Goal: Task Accomplishment & Management: Use online tool/utility

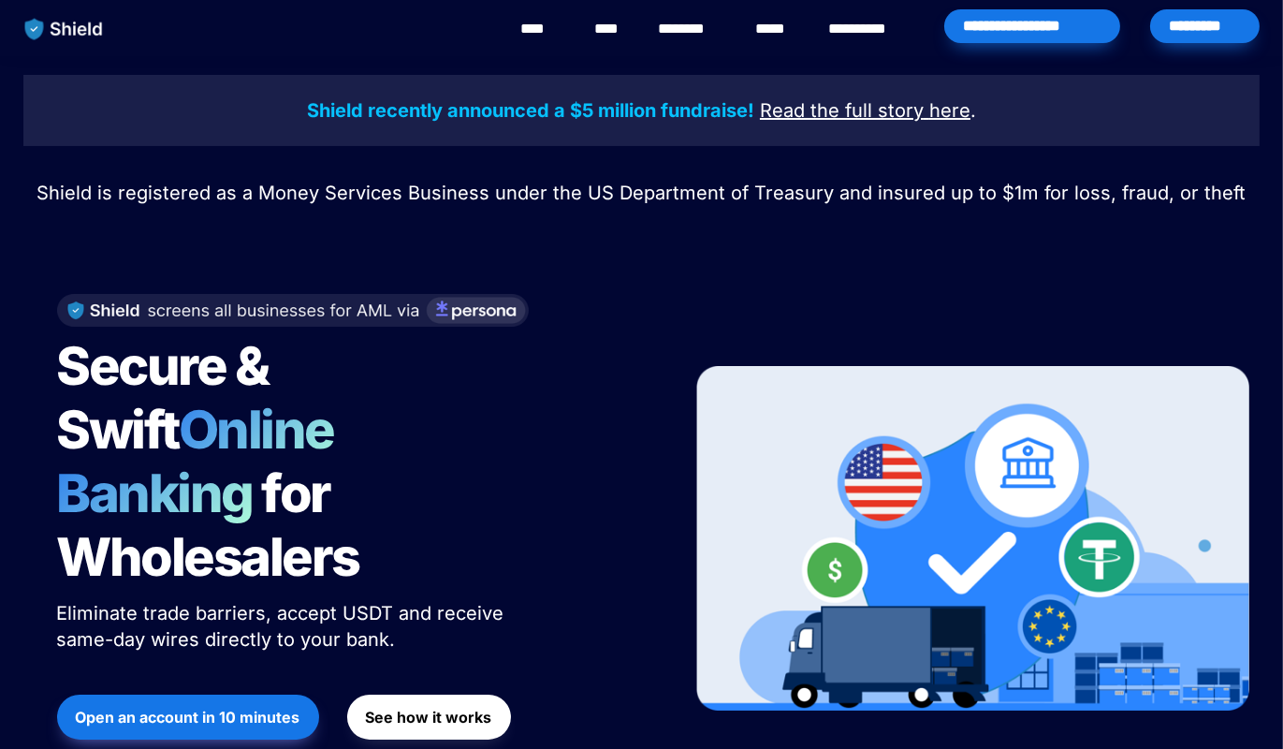
click at [1202, 27] on div "*********" at bounding box center [1205, 26] width 110 height 34
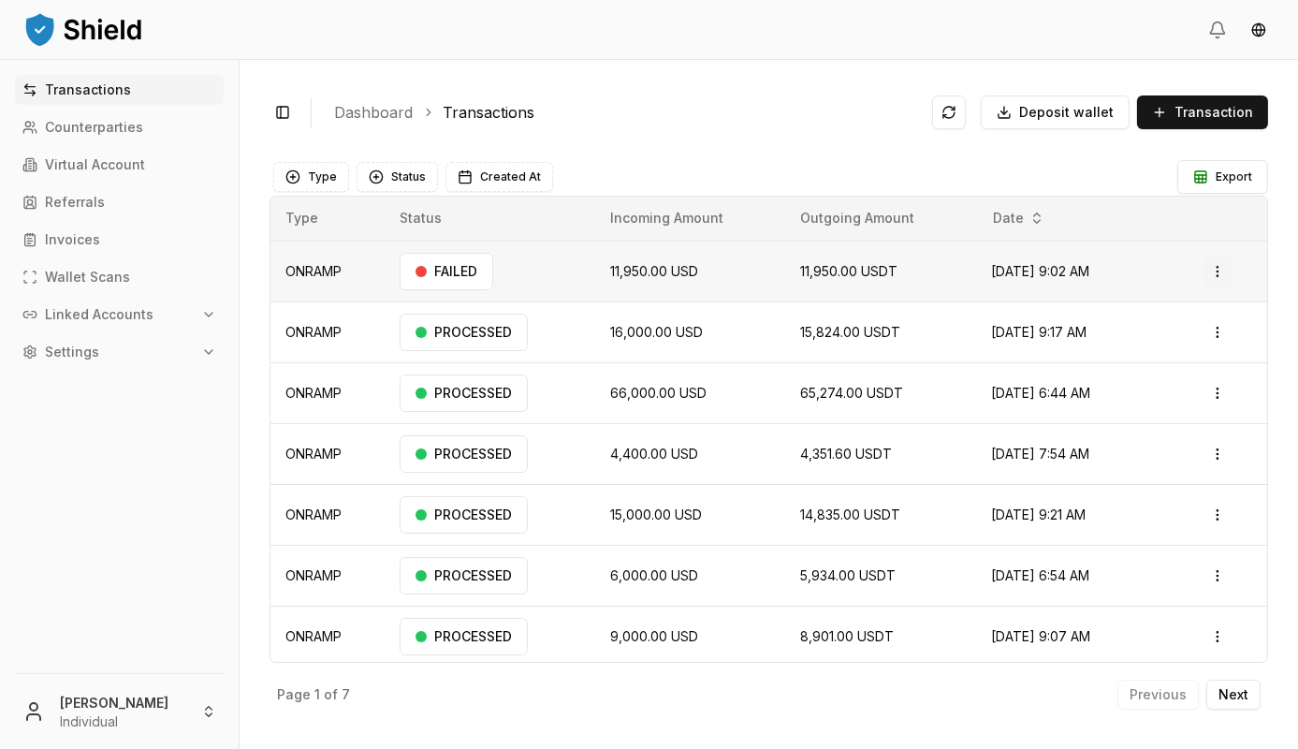
click at [1206, 271] on html "Transactions Counterparties Virtual Account Referrals Invoices Wallet Scans Lin…" at bounding box center [649, 374] width 1298 height 749
click at [1186, 349] on div "Delete" at bounding box center [1162, 345] width 110 height 26
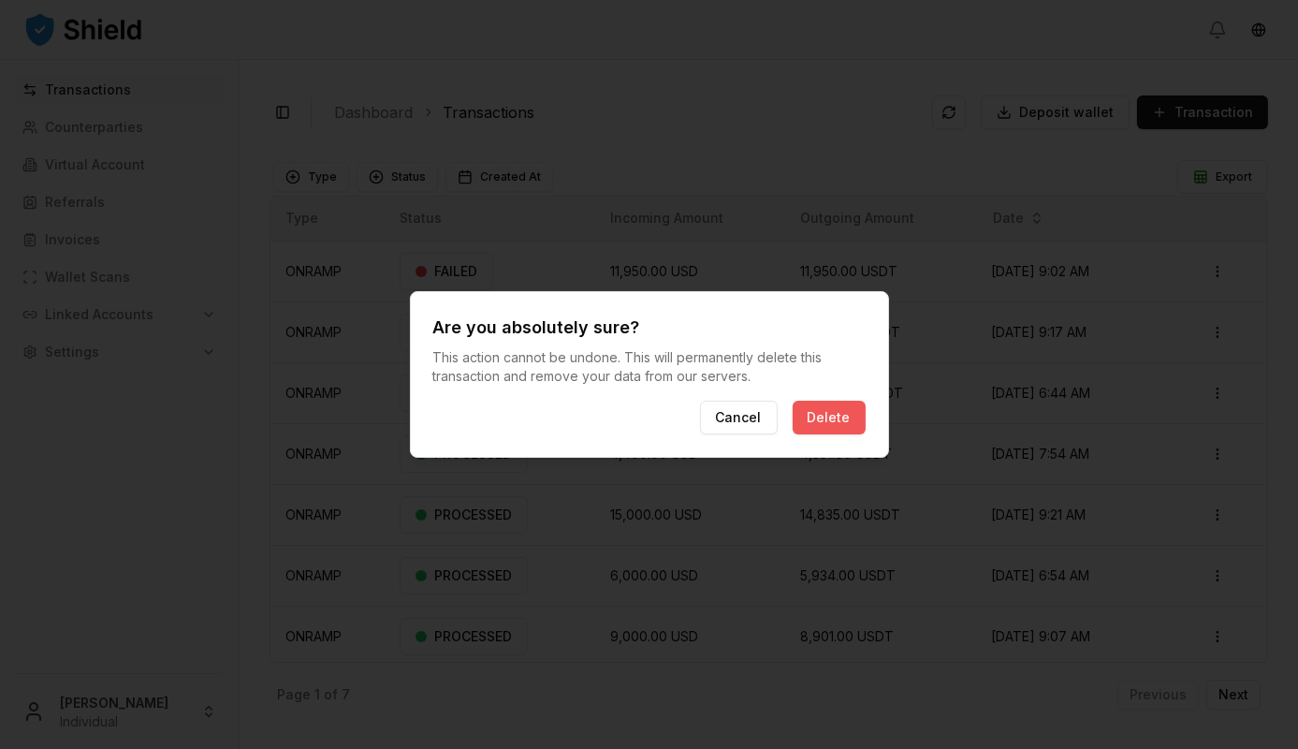
click at [825, 411] on button "Delete" at bounding box center [829, 418] width 73 height 34
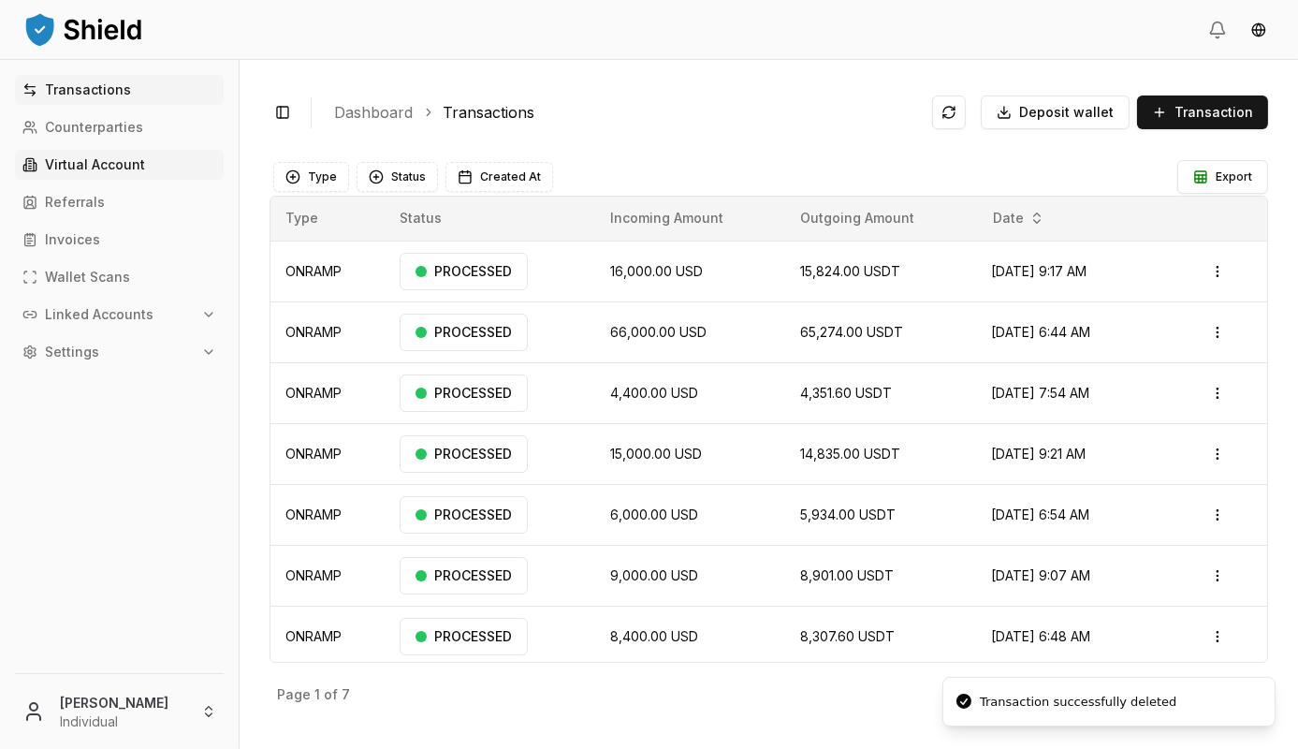
click at [133, 168] on p "Virtual Account" at bounding box center [95, 164] width 100 height 13
click at [82, 163] on p "Virtual Account" at bounding box center [95, 164] width 100 height 13
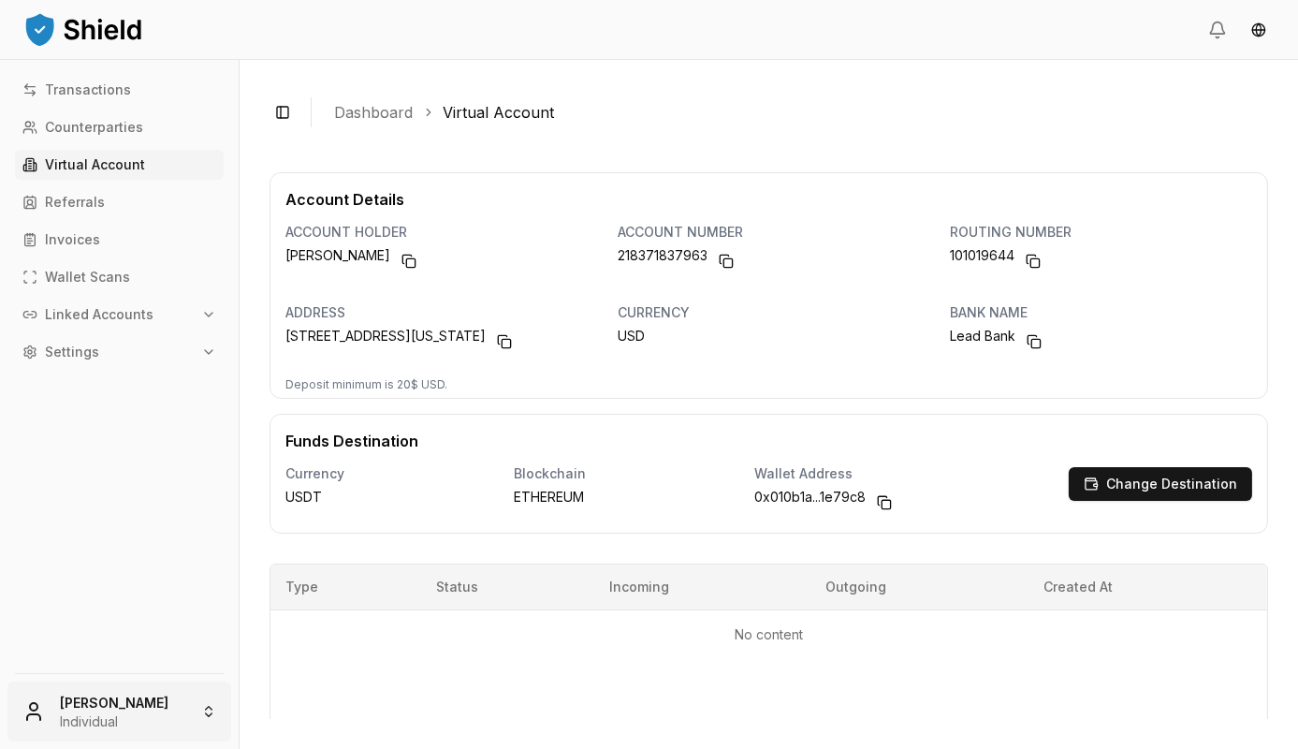
click at [132, 710] on html "Transactions Counterparties Virtual Account Referrals Invoices Wallet Scans Lin…" at bounding box center [649, 374] width 1298 height 749
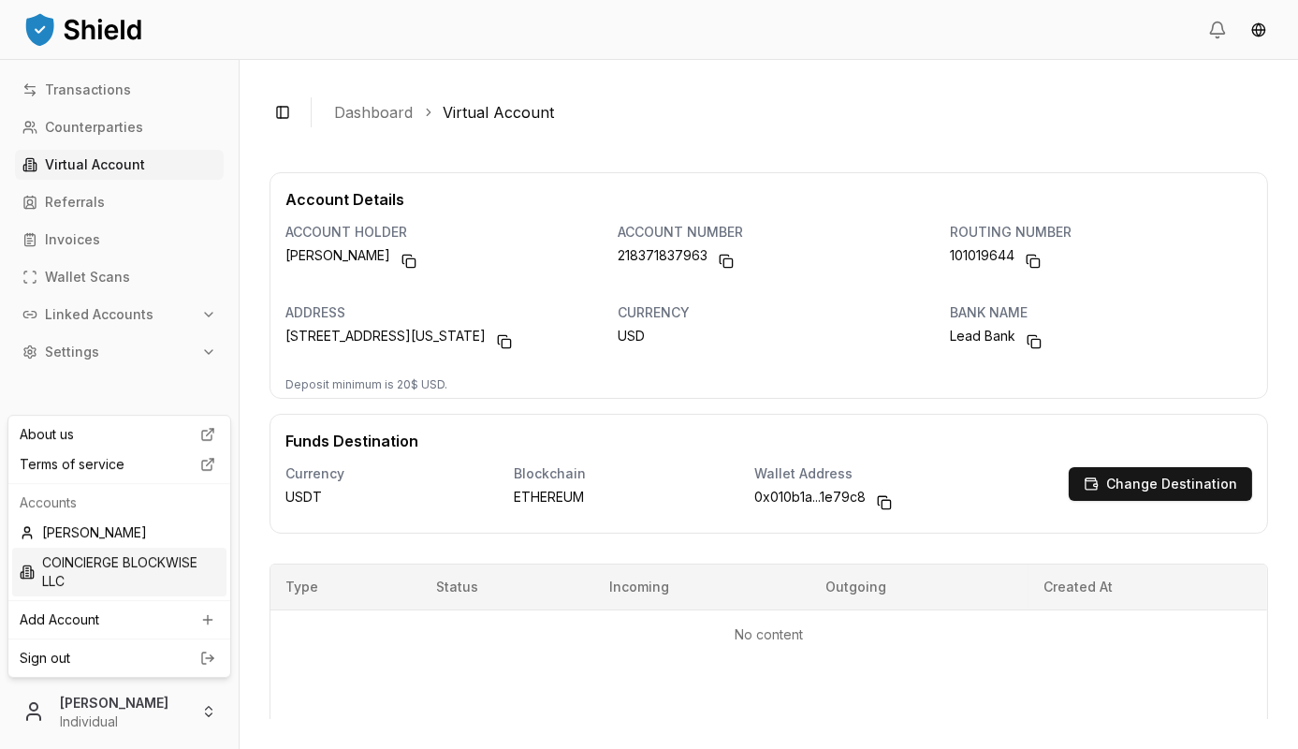
click at [82, 564] on div "COINCIERGE BLOCKWISE LLC" at bounding box center [119, 572] width 214 height 49
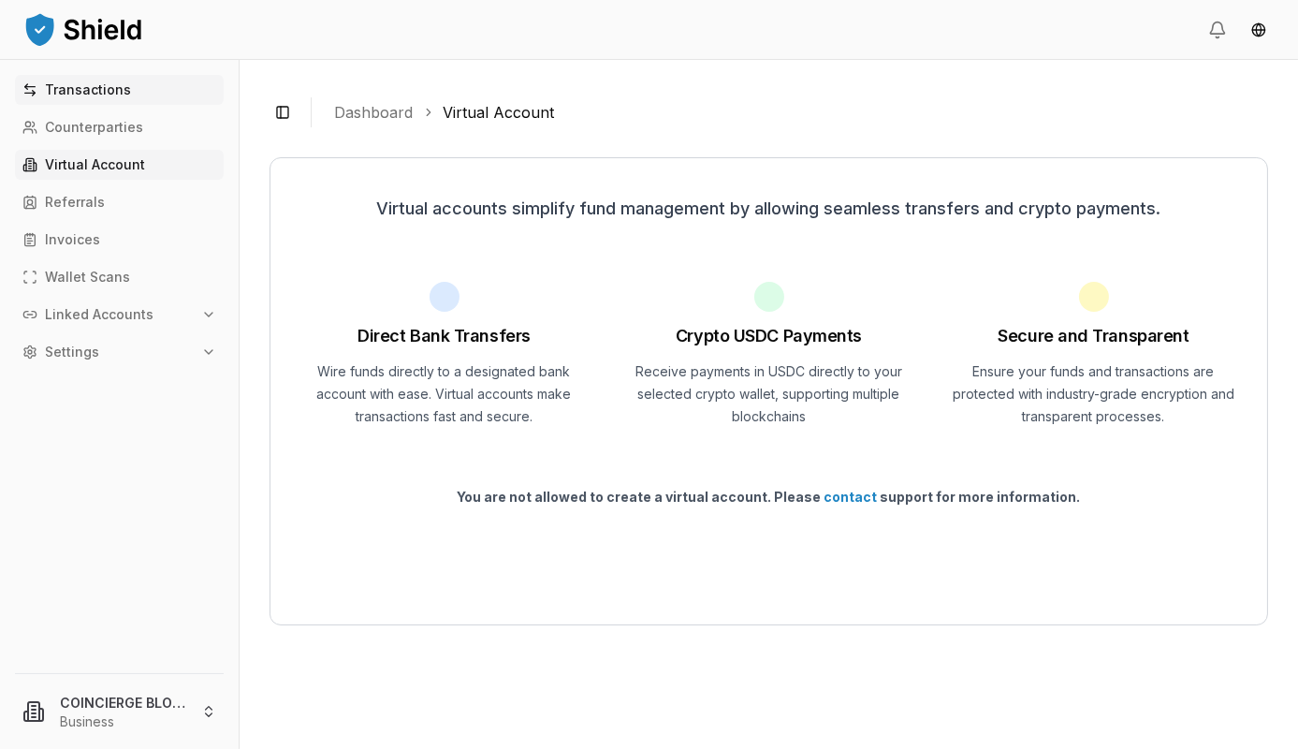
click at [82, 86] on p "Transactions" at bounding box center [88, 89] width 86 height 13
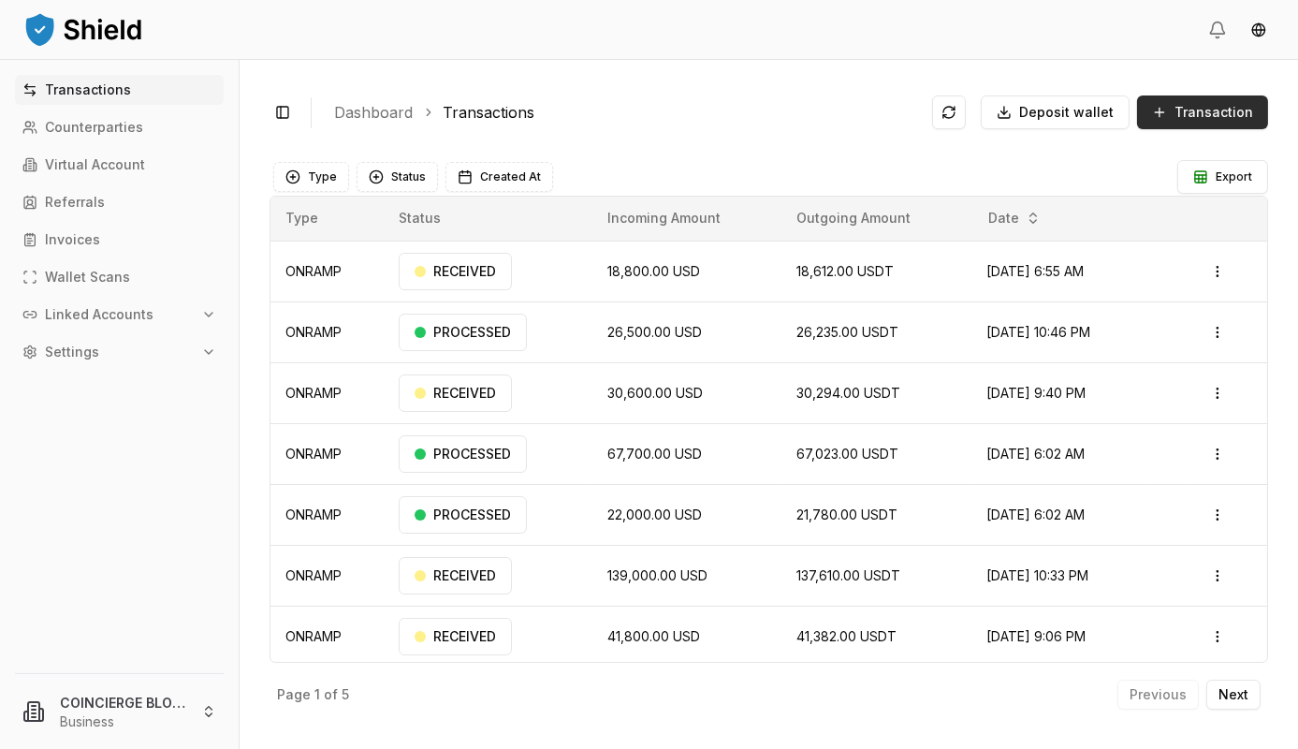
click at [1194, 123] on button "Transaction" at bounding box center [1202, 112] width 131 height 34
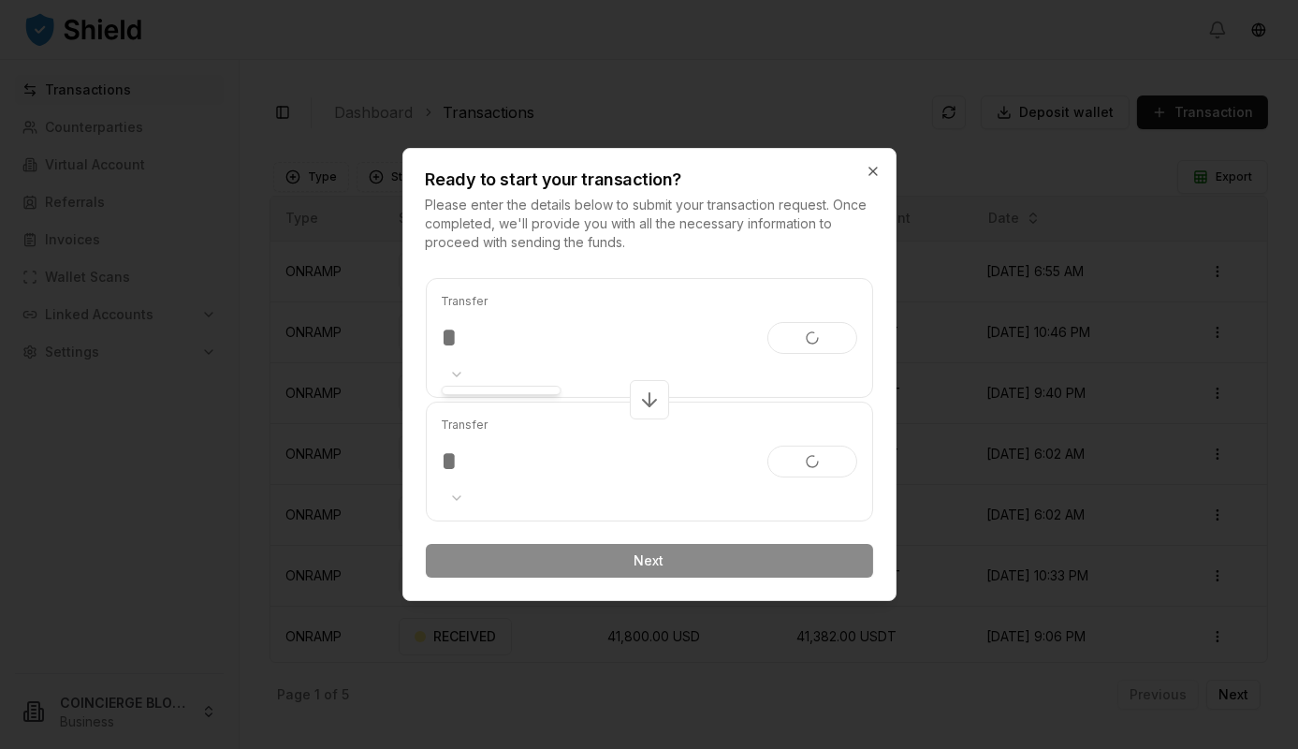
click at [449, 375] on body "Transactions Counterparties Virtual Account Referrals Invoices Wallet Scans Lin…" at bounding box center [649, 374] width 1298 height 749
click at [609, 336] on body "Transactions Counterparties Virtual Account Referrals Invoices Wallet Scans Lin…" at bounding box center [649, 374] width 1298 height 749
click at [879, 169] on icon "button" at bounding box center [873, 171] width 15 height 15
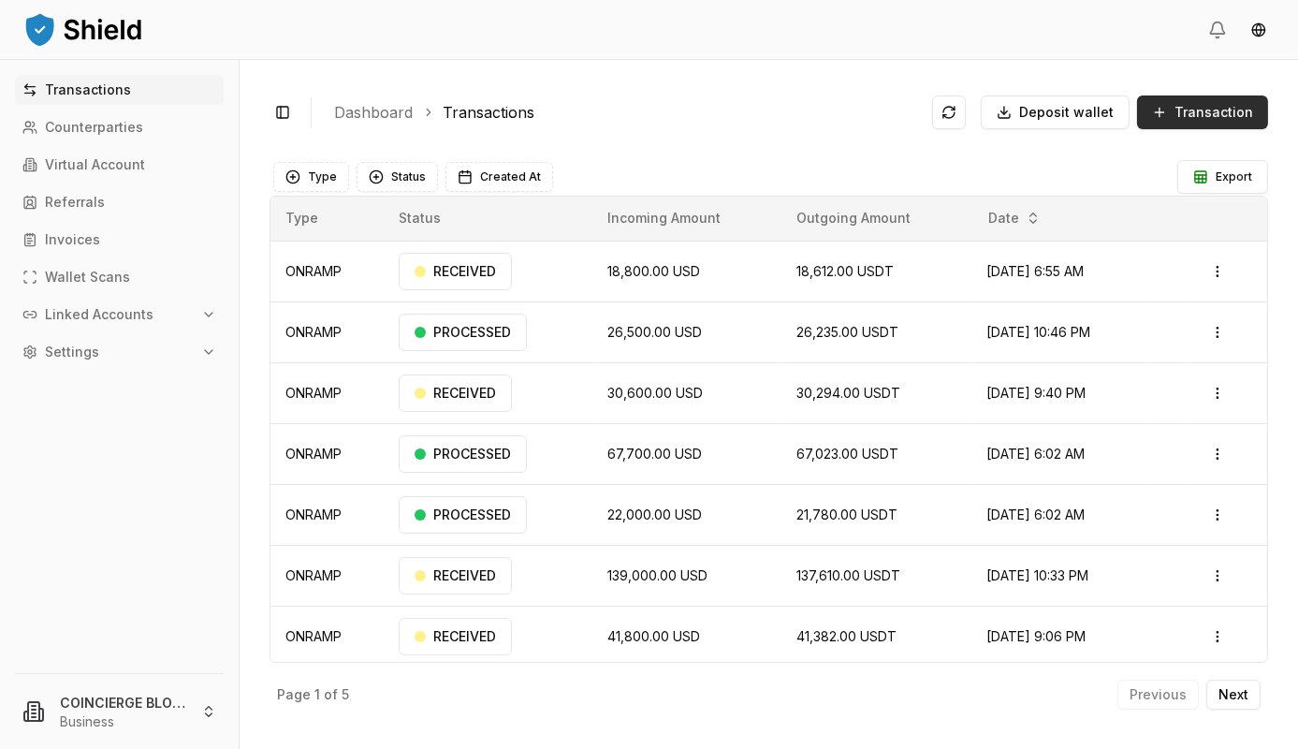
click at [1226, 123] on button "Transaction" at bounding box center [1202, 112] width 131 height 34
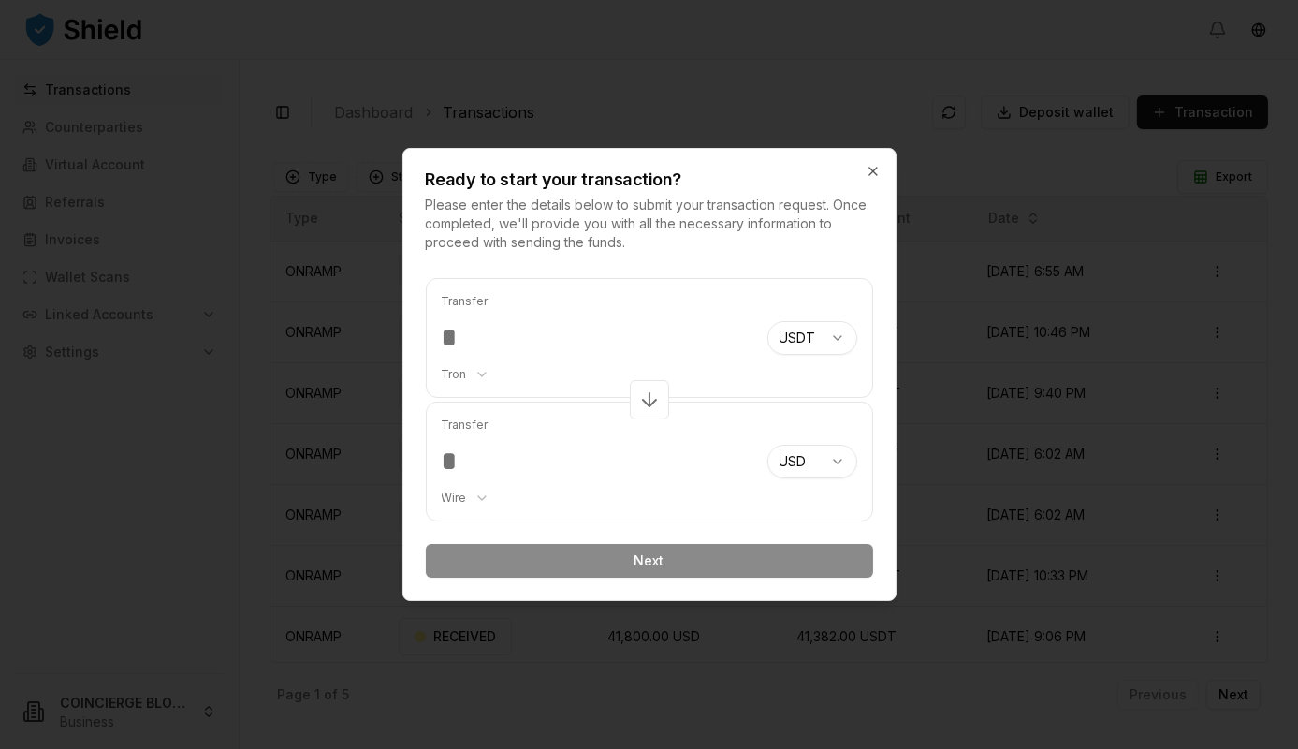
click at [460, 374] on body "Transactions Counterparties Virtual Account Referrals Invoices Wallet Scans Lin…" at bounding box center [649, 374] width 1298 height 749
click at [797, 339] on body "Transactions Counterparties Virtual Account Referrals Invoices Wallet Scans Lin…" at bounding box center [649, 374] width 1298 height 749
select select "***"
select select "****"
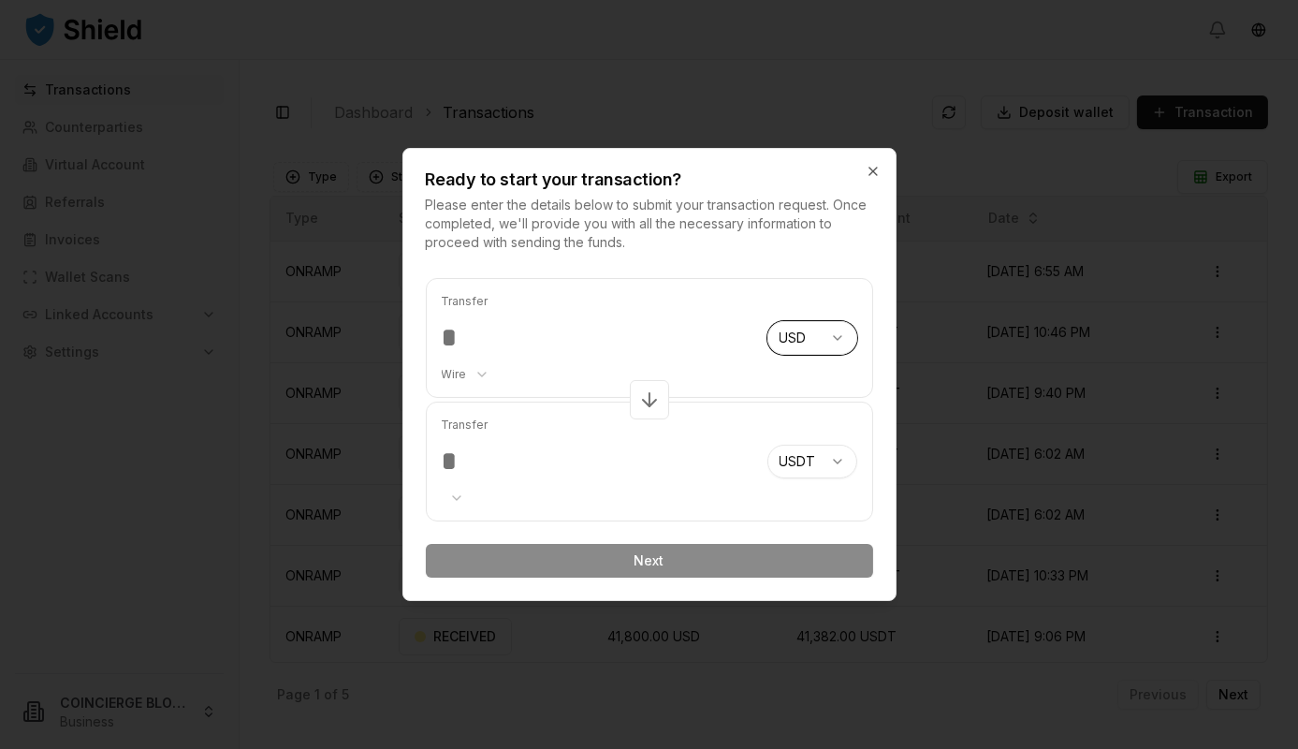
select select "****"
click at [803, 464] on body "Transactions Counterparties Virtual Account Referrals Invoices Wallet Scans Lin…" at bounding box center [649, 374] width 1298 height 749
click at [471, 493] on body "Transactions Counterparties Virtual Account Referrals Invoices Wallet Scans Lin…" at bounding box center [649, 374] width 1298 height 749
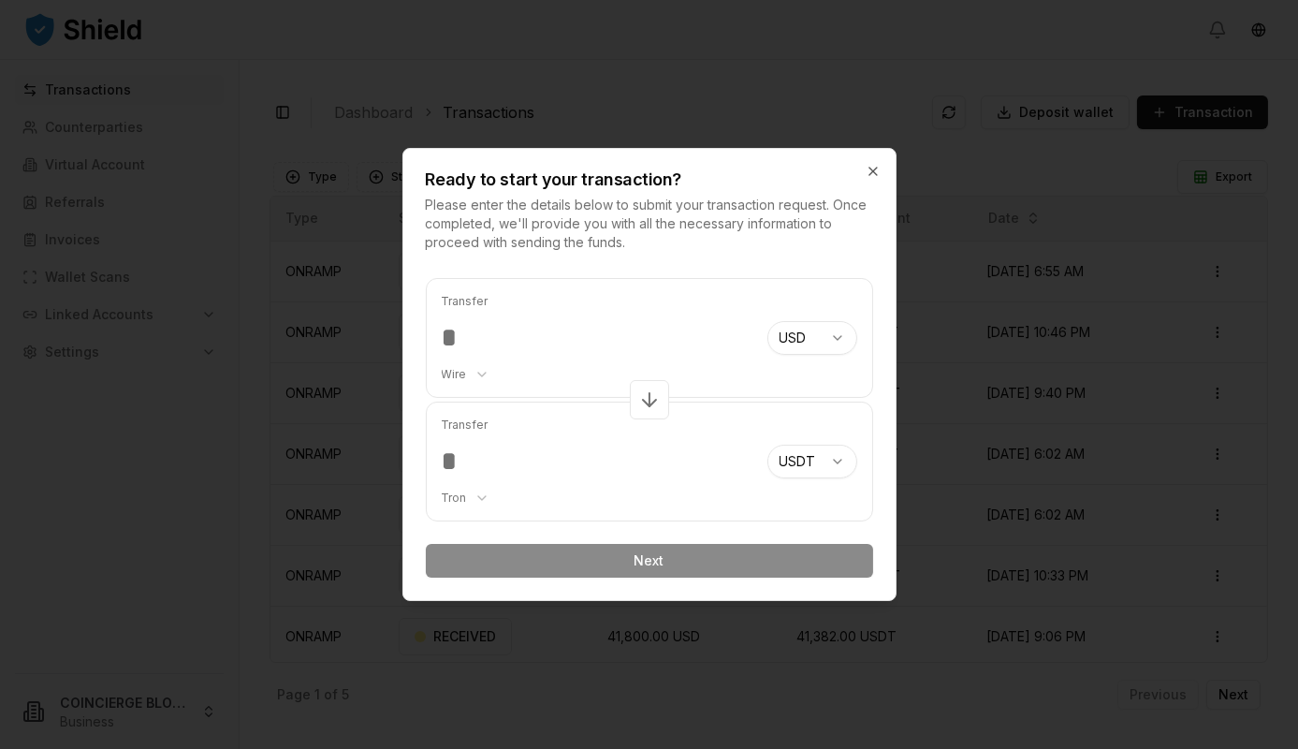
click at [452, 339] on input "number" at bounding box center [597, 338] width 311 height 34
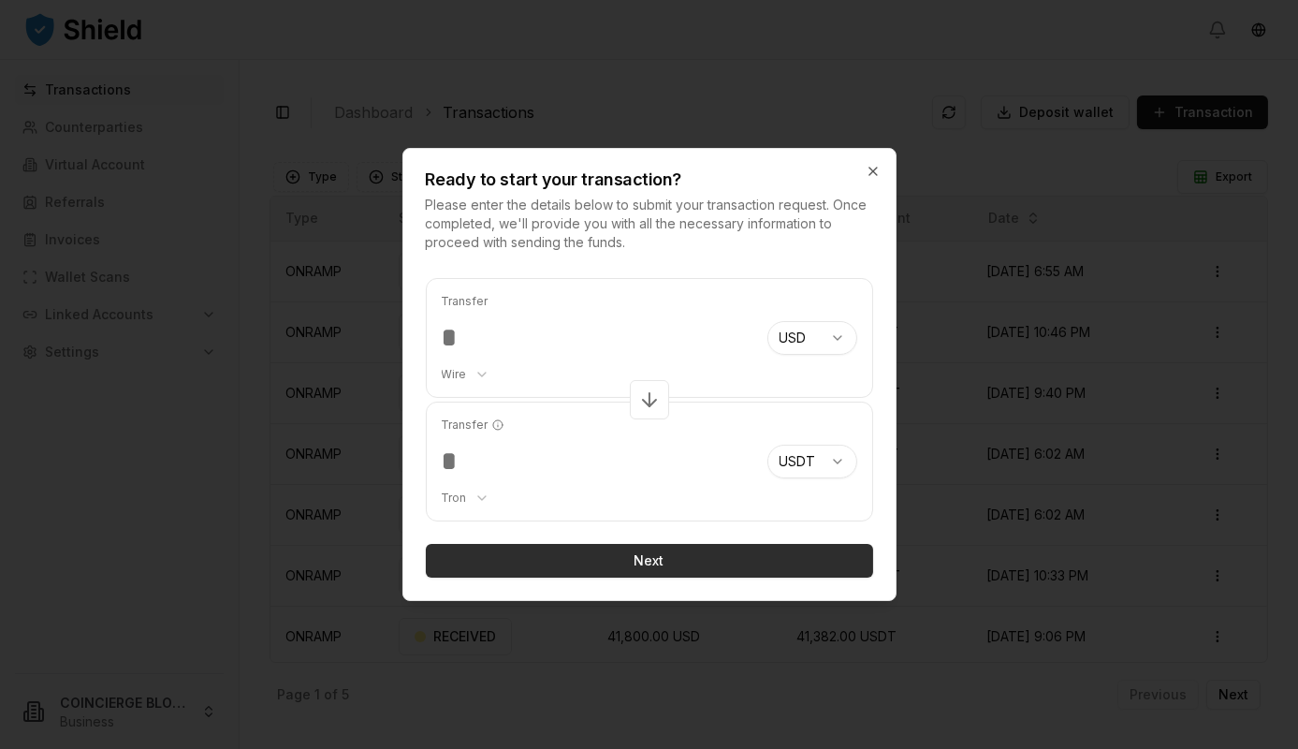
type input "****"
click at [608, 558] on button "Next" at bounding box center [649, 561] width 447 height 34
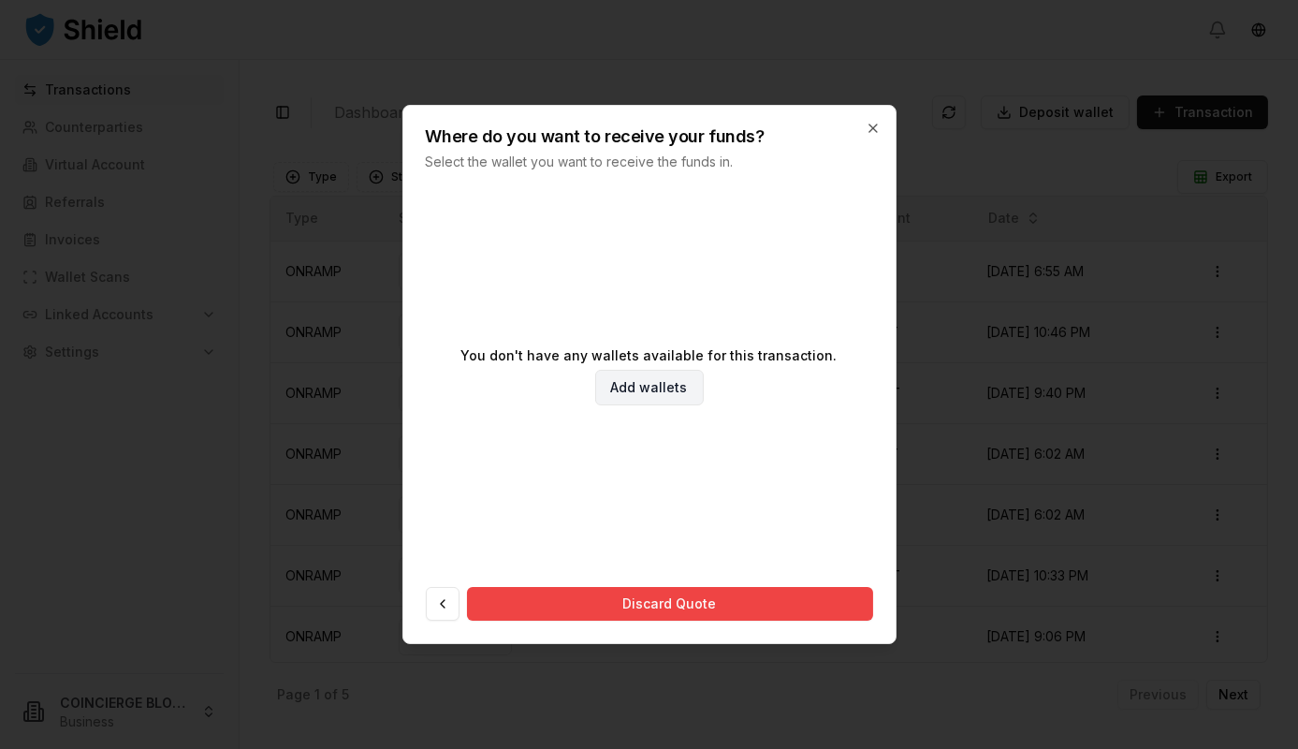
click at [643, 396] on link "Add wallets" at bounding box center [649, 388] width 109 height 36
click at [661, 392] on link "Add wallets" at bounding box center [649, 388] width 109 height 36
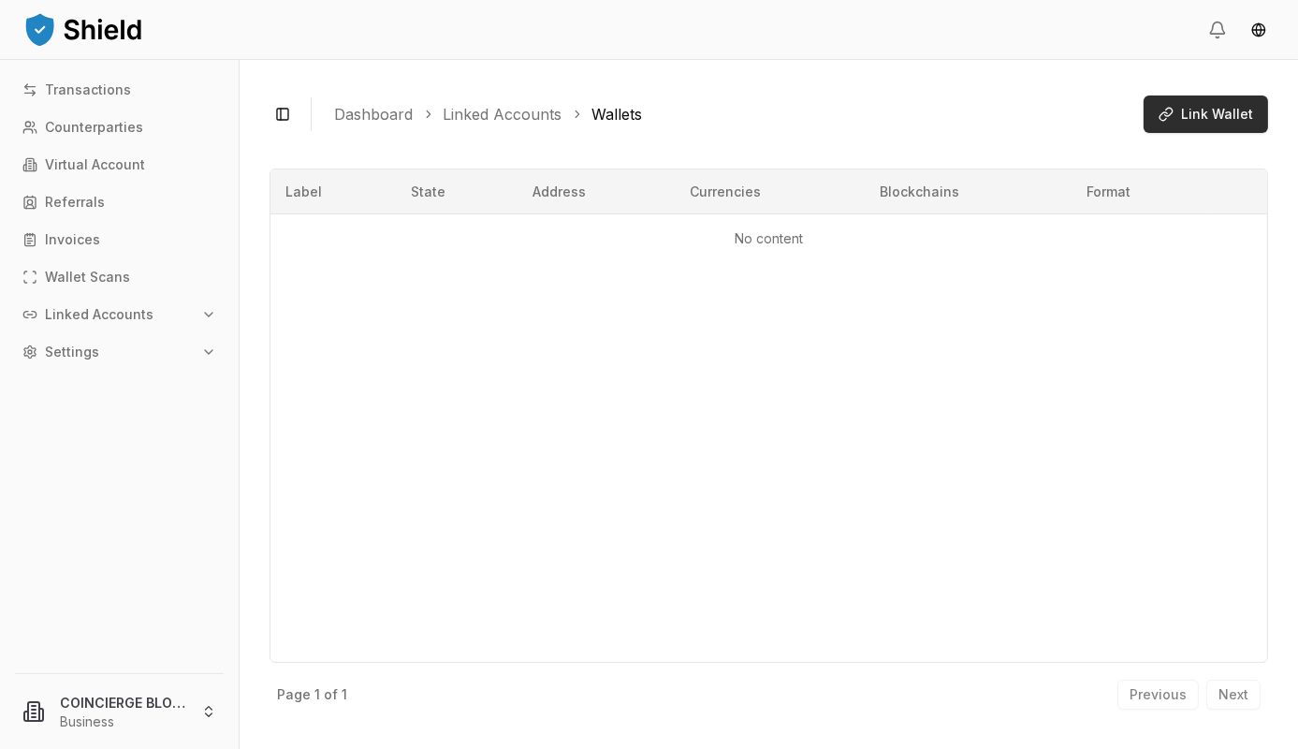
click at [1201, 113] on span "Link Wallet" at bounding box center [1217, 114] width 72 height 19
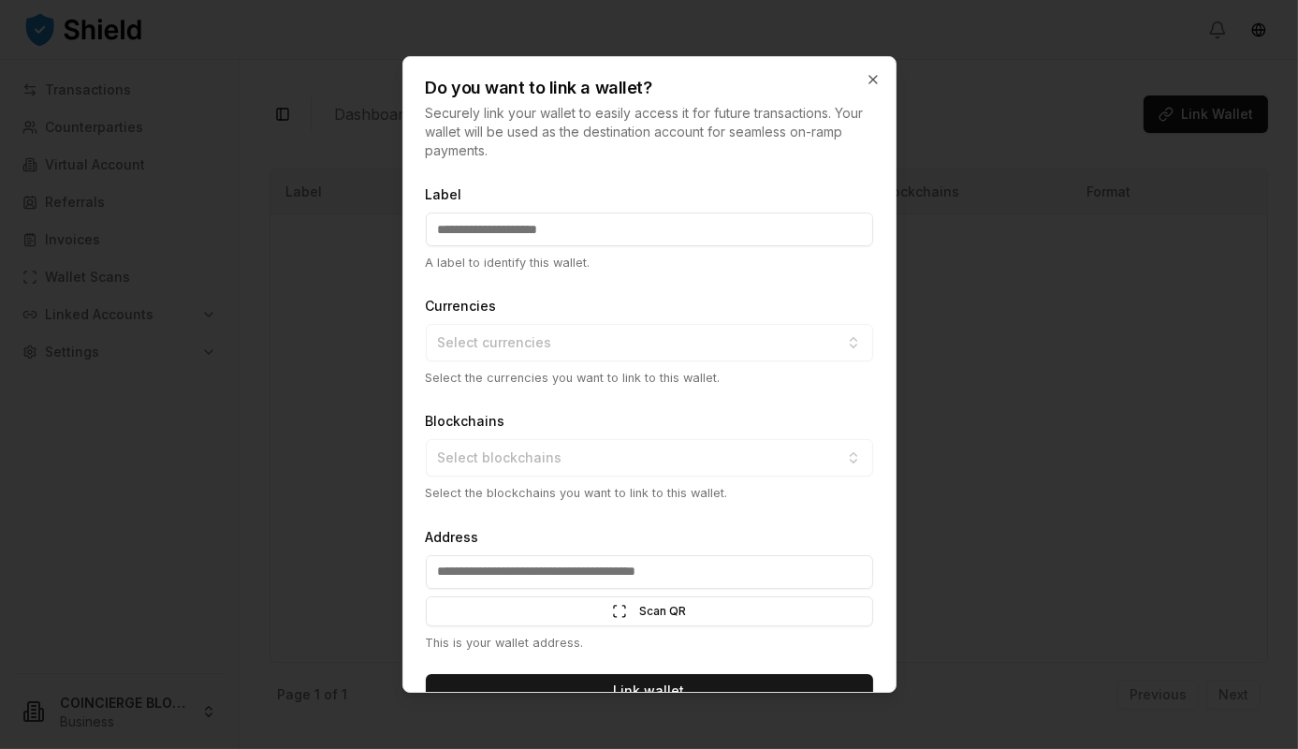
click at [550, 233] on input "Label" at bounding box center [649, 229] width 447 height 34
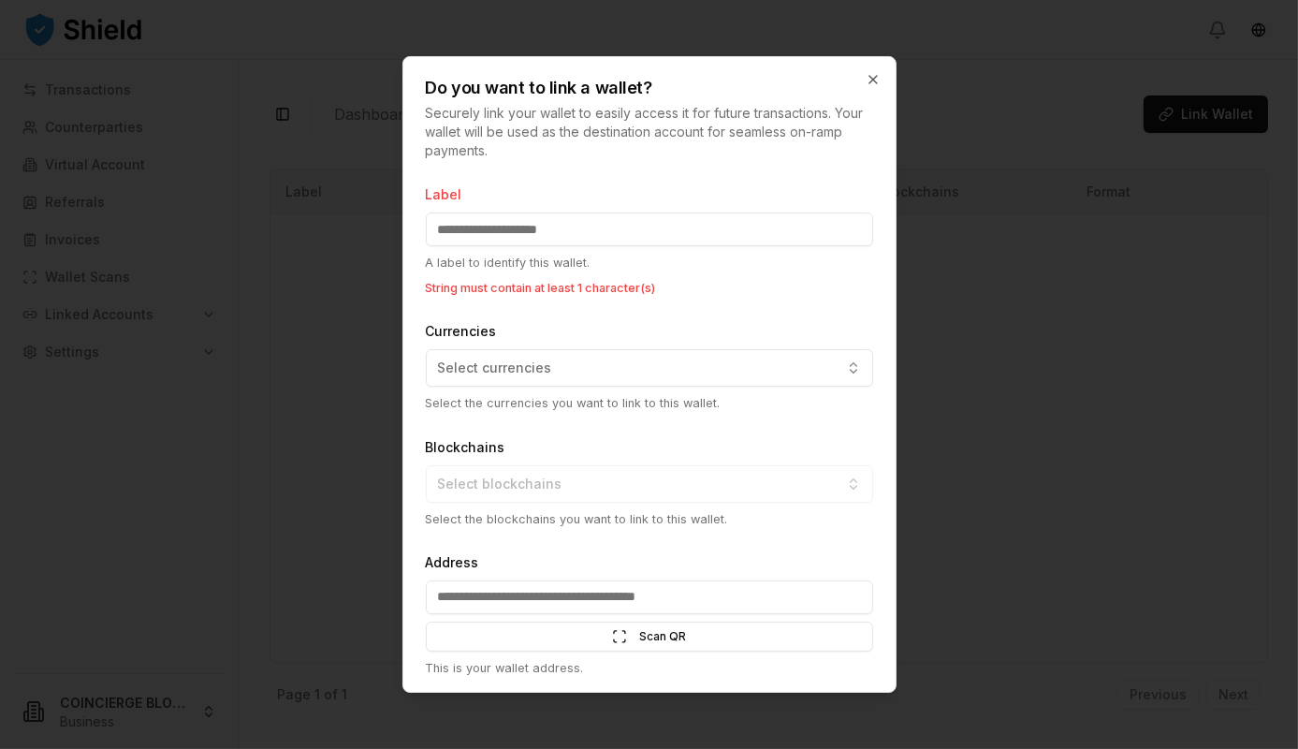
click at [521, 230] on input "Label" at bounding box center [649, 229] width 447 height 34
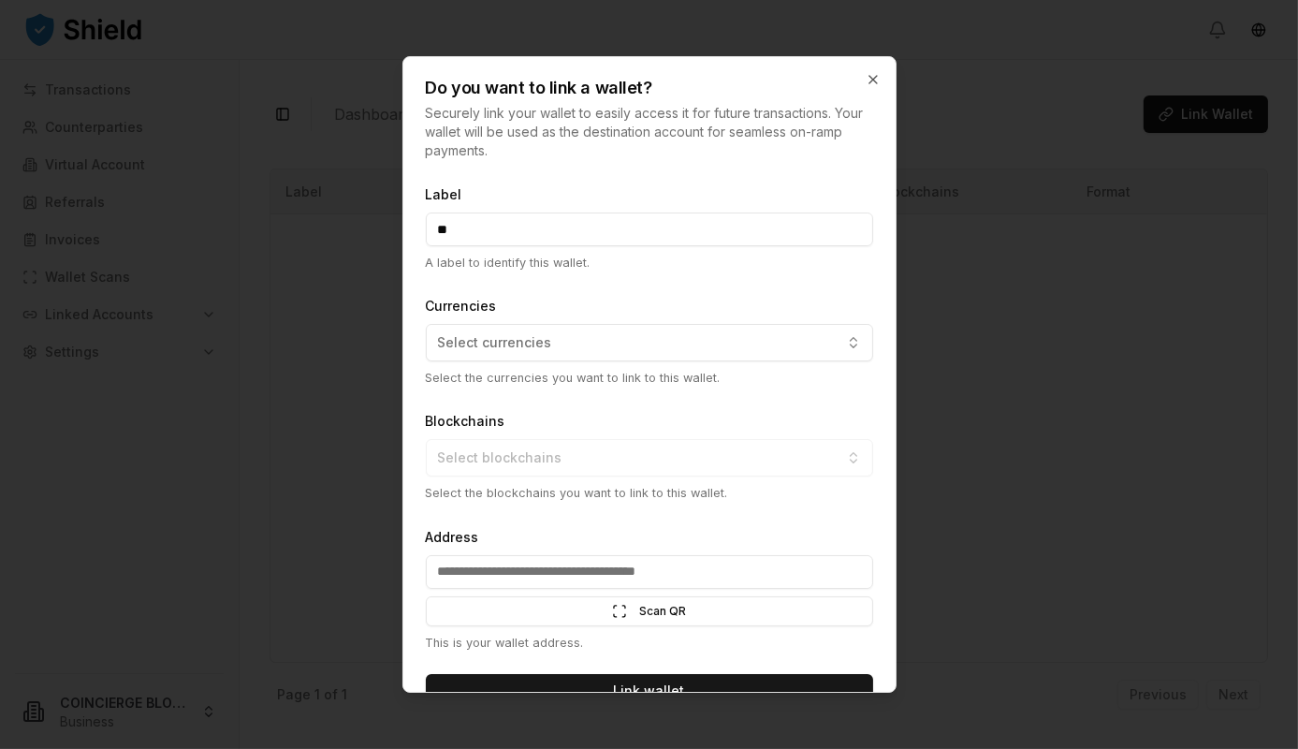
type input "*"
type input "***"
click at [487, 355] on button "Select currencies" at bounding box center [649, 342] width 447 height 37
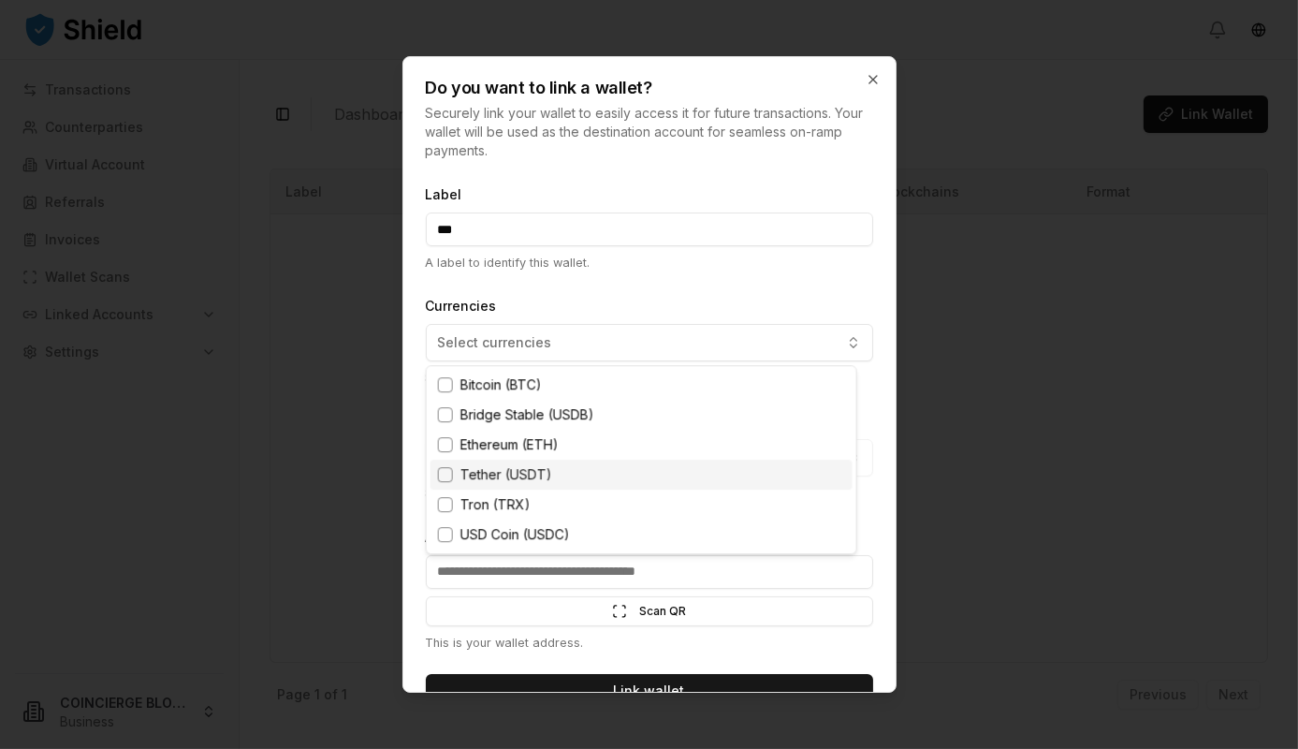
click at [528, 482] on span "Tether (USDT)" at bounding box center [506, 474] width 92 height 19
click at [504, 509] on span "Tron (TRX)" at bounding box center [495, 504] width 70 height 19
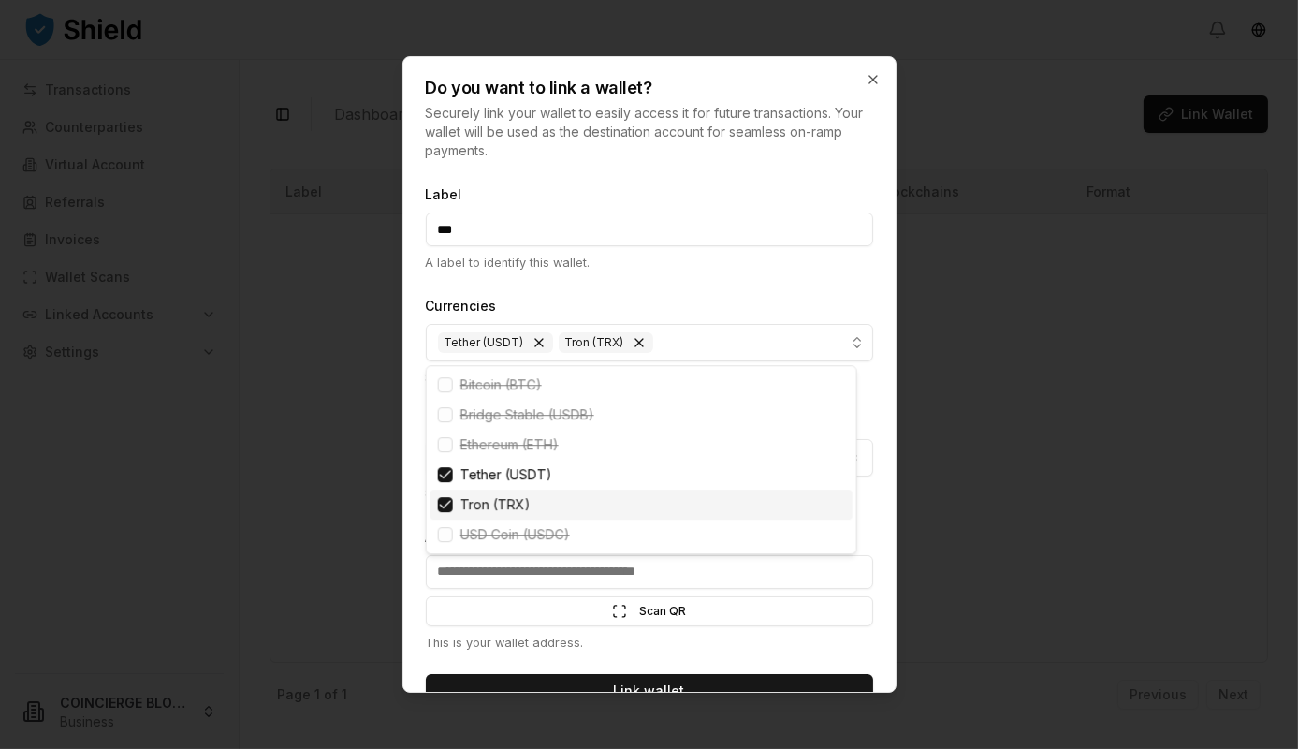
click at [444, 505] on div "Suggestions" at bounding box center [445, 504] width 15 height 15
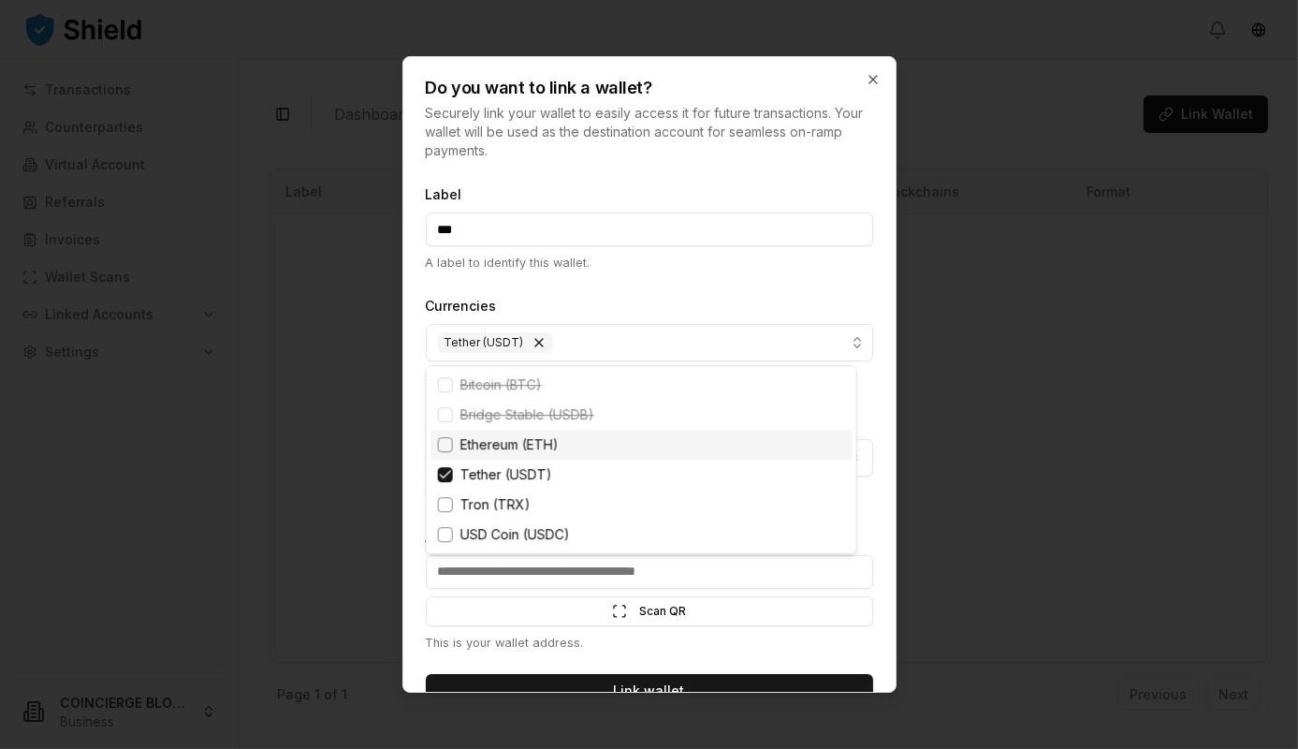
click at [659, 265] on div at bounding box center [649, 374] width 1298 height 749
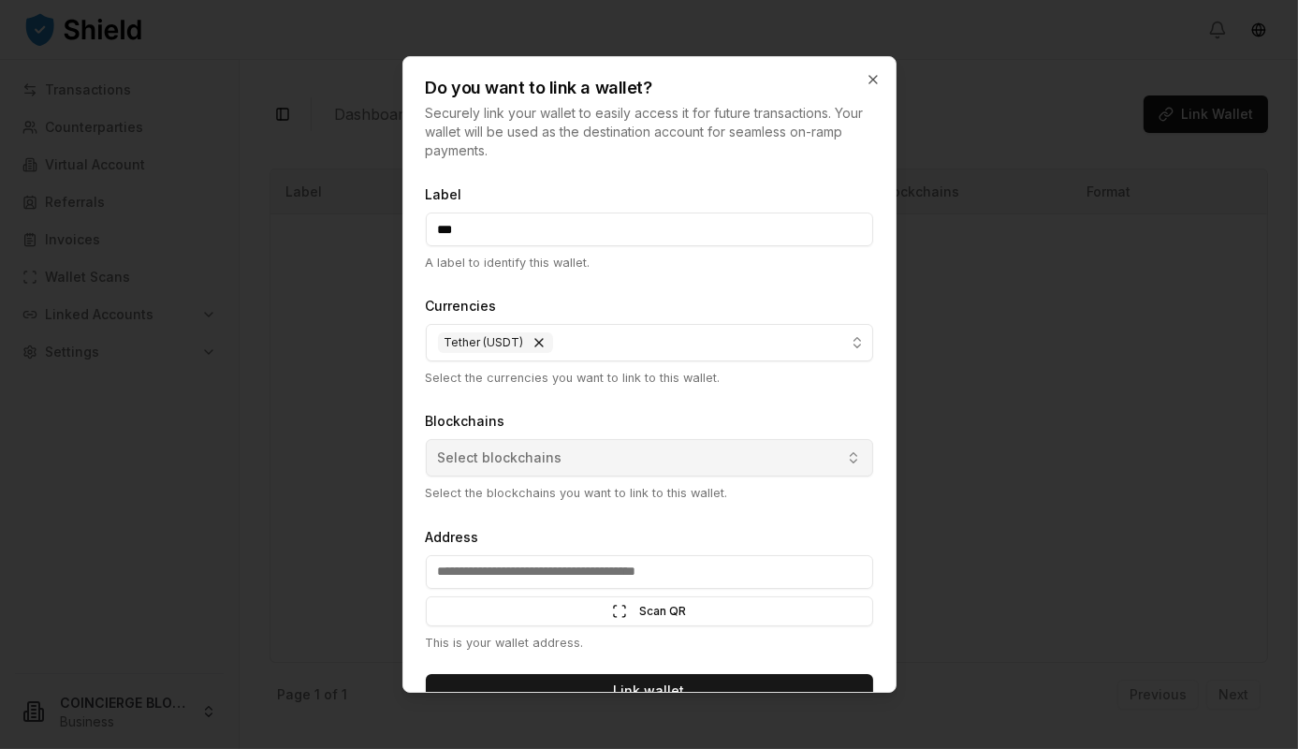
click at [506, 467] on button "Select blockchains" at bounding box center [649, 457] width 447 height 37
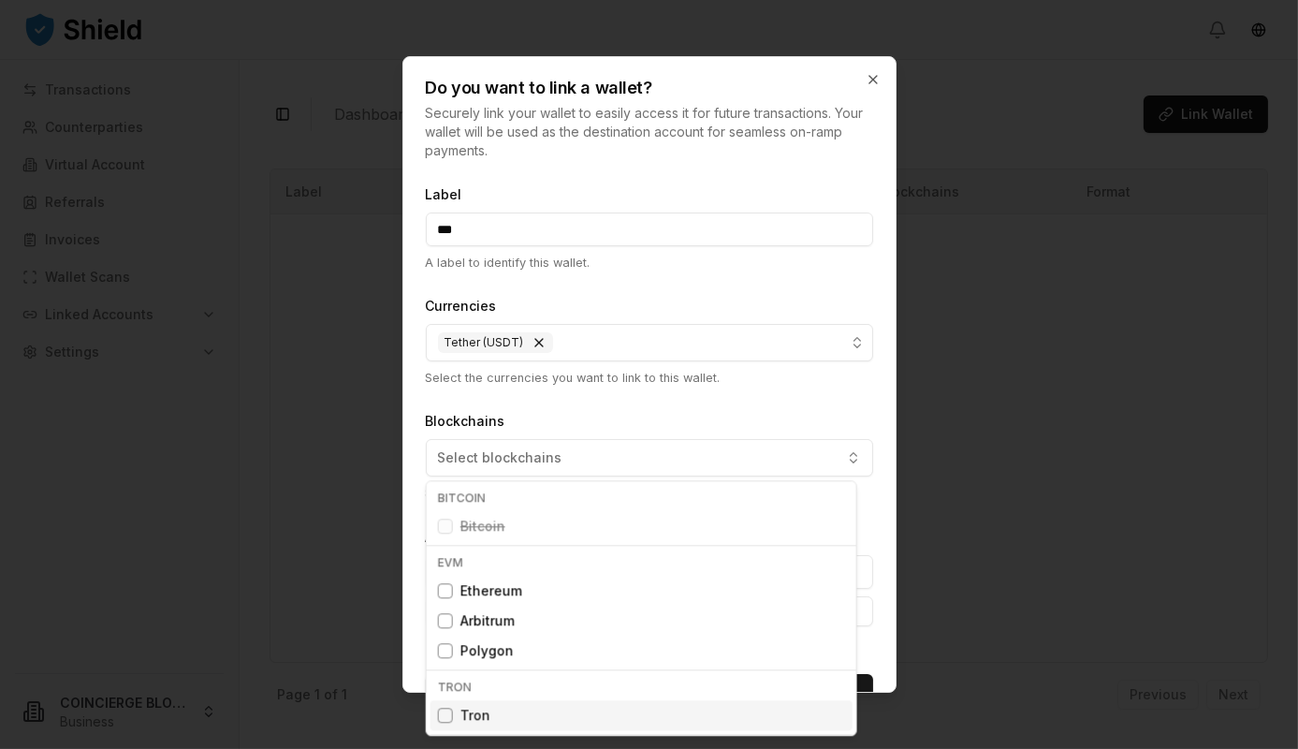
click at [445, 713] on div "Suggestions" at bounding box center [445, 715] width 15 height 15
click at [583, 400] on div at bounding box center [649, 374] width 1298 height 749
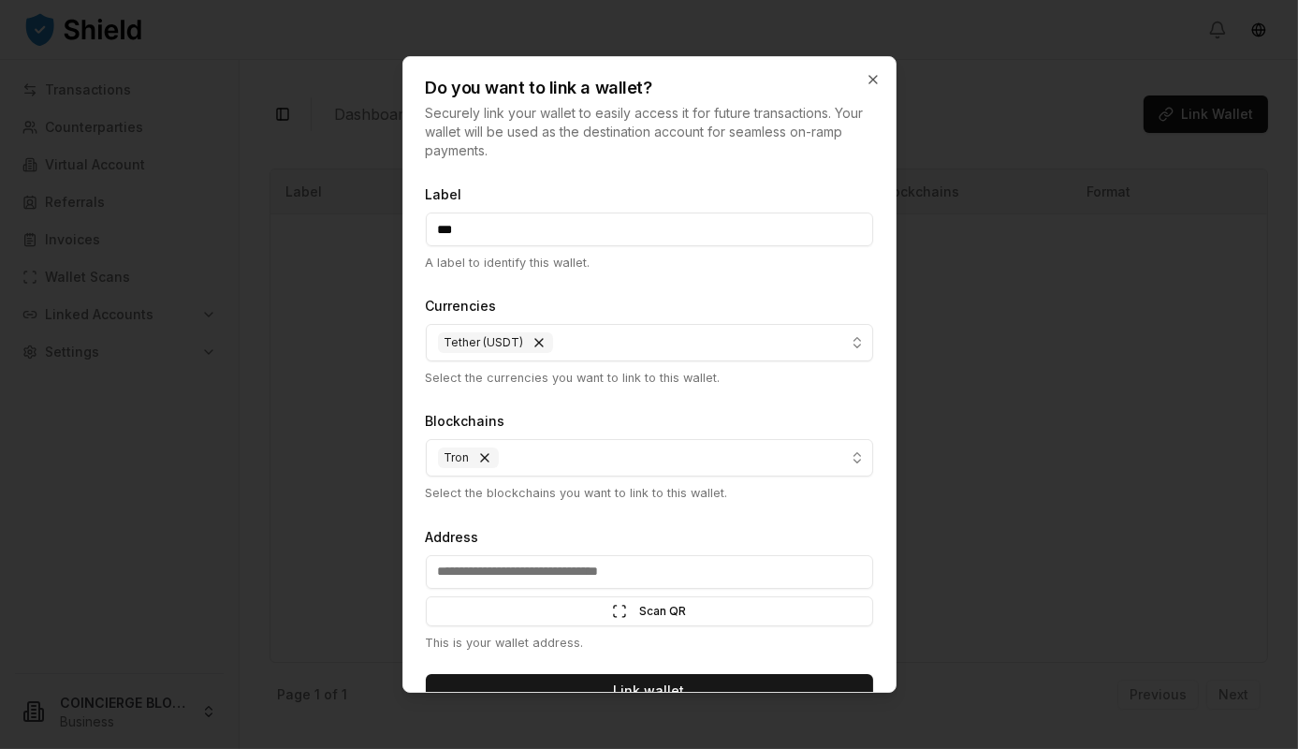
scroll to position [37, 0]
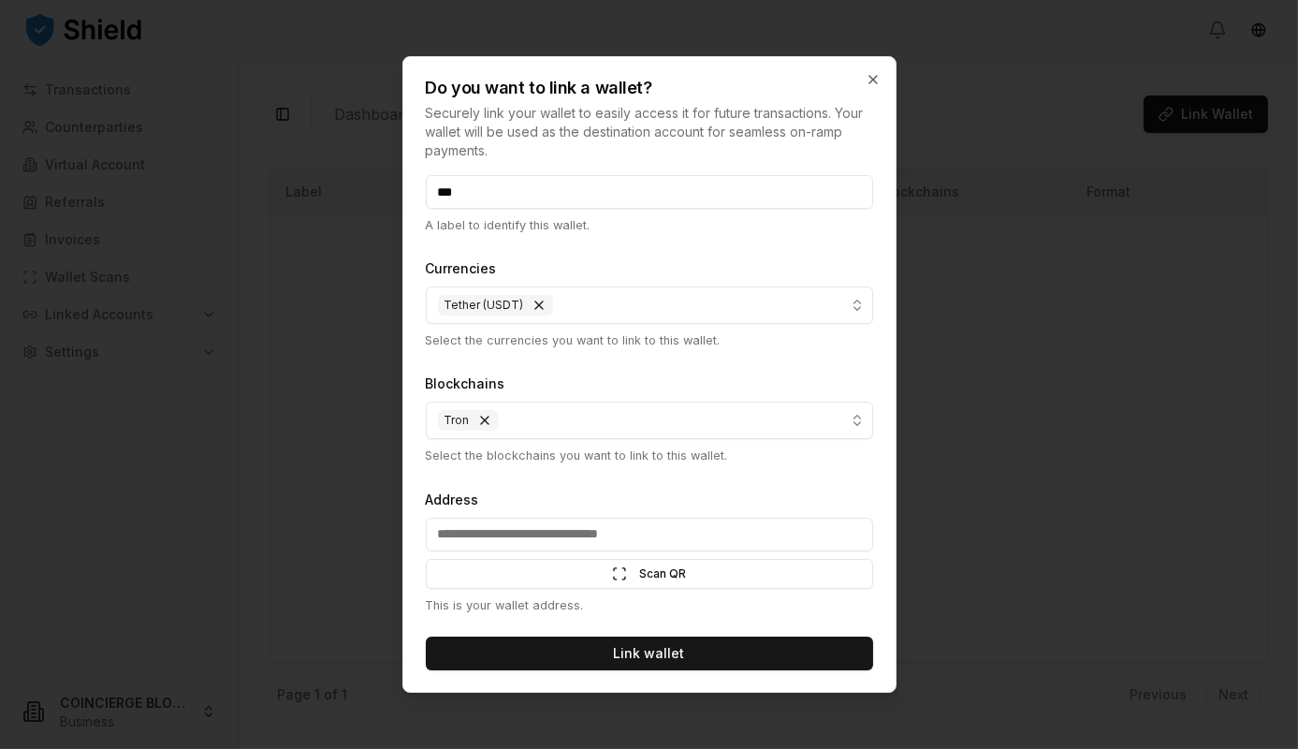
click at [503, 531] on input "Address" at bounding box center [649, 535] width 447 height 34
paste input "**********"
type input "**********"
click at [552, 472] on form "**********" at bounding box center [649, 407] width 447 height 525
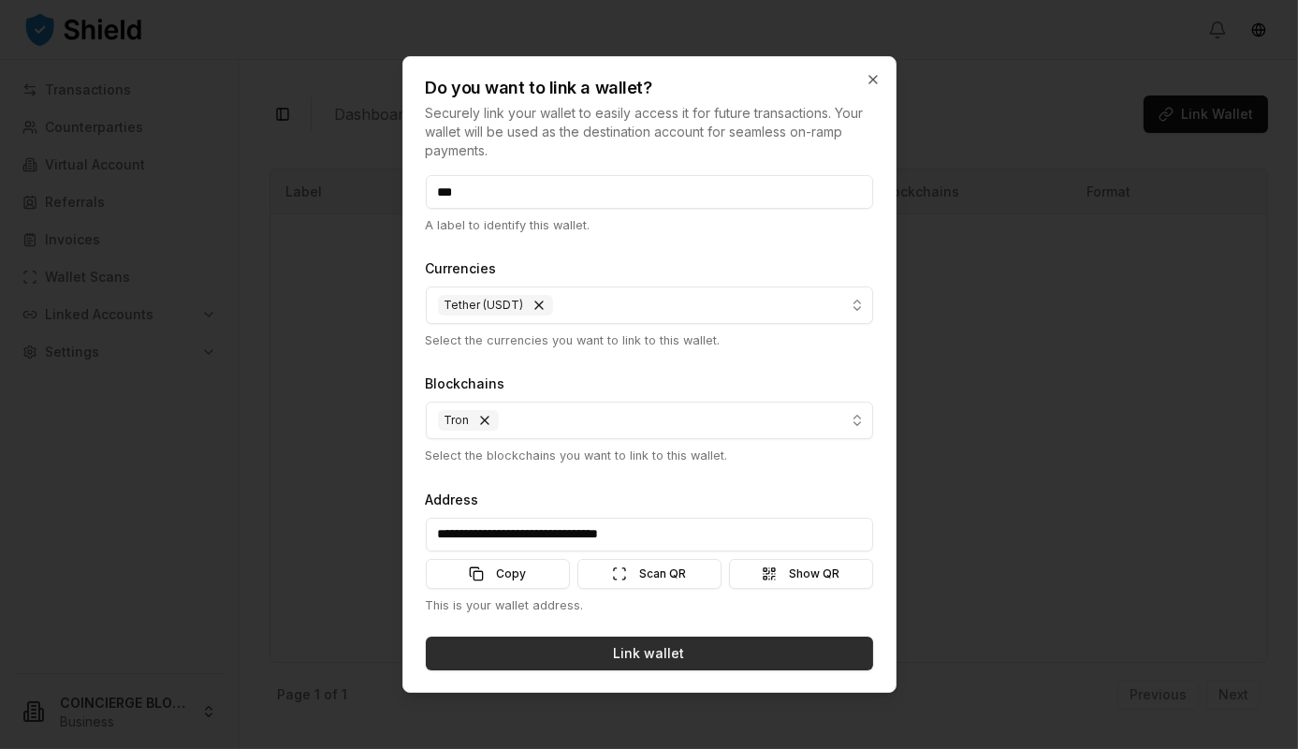
click at [605, 653] on button "Link wallet" at bounding box center [649, 653] width 447 height 34
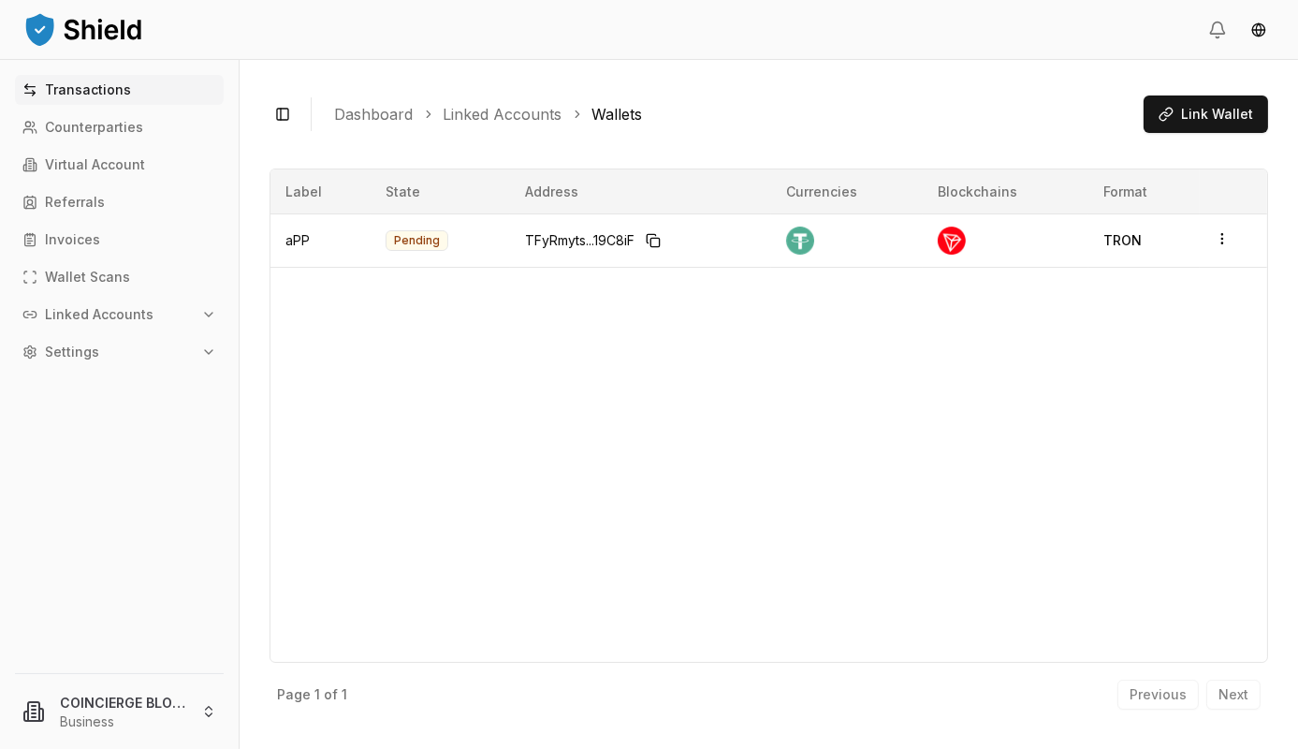
click at [91, 96] on p "Transactions" at bounding box center [88, 89] width 86 height 13
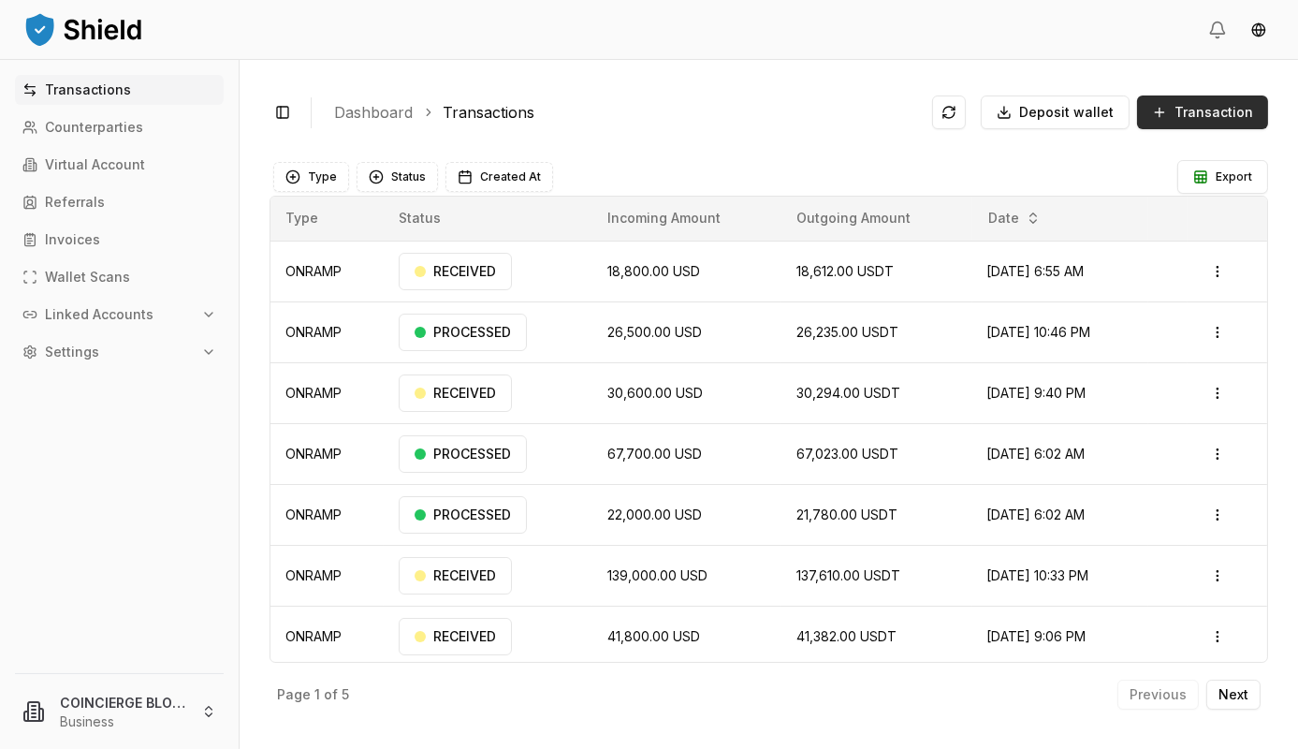
click at [1220, 106] on span "Transaction" at bounding box center [1214, 112] width 79 height 19
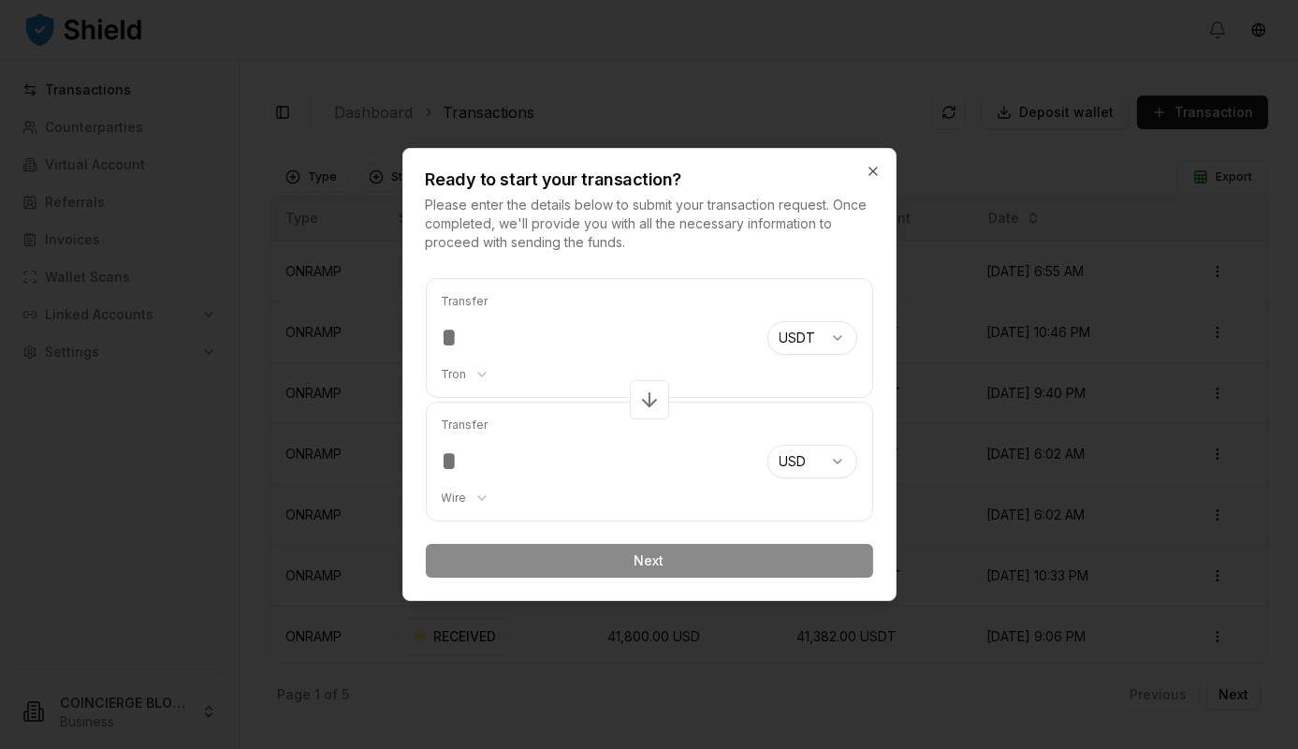
click at [800, 342] on body "Transactions Counterparties Virtual Account Referrals Invoices Wallet Scans Lin…" at bounding box center [649, 374] width 1298 height 749
select select "***"
select select "****"
click at [477, 493] on body "Transactions Counterparties Virtual Account Referrals Invoices Wallet Scans Lin…" at bounding box center [649, 374] width 1298 height 749
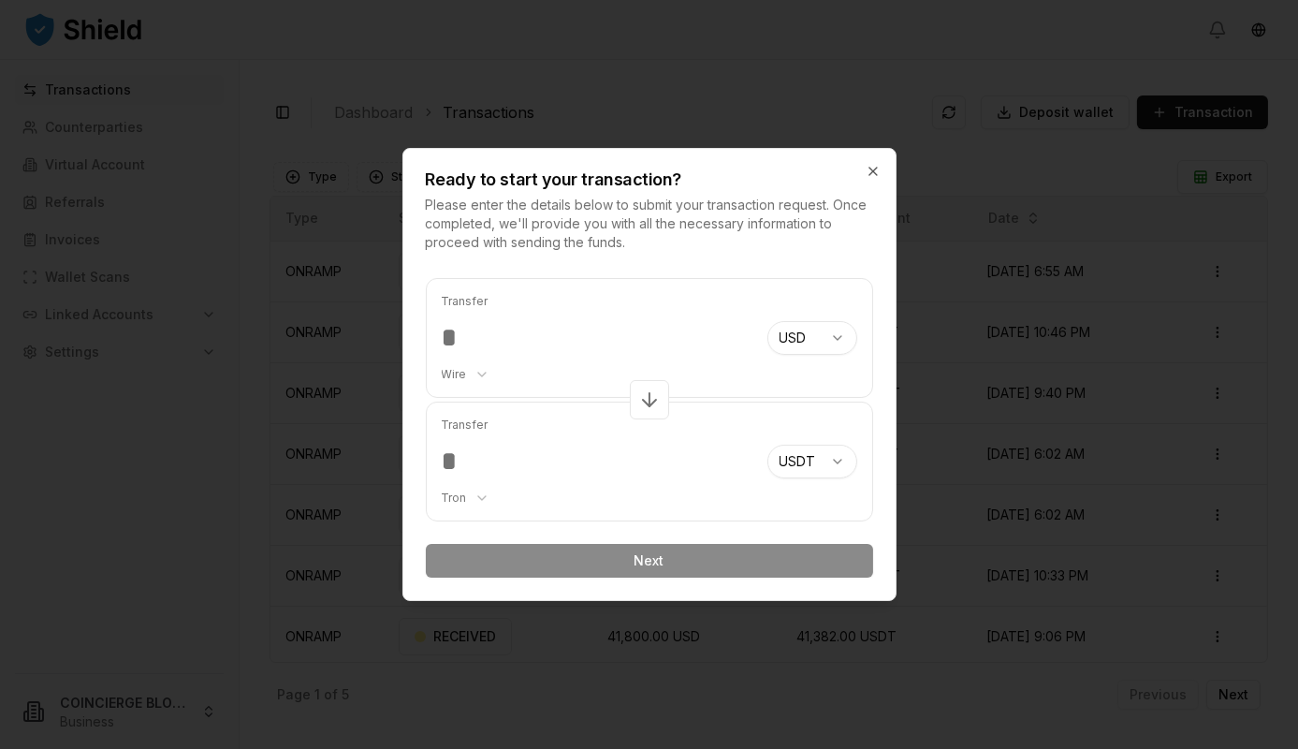
click at [453, 337] on input "number" at bounding box center [597, 338] width 311 height 34
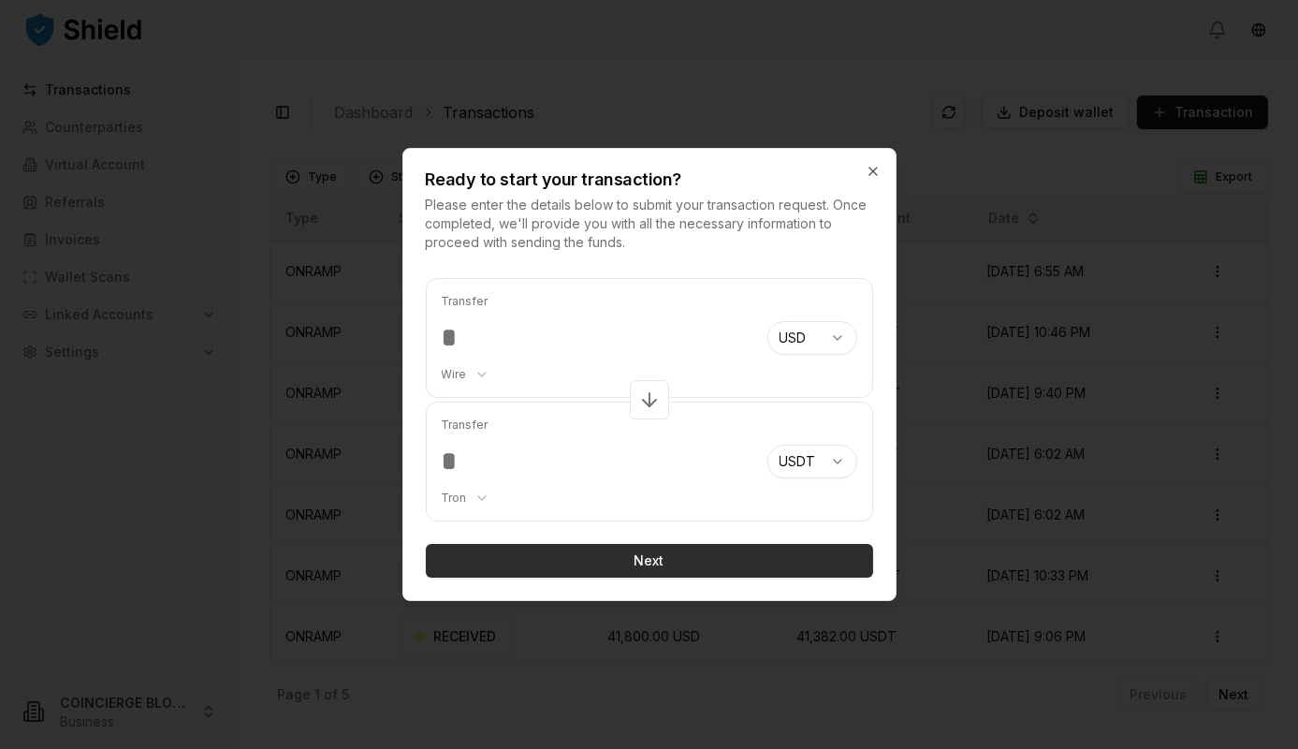
type input "****"
click at [618, 551] on button "Next" at bounding box center [649, 561] width 447 height 34
click at [625, 570] on button "Next" at bounding box center [649, 561] width 447 height 34
type input "****"
click at [632, 562] on button "Next" at bounding box center [649, 561] width 447 height 34
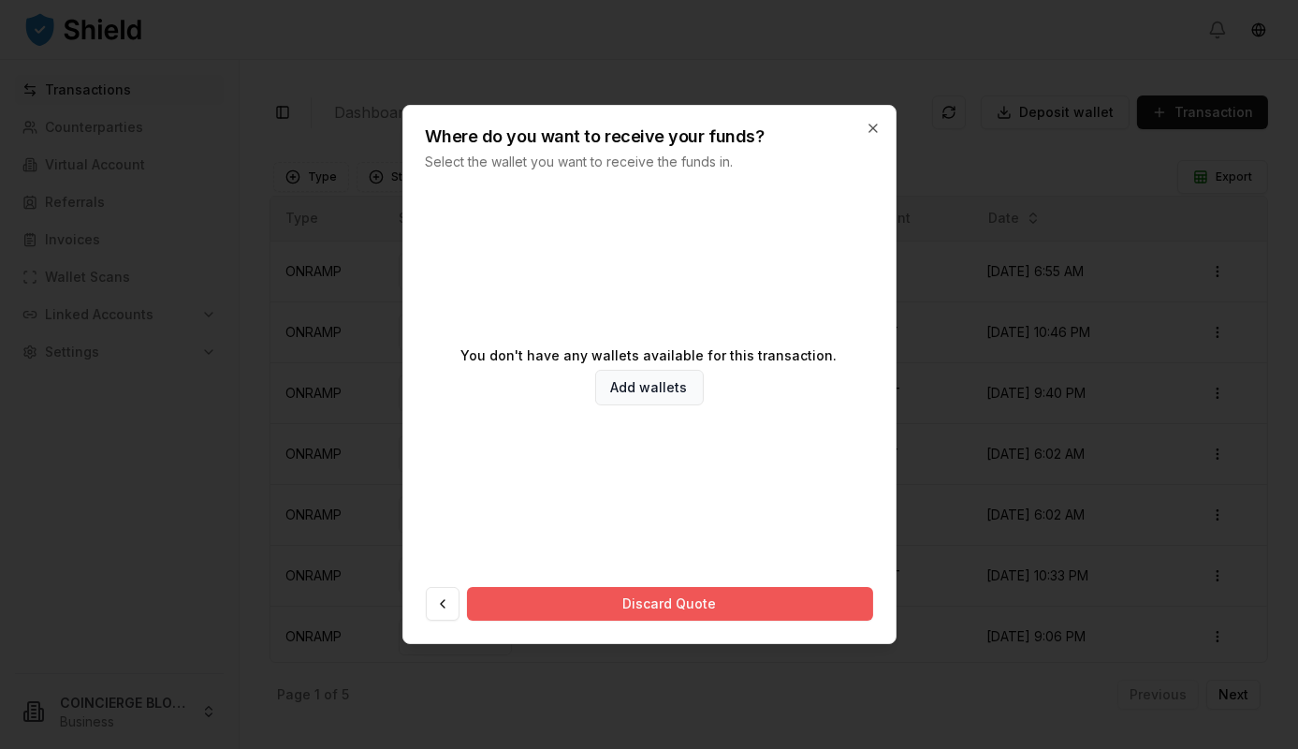
click at [652, 614] on button "Discard Quote" at bounding box center [670, 604] width 406 height 34
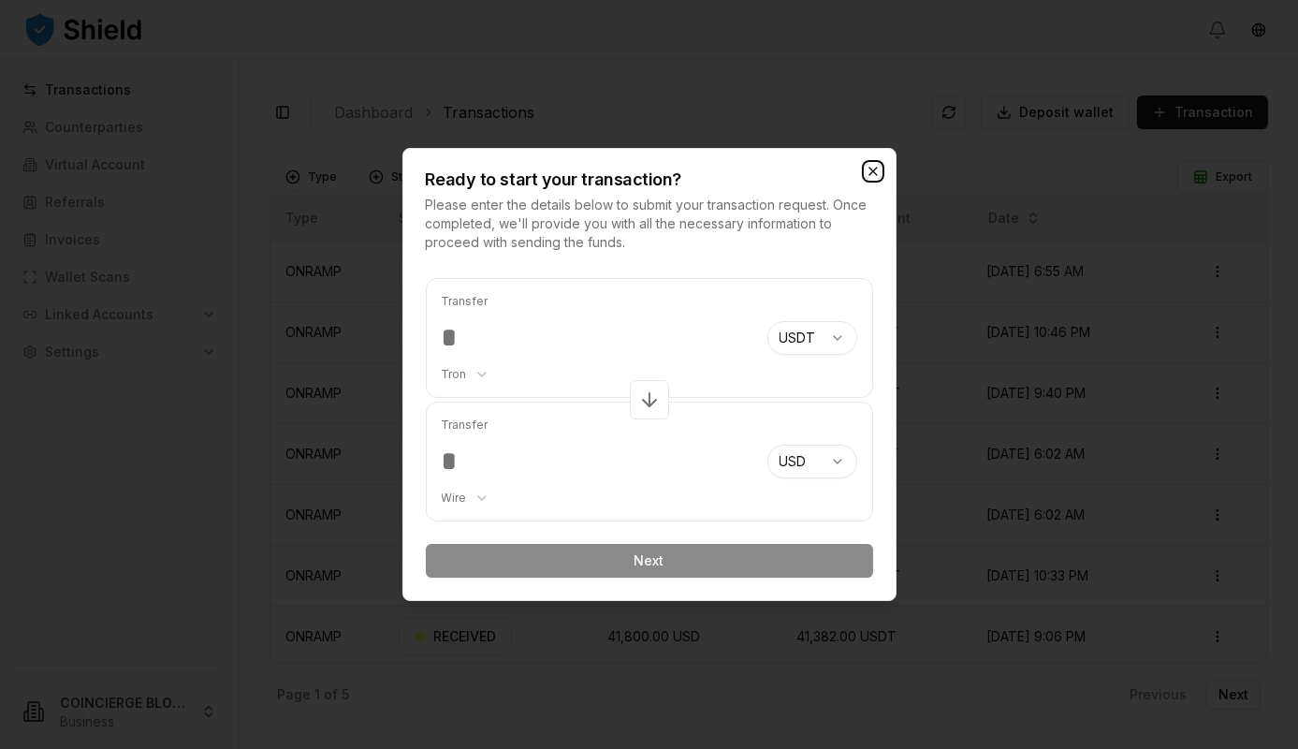
click at [876, 170] on icon "button" at bounding box center [873, 171] width 15 height 15
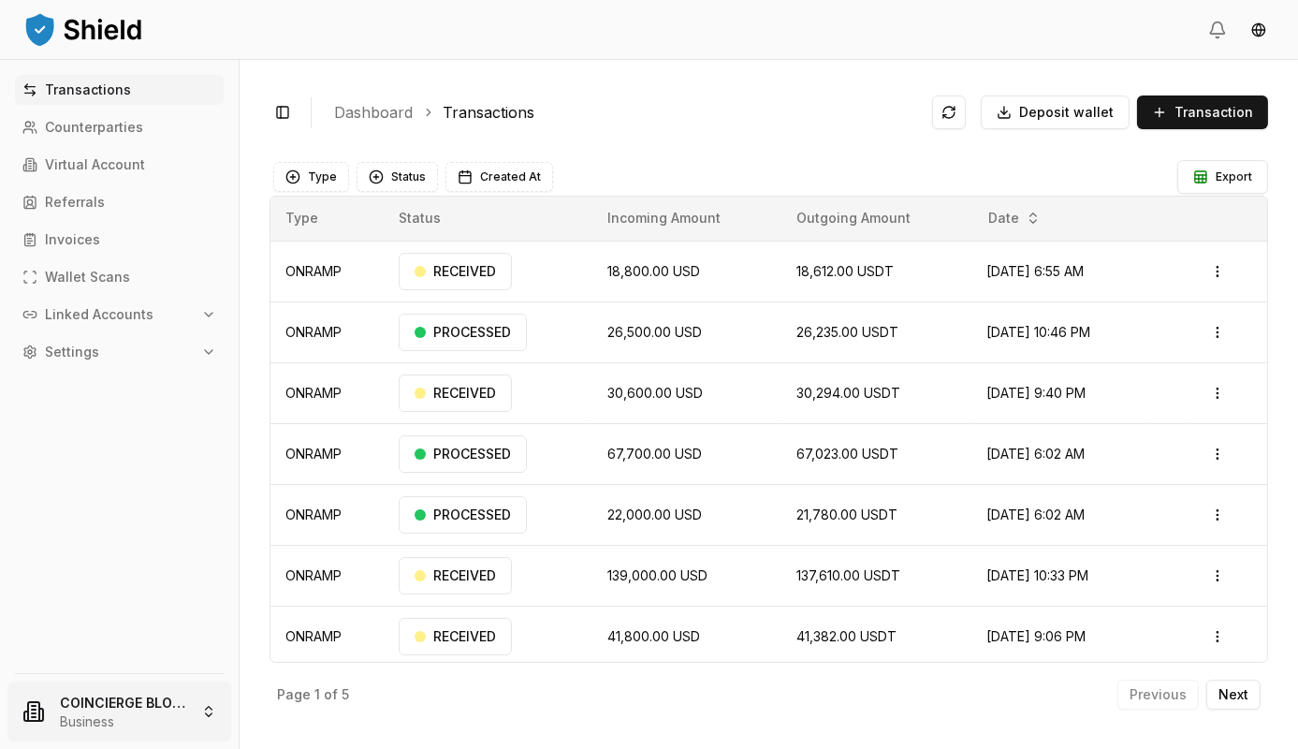
click at [130, 702] on html "Transactions Counterparties Virtual Account Referrals Invoices Wallet Scans Lin…" at bounding box center [649, 374] width 1298 height 749
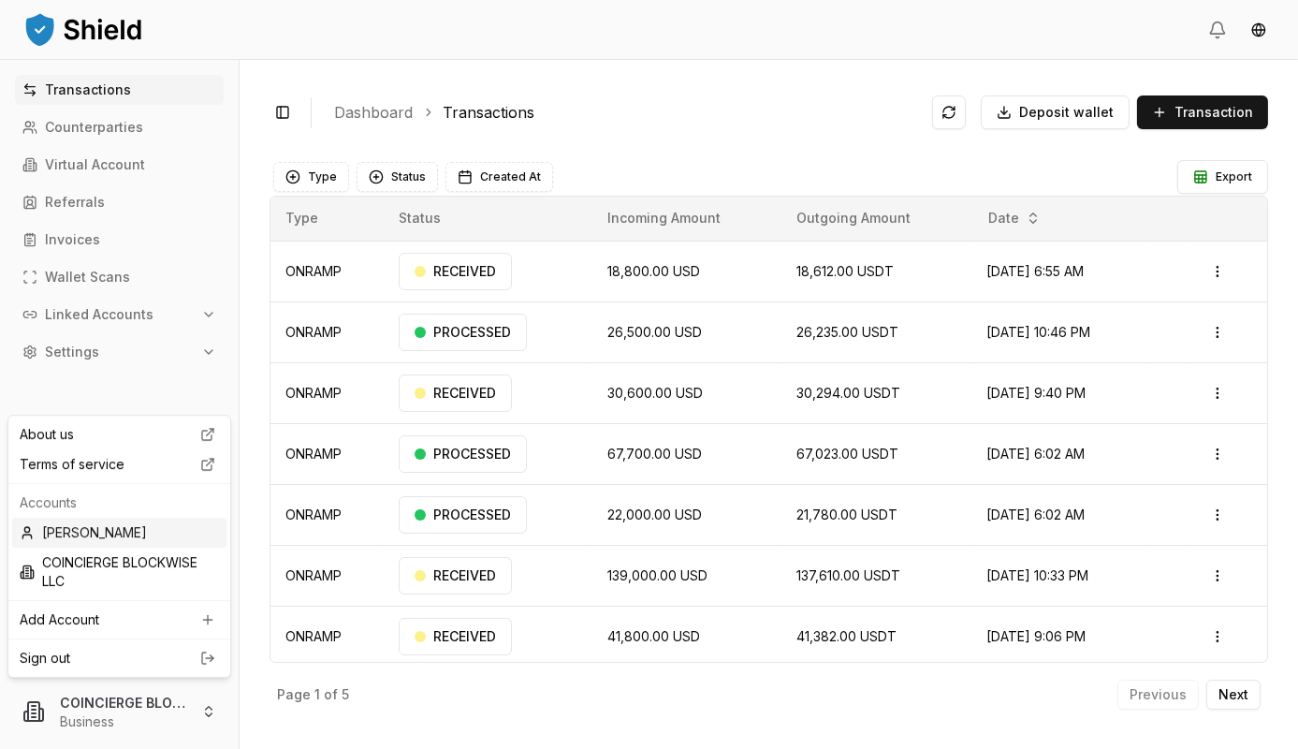
click at [75, 537] on div "Lauren Faison" at bounding box center [119, 533] width 214 height 30
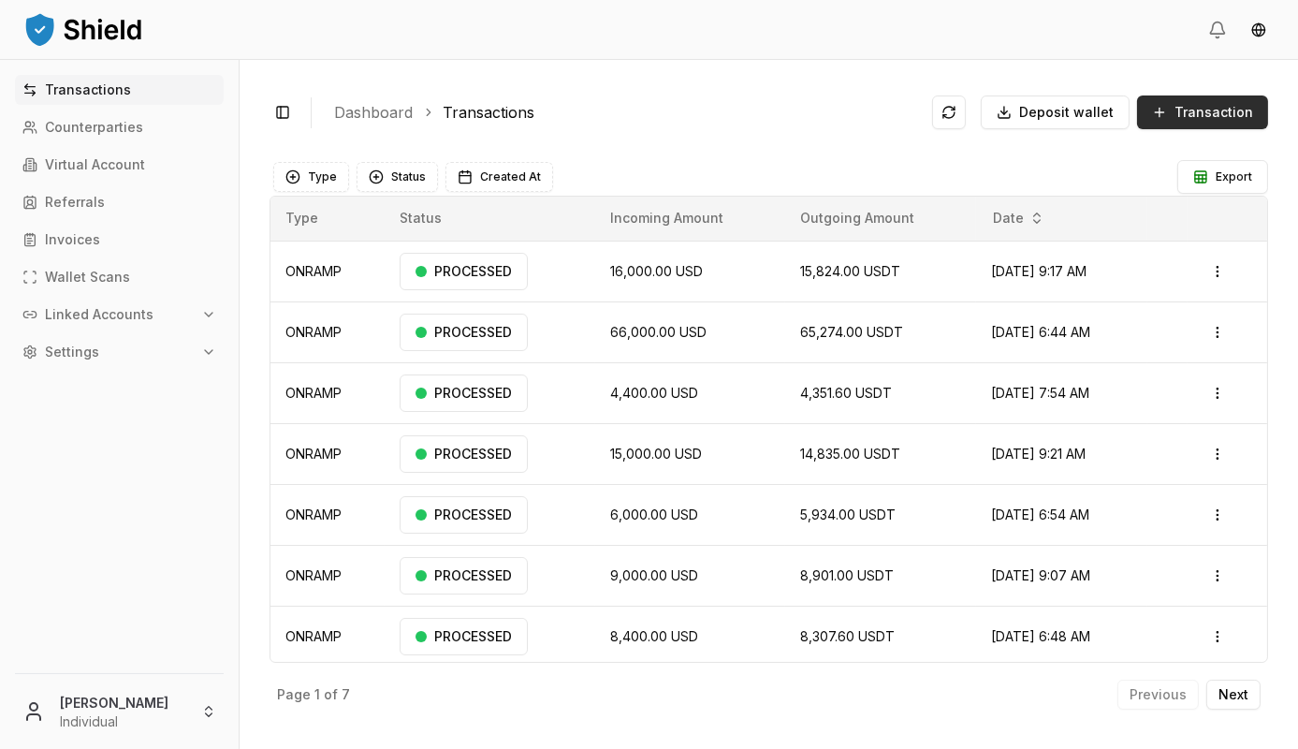
click at [1231, 113] on span "Transaction" at bounding box center [1214, 112] width 79 height 19
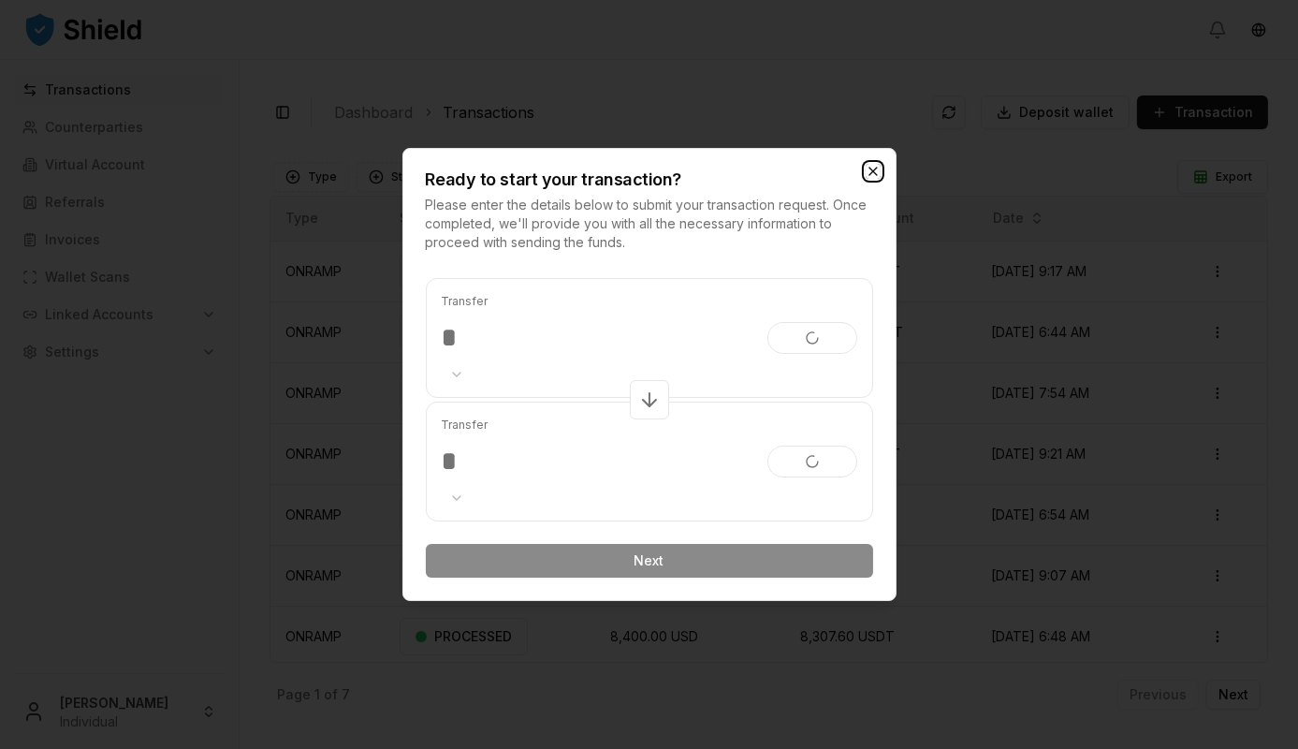
click at [876, 173] on icon "button" at bounding box center [873, 171] width 15 height 15
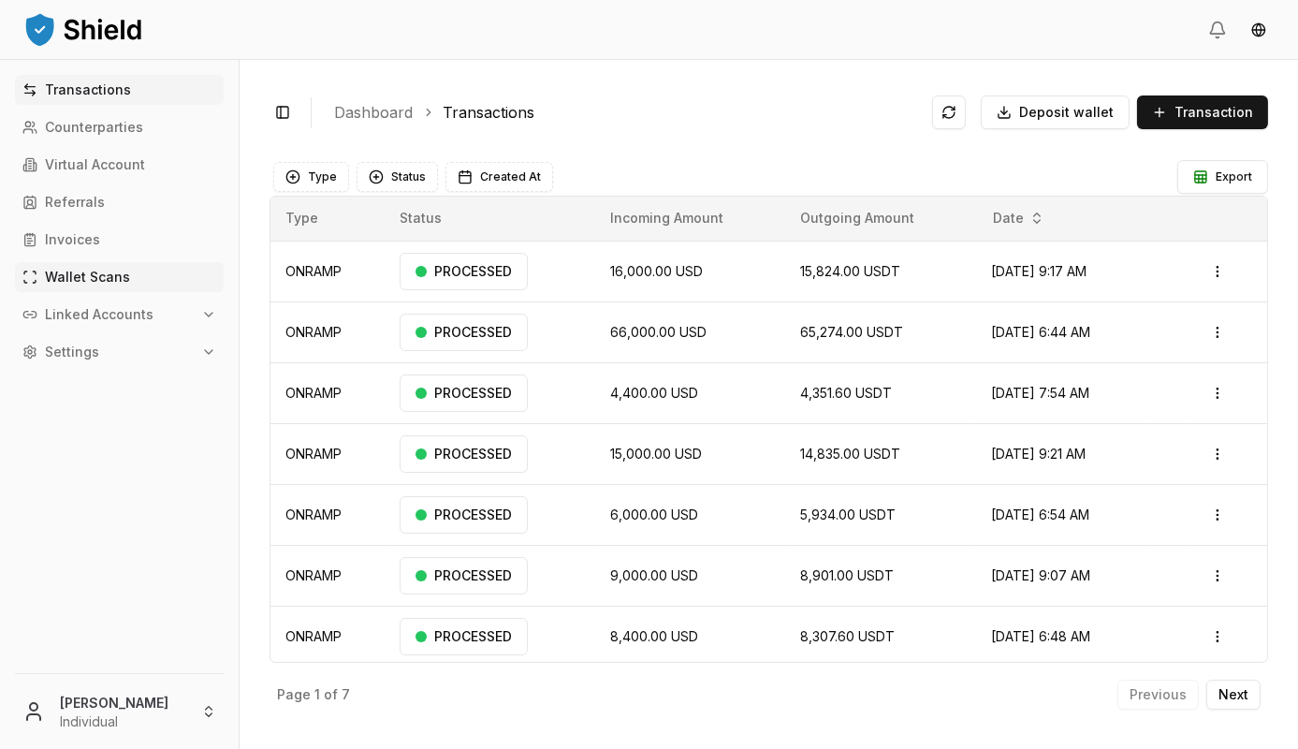
click at [102, 272] on p "Wallet Scans" at bounding box center [87, 276] width 85 height 13
click at [119, 309] on p "Linked Accounts" at bounding box center [99, 314] width 109 height 13
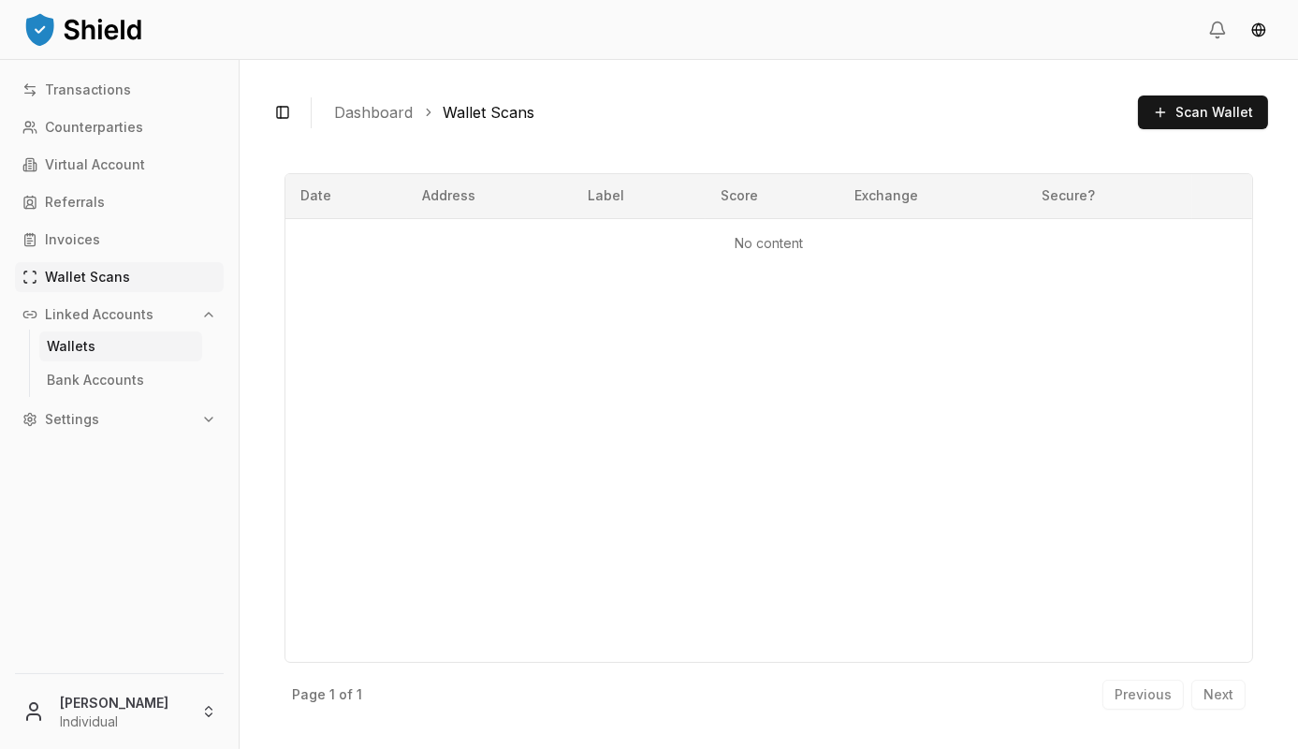
click at [78, 351] on p "Wallets" at bounding box center [71, 346] width 49 height 13
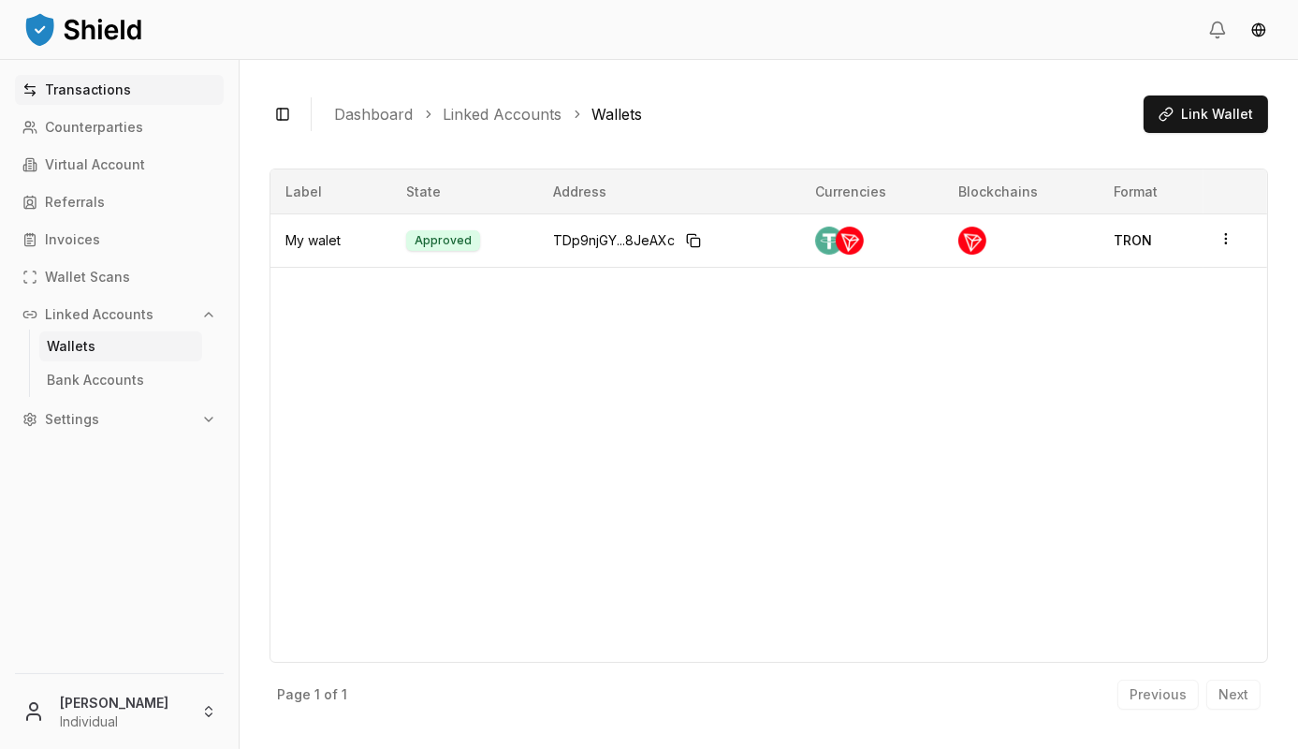
click at [112, 96] on p "Transactions" at bounding box center [88, 89] width 86 height 13
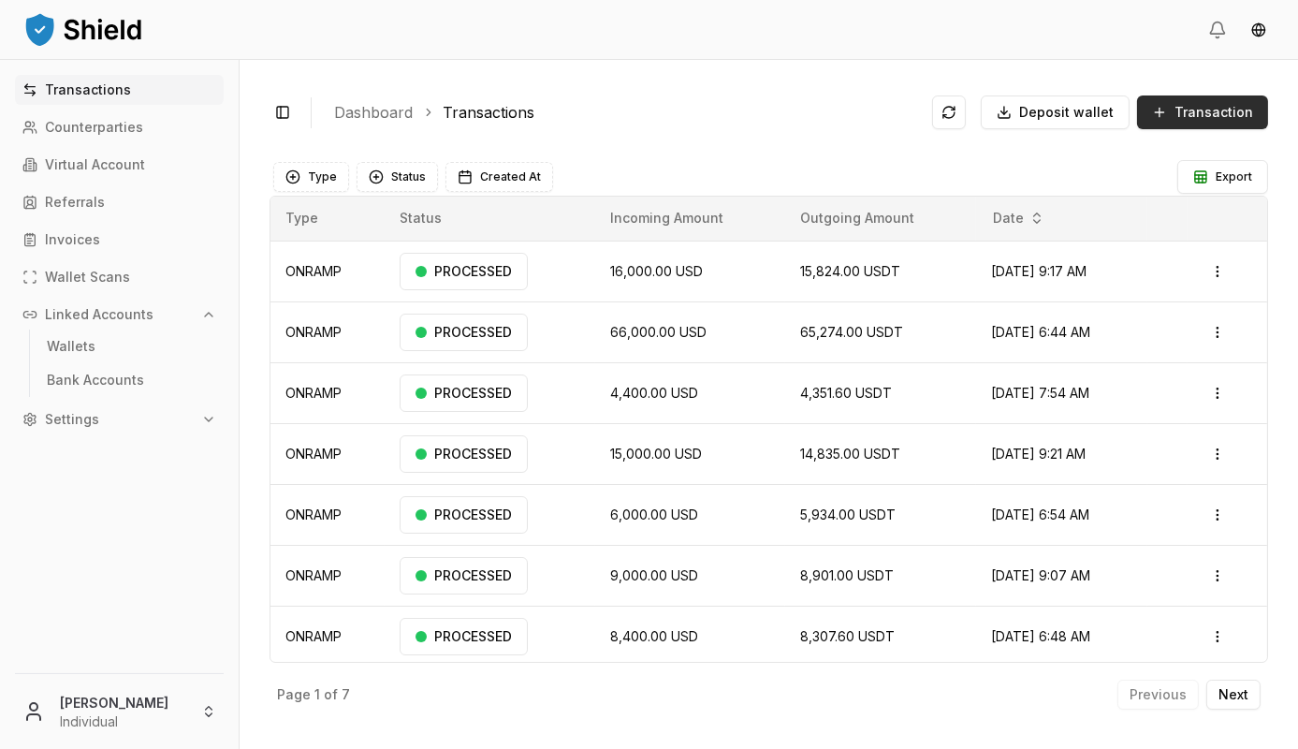
click at [1228, 119] on span "Transaction" at bounding box center [1214, 112] width 79 height 19
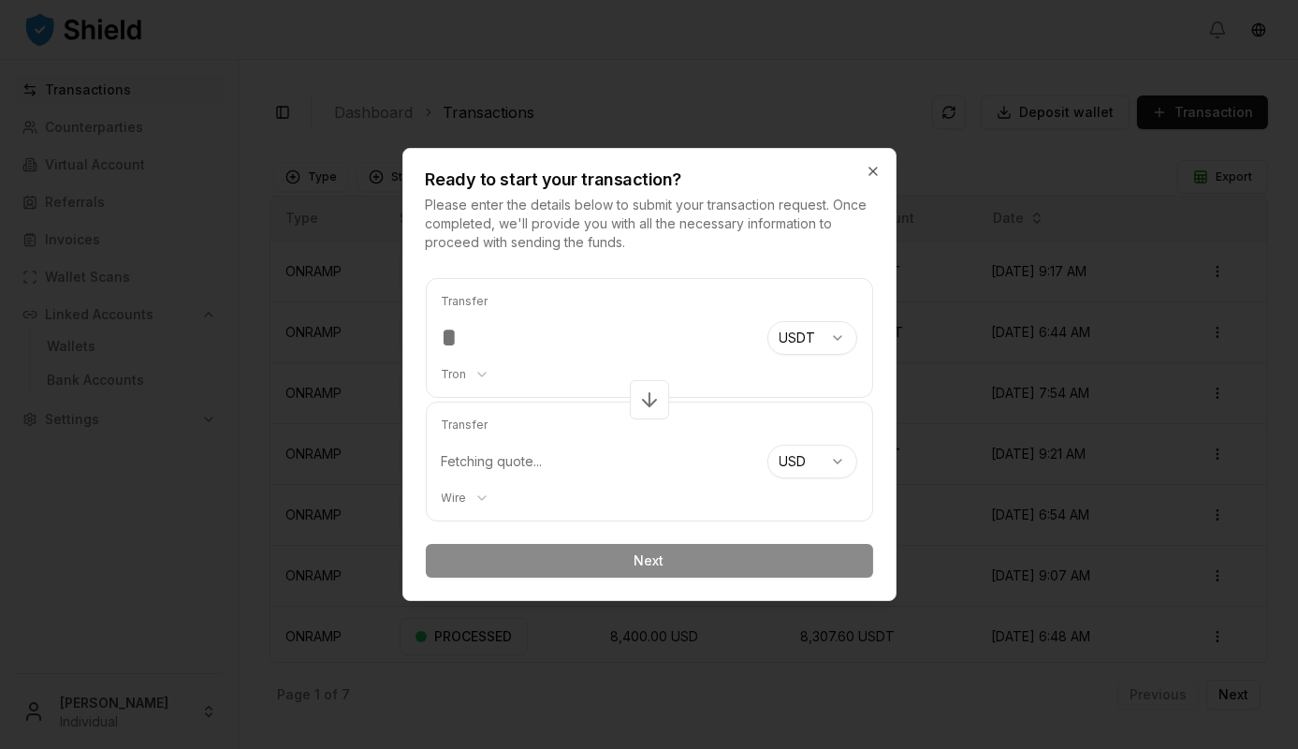
type input "*"
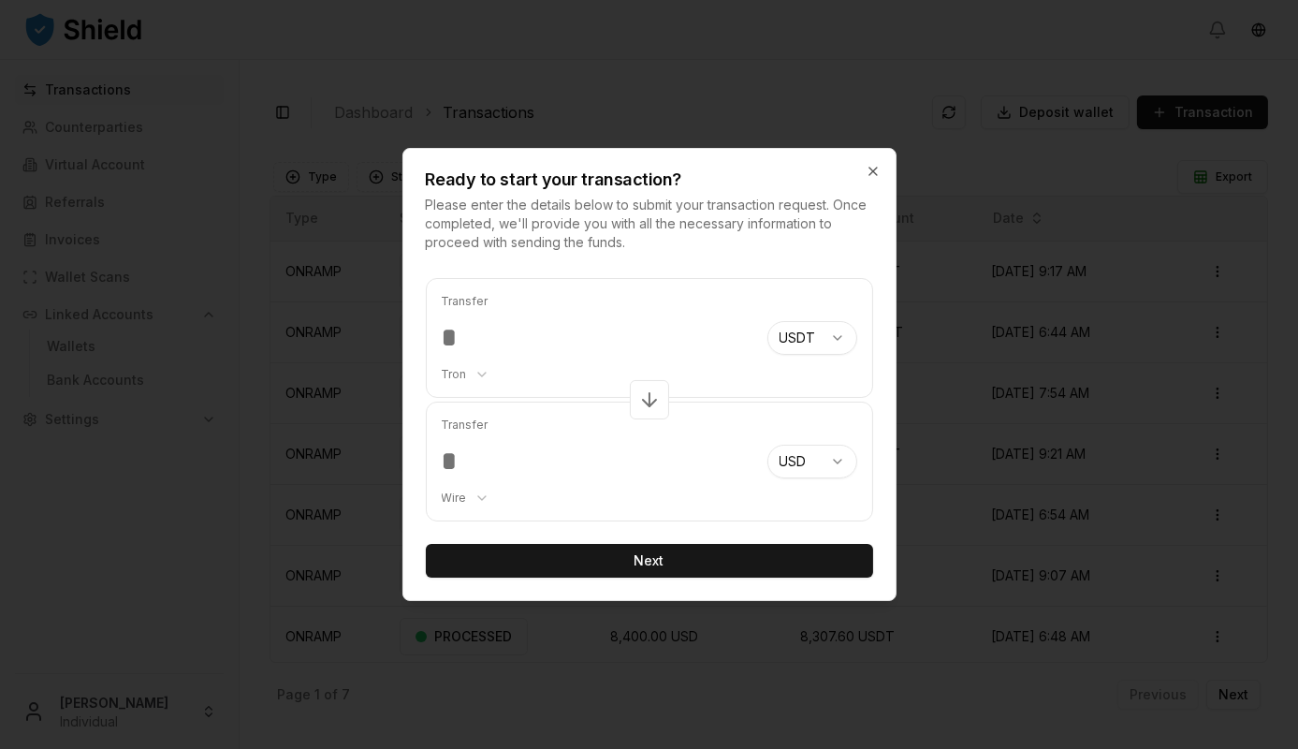
type input "****"
click at [477, 379] on body "Transactions Counterparties Virtual Account Referrals Invoices Wallet Scans Lin…" at bounding box center [649, 374] width 1298 height 749
click at [484, 374] on body "Transactions Counterparties Virtual Account Referrals Invoices Wallet Scans Lin…" at bounding box center [649, 374] width 1298 height 749
type input "****"
click at [835, 337] on body "Transactions Counterparties Virtual Account Referrals Invoices Wallet Scans Lin…" at bounding box center [649, 374] width 1298 height 749
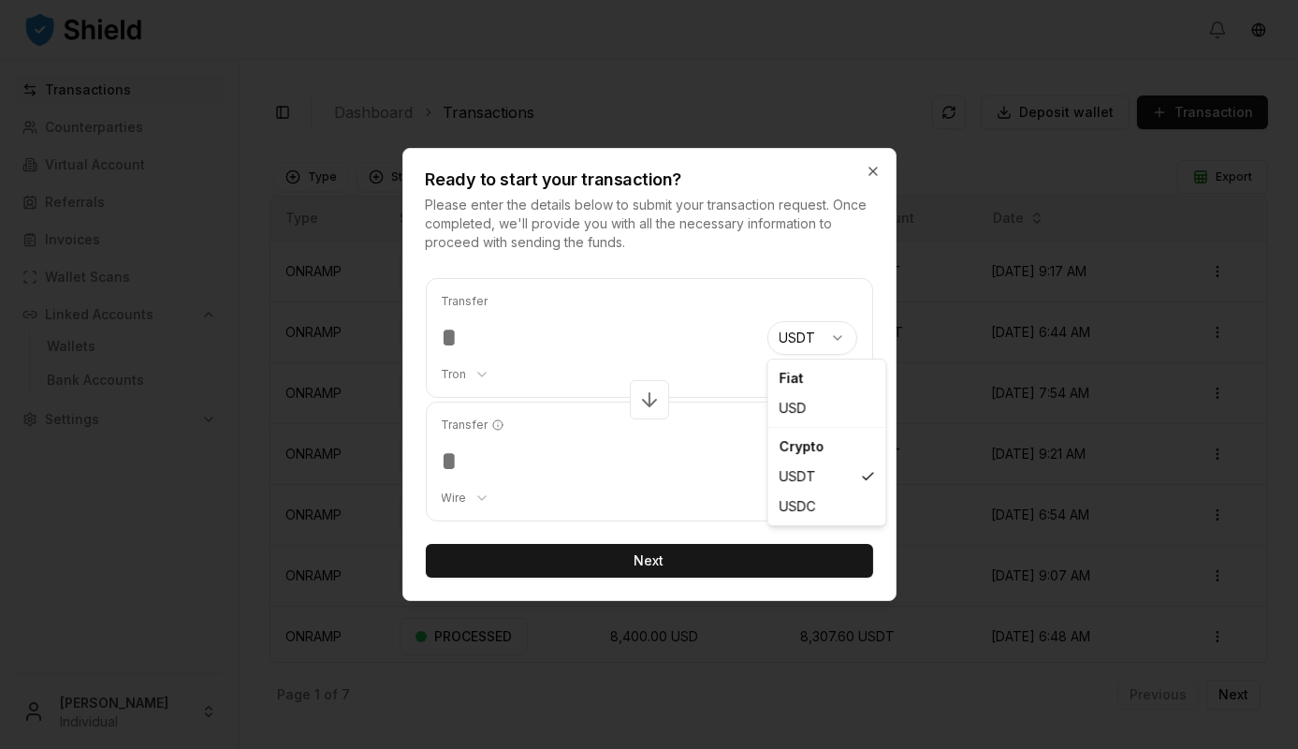
select select "***"
select select "****"
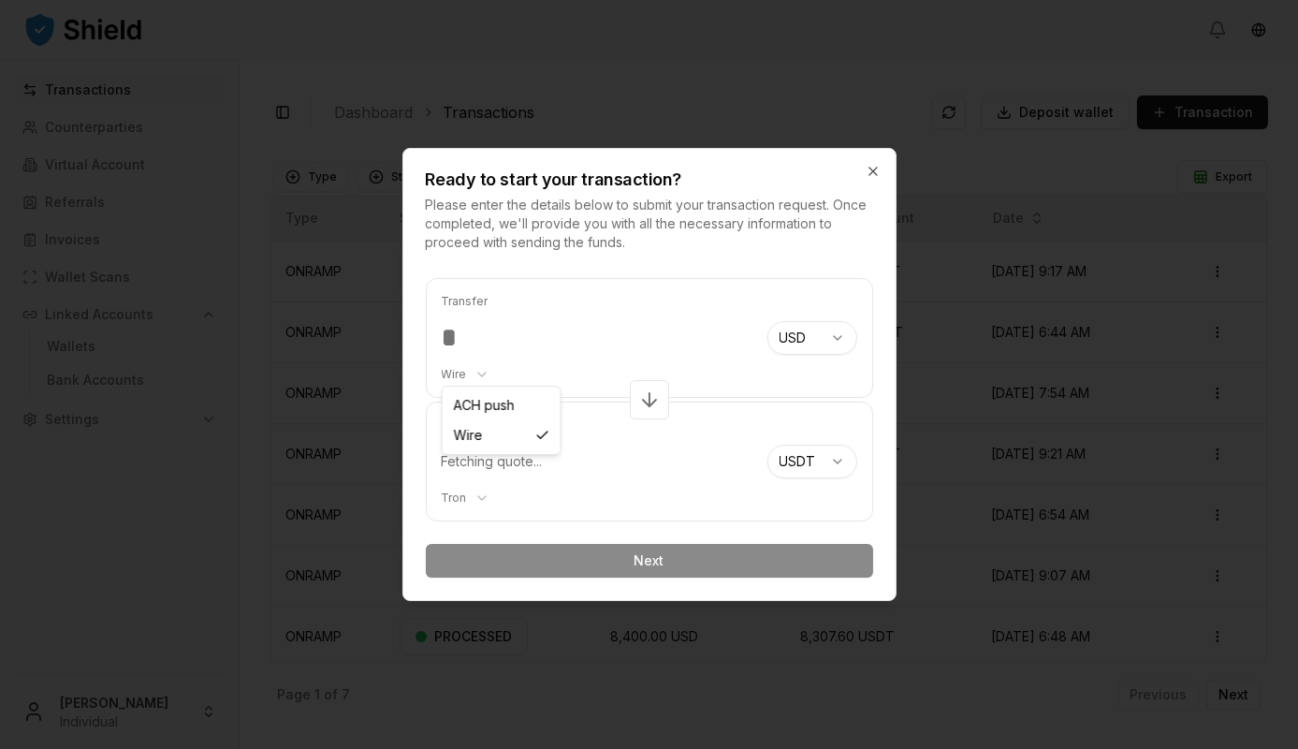
click at [483, 370] on body "Transactions Counterparties Virtual Account Referrals Invoices Wallet Scans Lin…" at bounding box center [649, 374] width 1298 height 749
click at [480, 372] on body "Transactions Counterparties Virtual Account Referrals Invoices Wallet Scans Lin…" at bounding box center [649, 374] width 1298 height 749
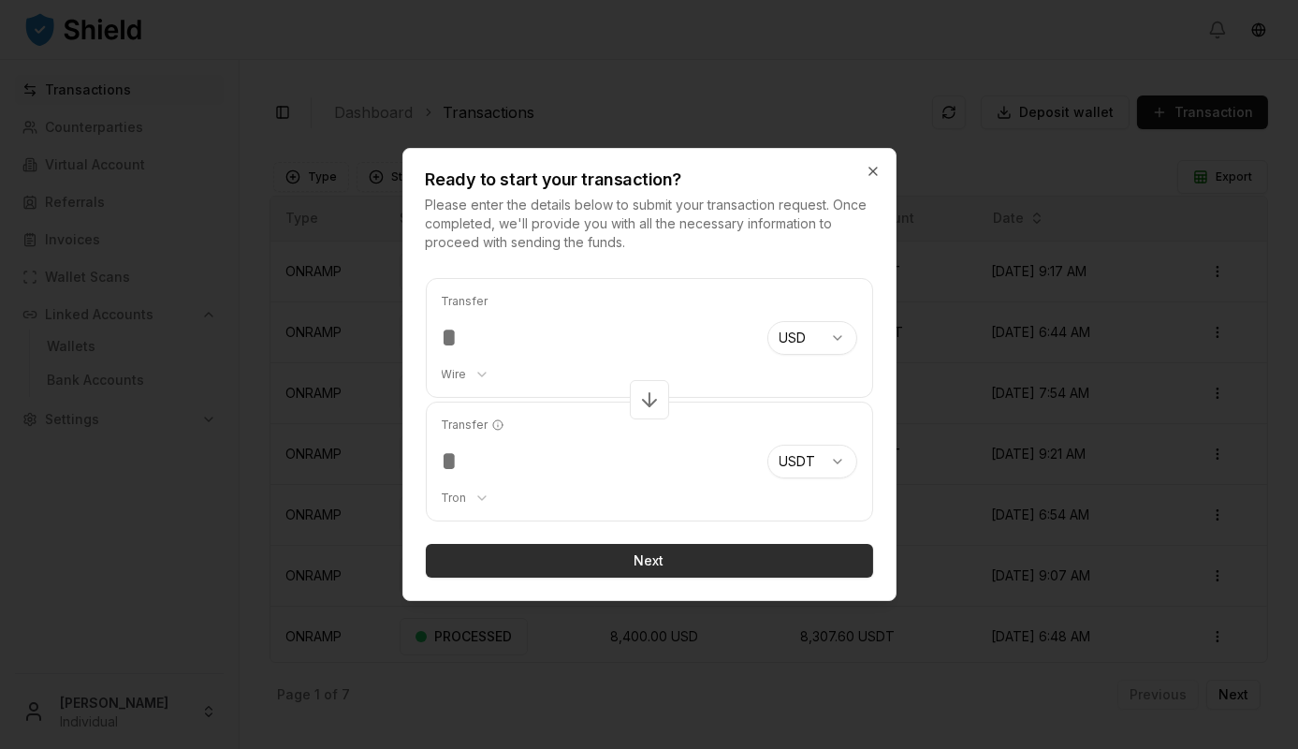
click at [540, 566] on button "Next" at bounding box center [649, 561] width 447 height 34
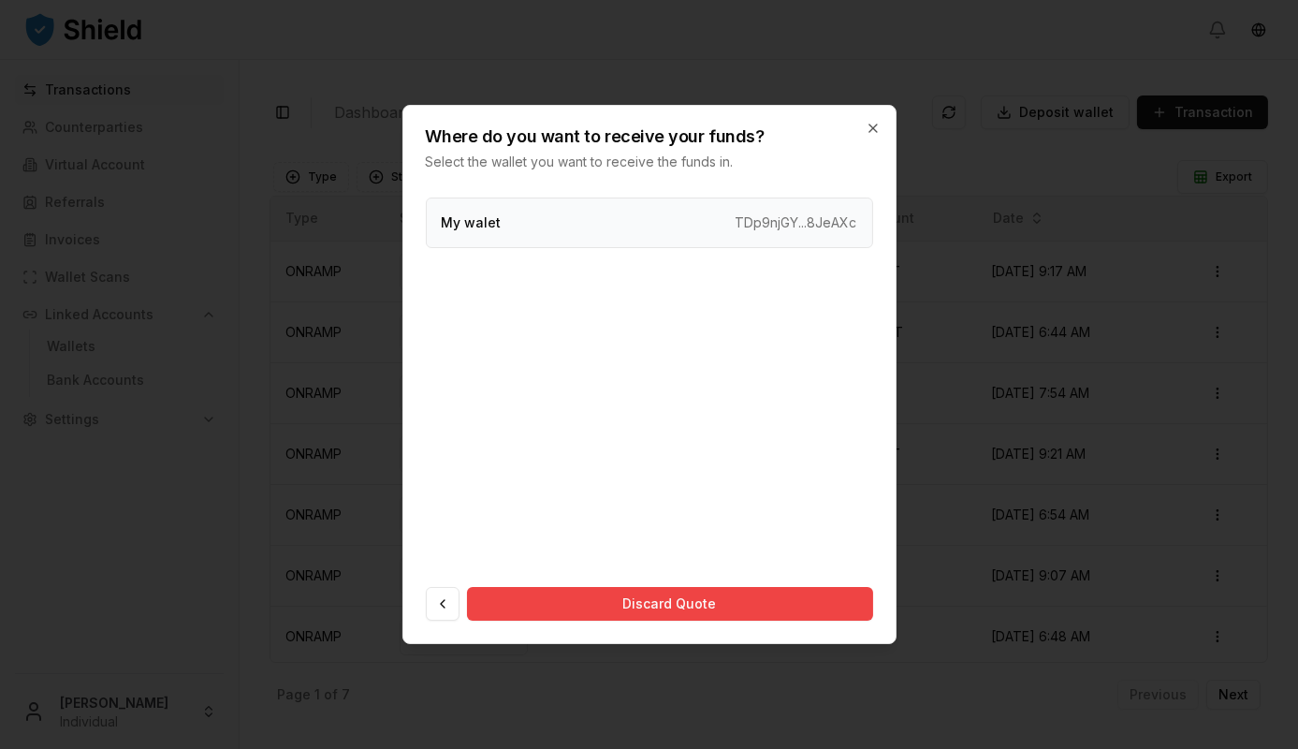
click at [689, 235] on div "My walet TDp9njGY...8JeAXc" at bounding box center [649, 222] width 447 height 51
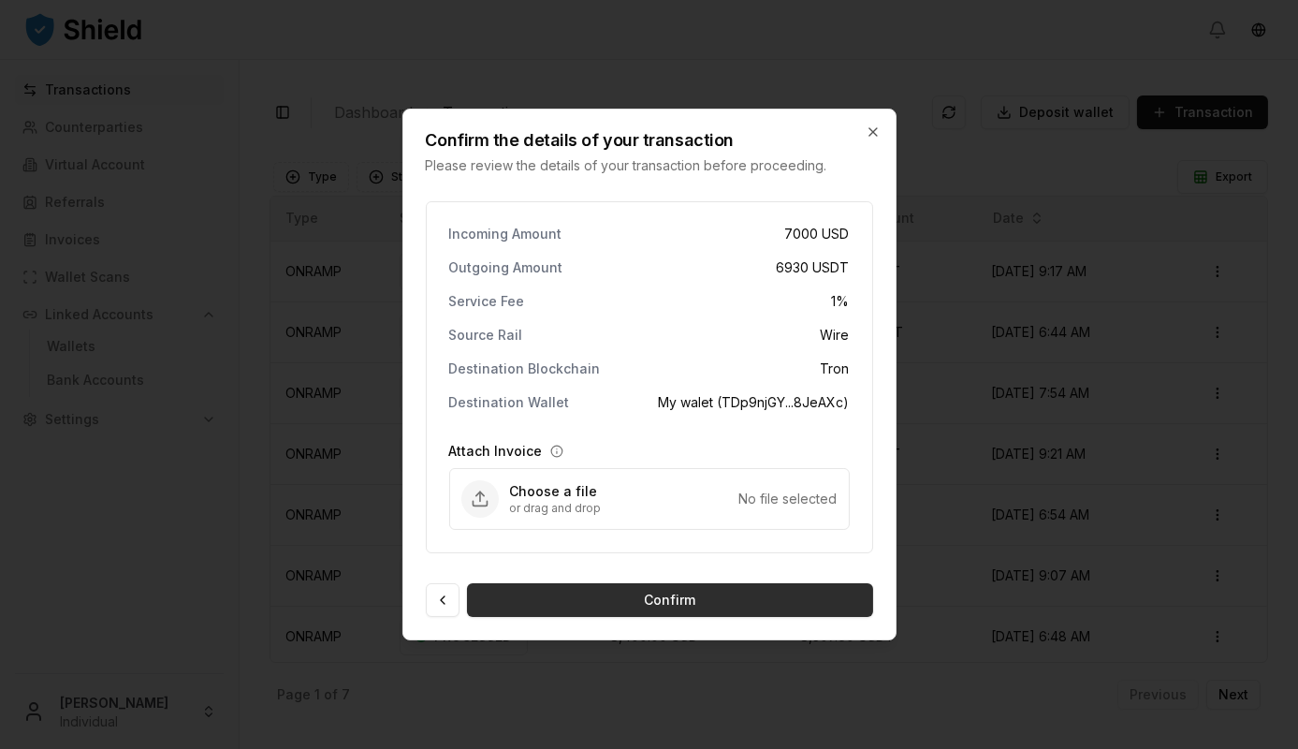
click at [629, 599] on button "Confirm" at bounding box center [670, 600] width 406 height 34
click at [556, 451] on icon "button" at bounding box center [556, 451] width 13 height 13
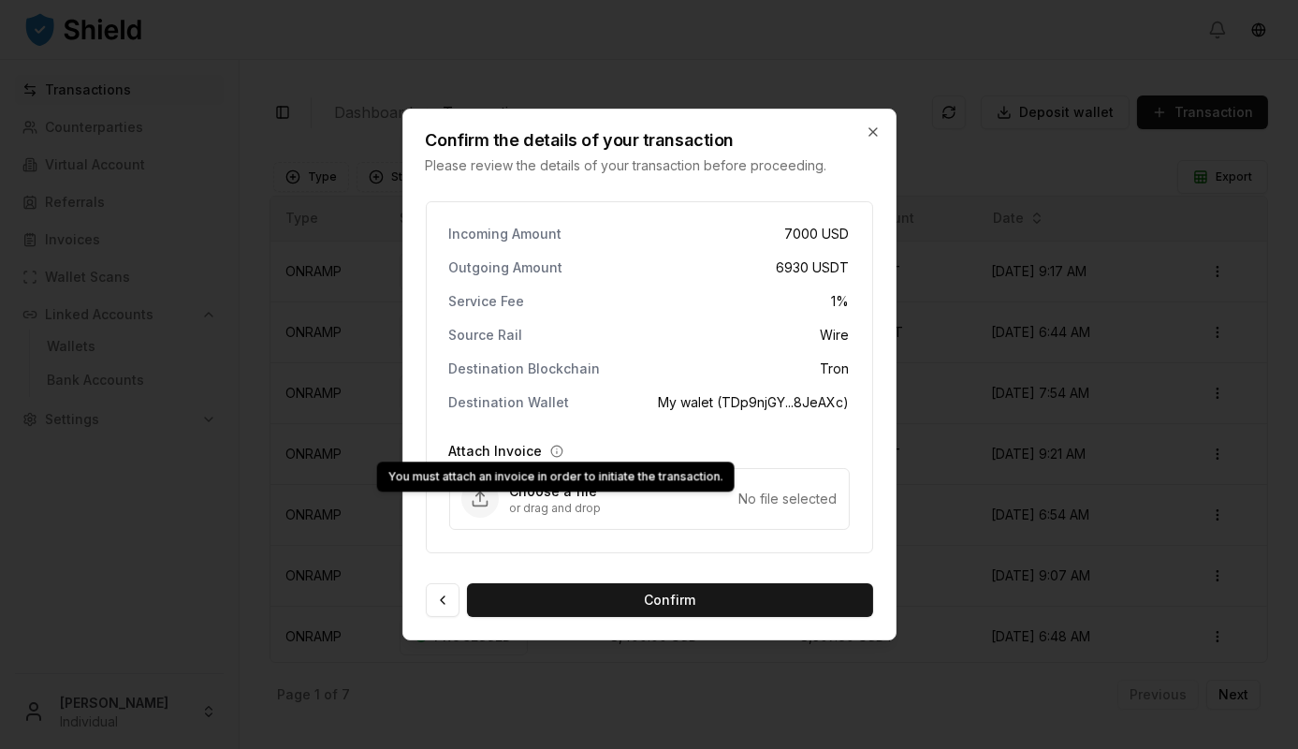
click at [556, 451] on icon "button" at bounding box center [556, 451] width 13 height 13
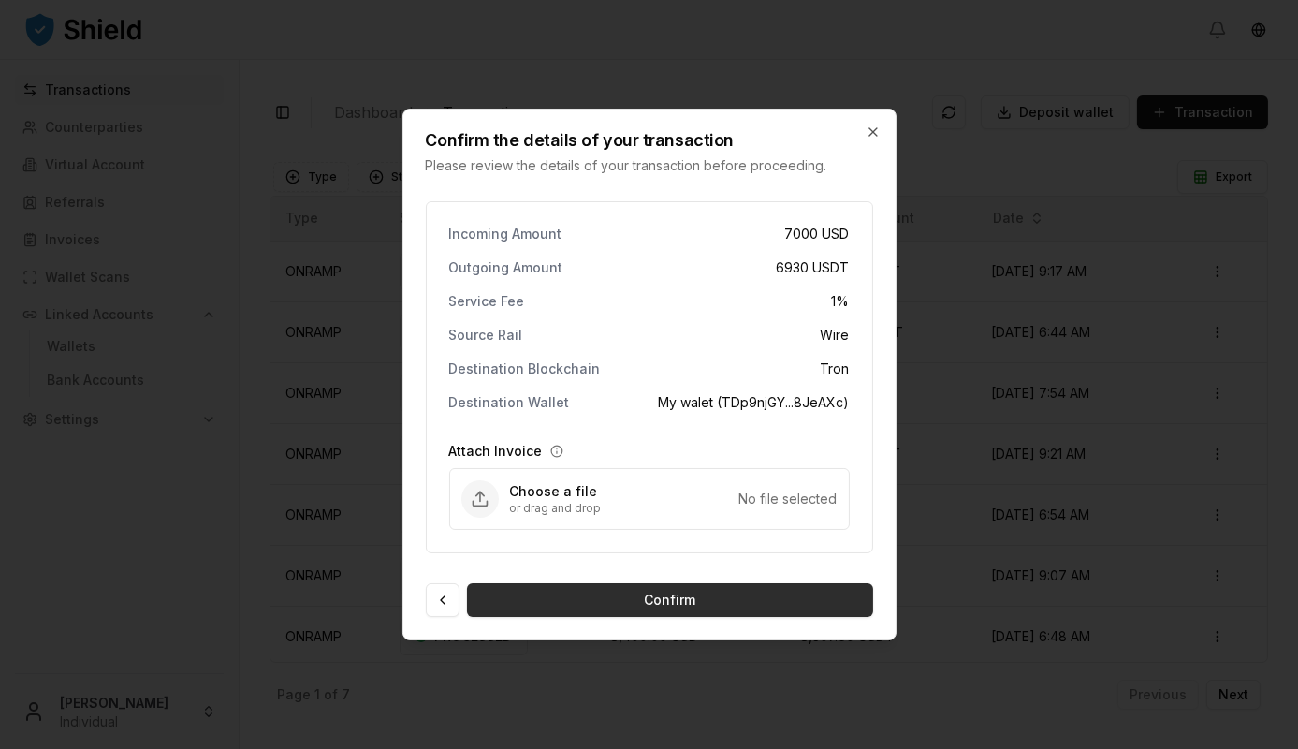
click at [624, 595] on button "Confirm" at bounding box center [670, 600] width 406 height 34
click at [624, 594] on button "Confirm" at bounding box center [670, 600] width 406 height 34
click at [558, 510] on p "or drag and drop" at bounding box center [624, 508] width 229 height 15
type input "**********"
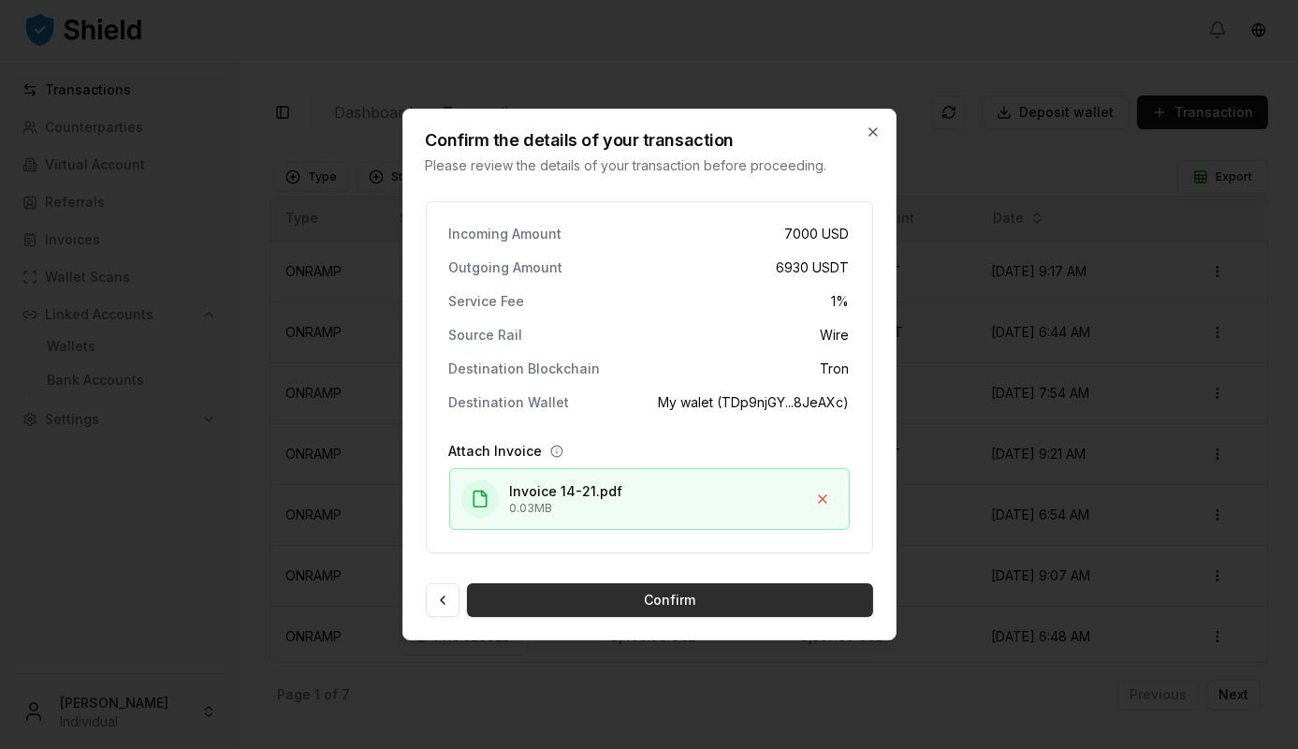
click at [654, 594] on button "Confirm" at bounding box center [670, 600] width 406 height 34
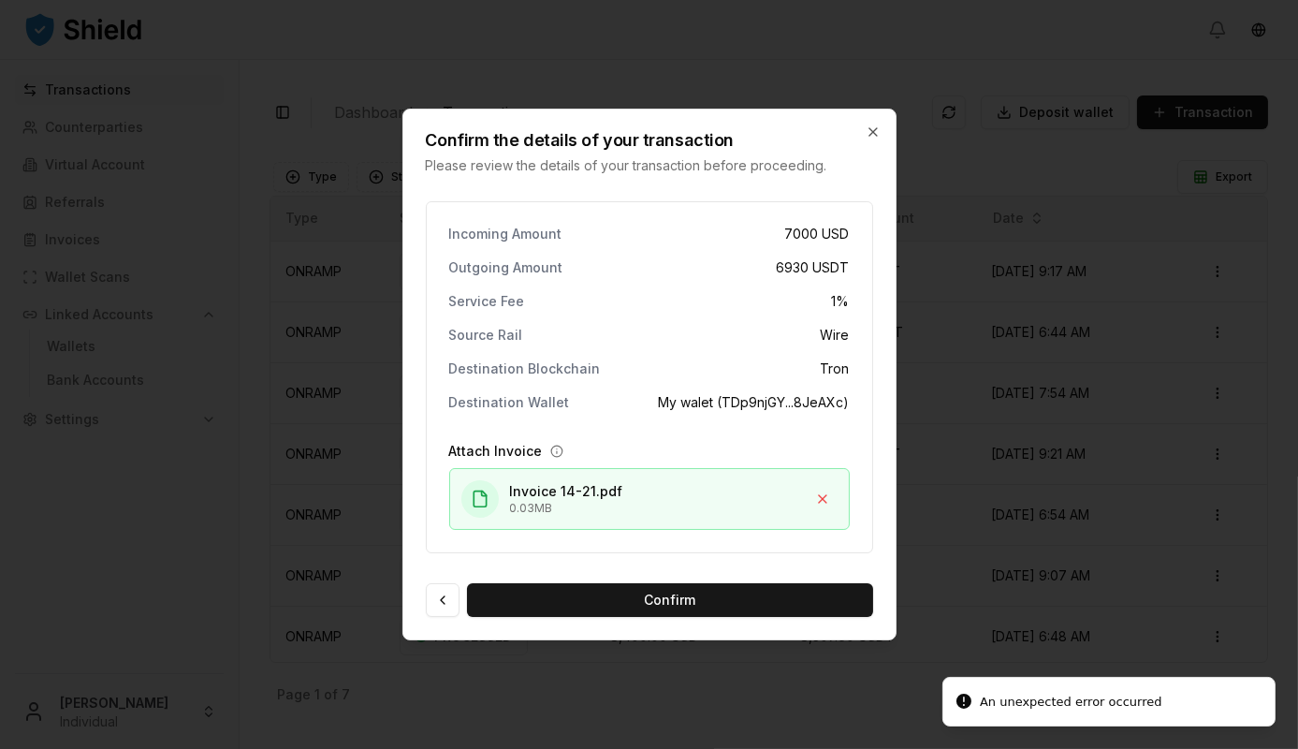
drag, startPoint x: 1162, startPoint y: 705, endPoint x: 977, endPoint y: 707, distance: 185.3
click at [977, 707] on div at bounding box center [649, 374] width 1298 height 749
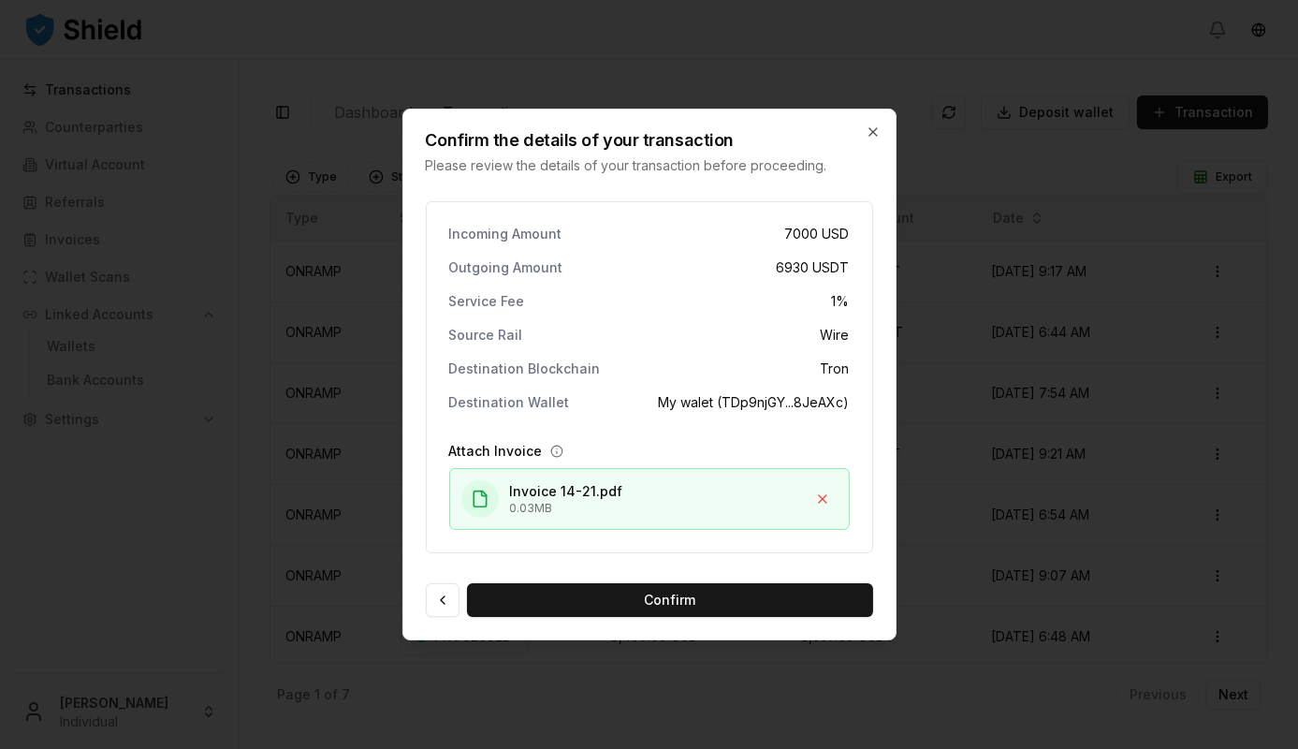
drag, startPoint x: 977, startPoint y: 706, endPoint x: 1100, endPoint y: 706, distance: 122.6
click at [1102, 705] on div at bounding box center [649, 374] width 1298 height 749
click at [651, 599] on button "Confirm" at bounding box center [670, 600] width 406 height 34
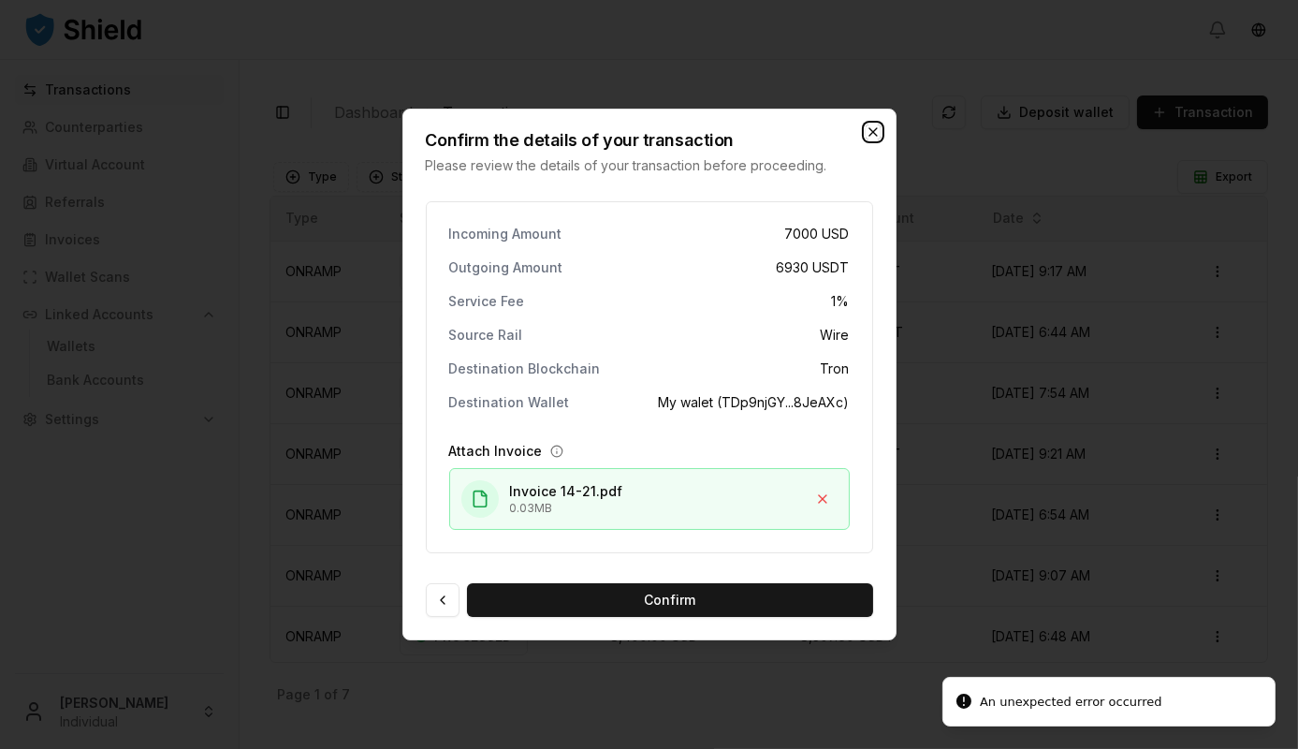
click at [876, 131] on icon "button" at bounding box center [873, 131] width 15 height 15
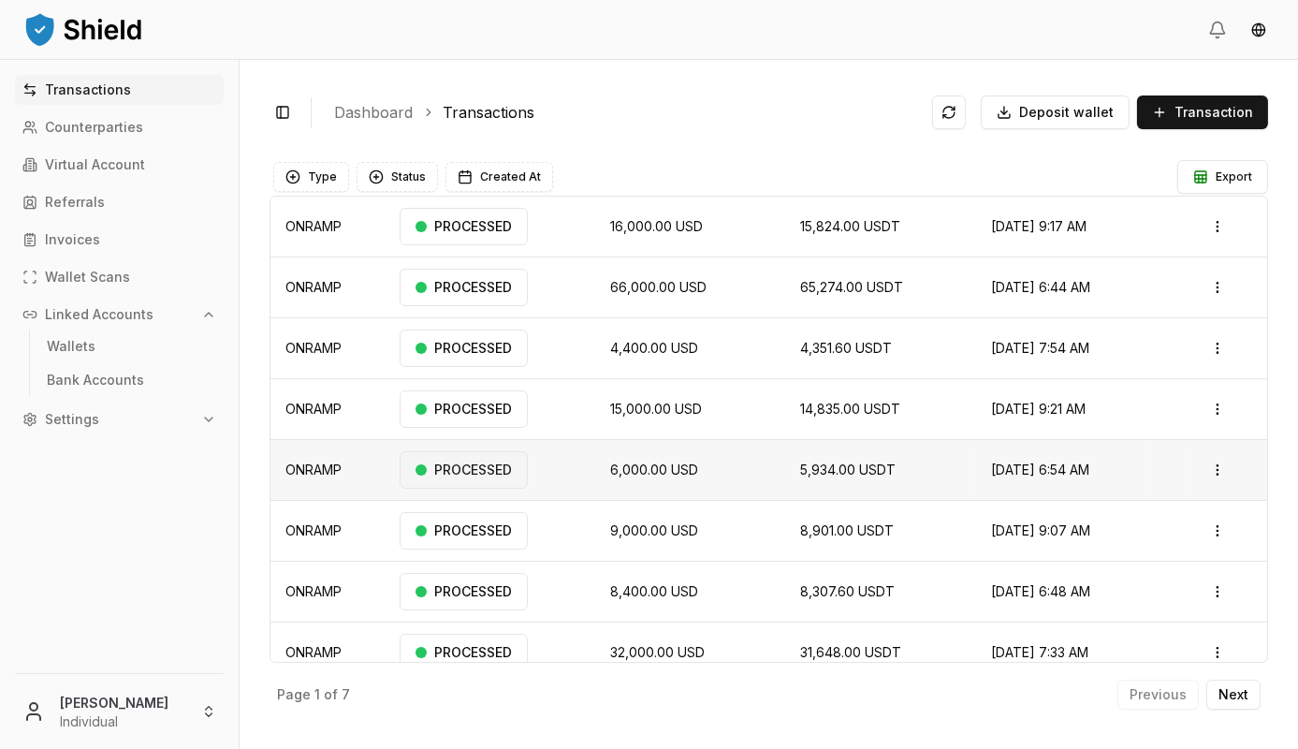
scroll to position [64, 0]
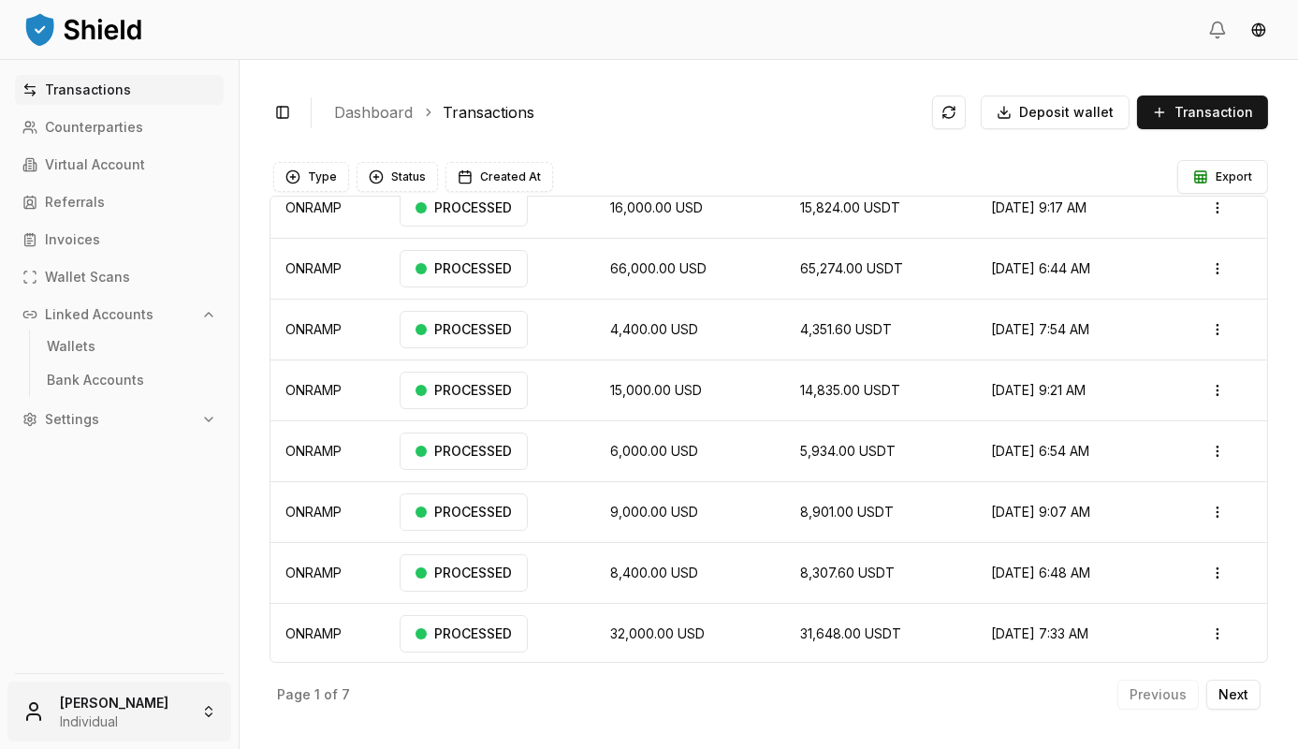
click at [179, 727] on html "Transactions Counterparties Virtual Account Referrals Invoices Wallet Scans Lin…" at bounding box center [649, 374] width 1298 height 749
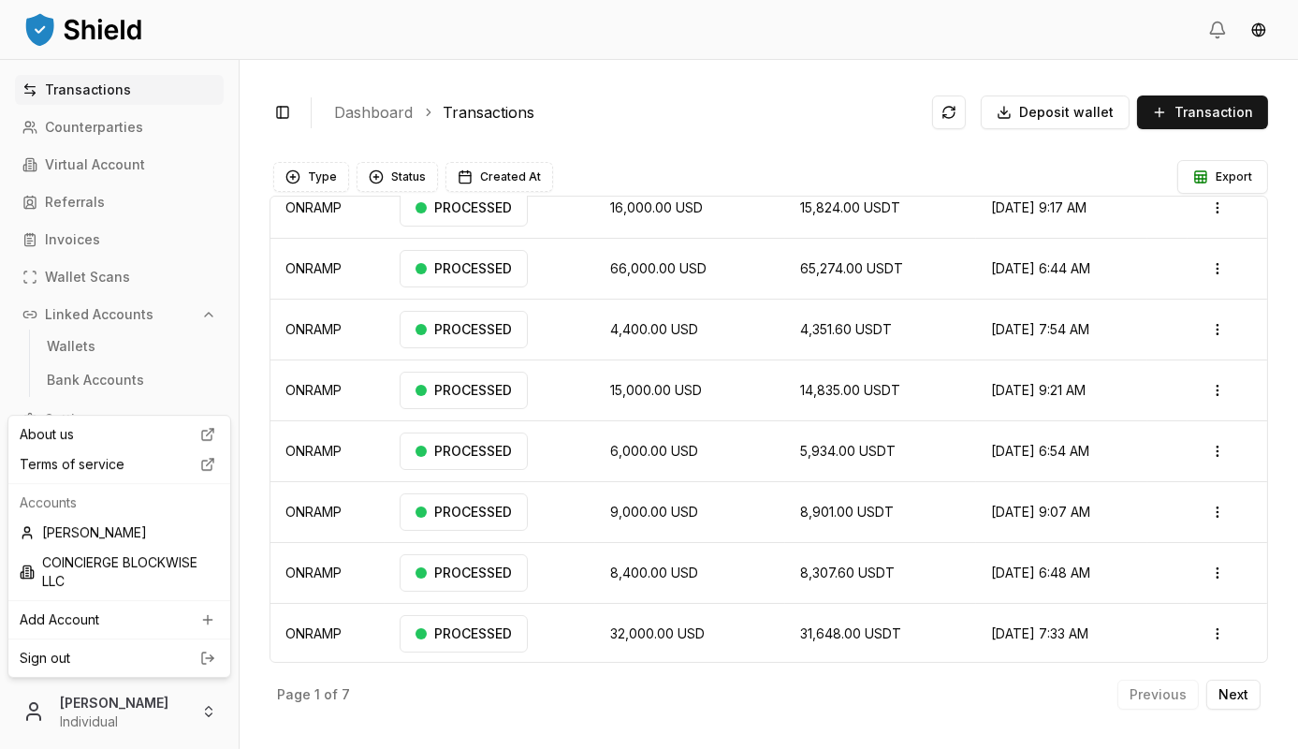
click at [293, 720] on html "Transactions Counterparties Virtual Account Referrals Invoices Wallet Scans Lin…" at bounding box center [649, 374] width 1298 height 749
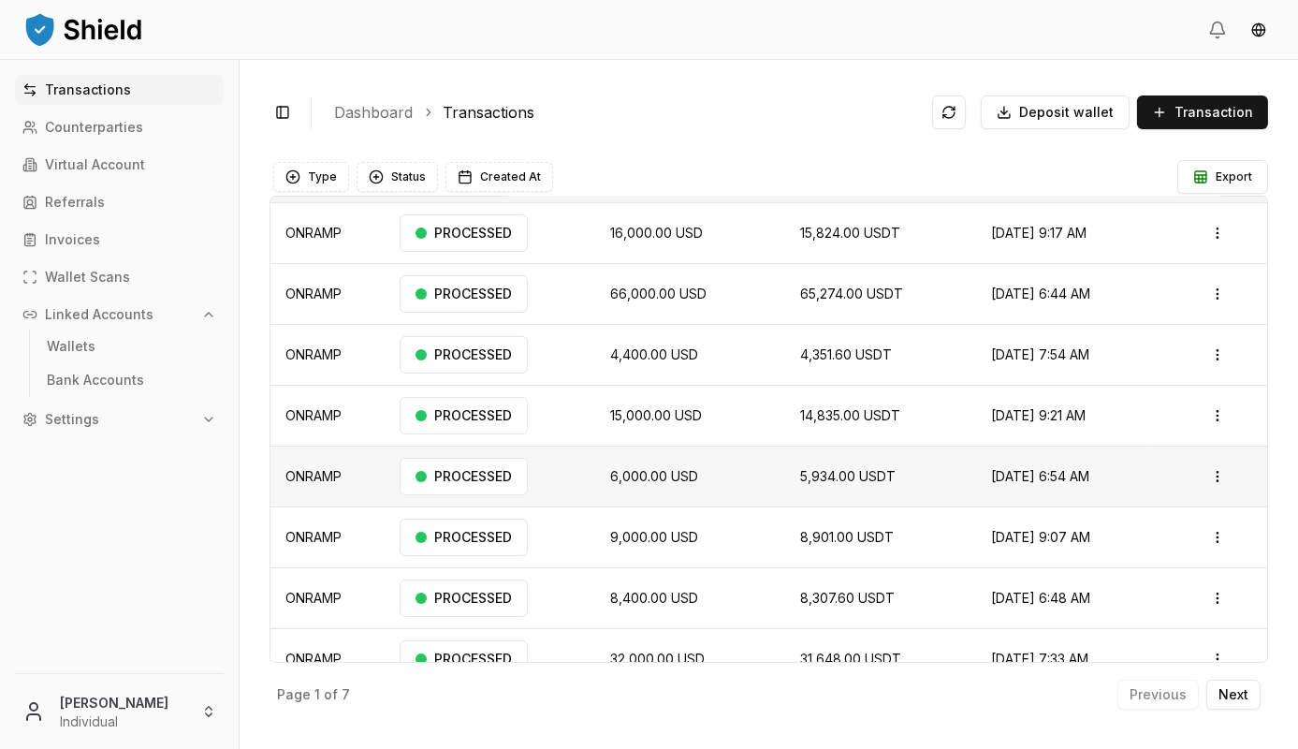
scroll to position [0, 0]
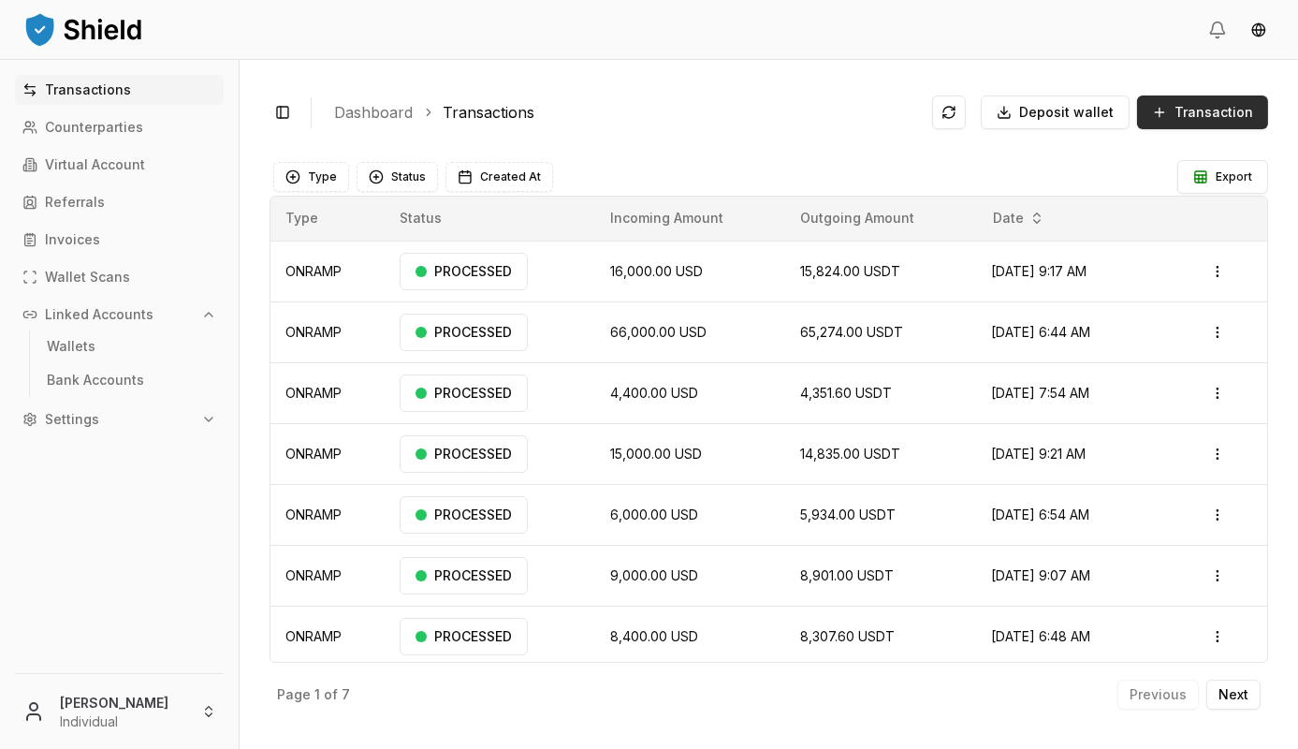
click at [1189, 107] on span "Transaction" at bounding box center [1214, 112] width 79 height 19
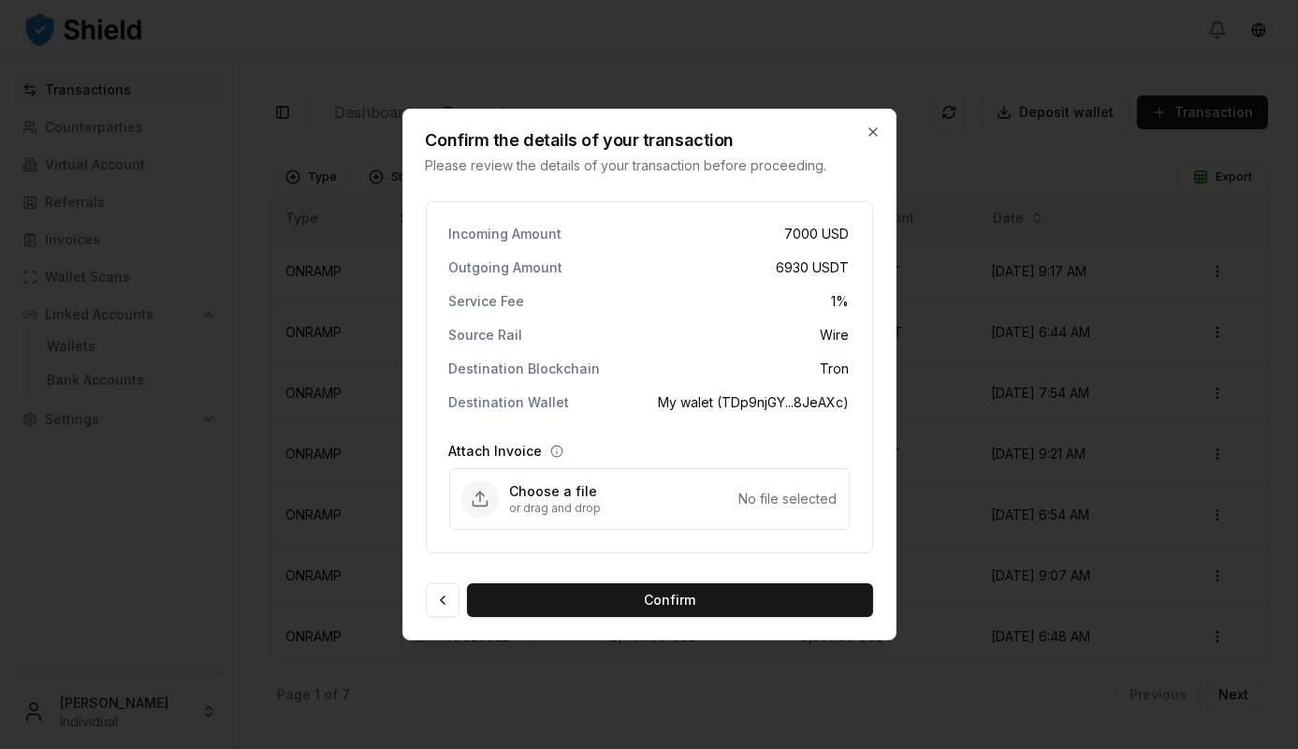
click at [644, 618] on div "Incoming Amount 7000 USD Outgoing Amount 6930 USDT Service Fee 1 % Source Rail …" at bounding box center [649, 414] width 492 height 449
click at [662, 602] on button "Confirm" at bounding box center [670, 600] width 406 height 34
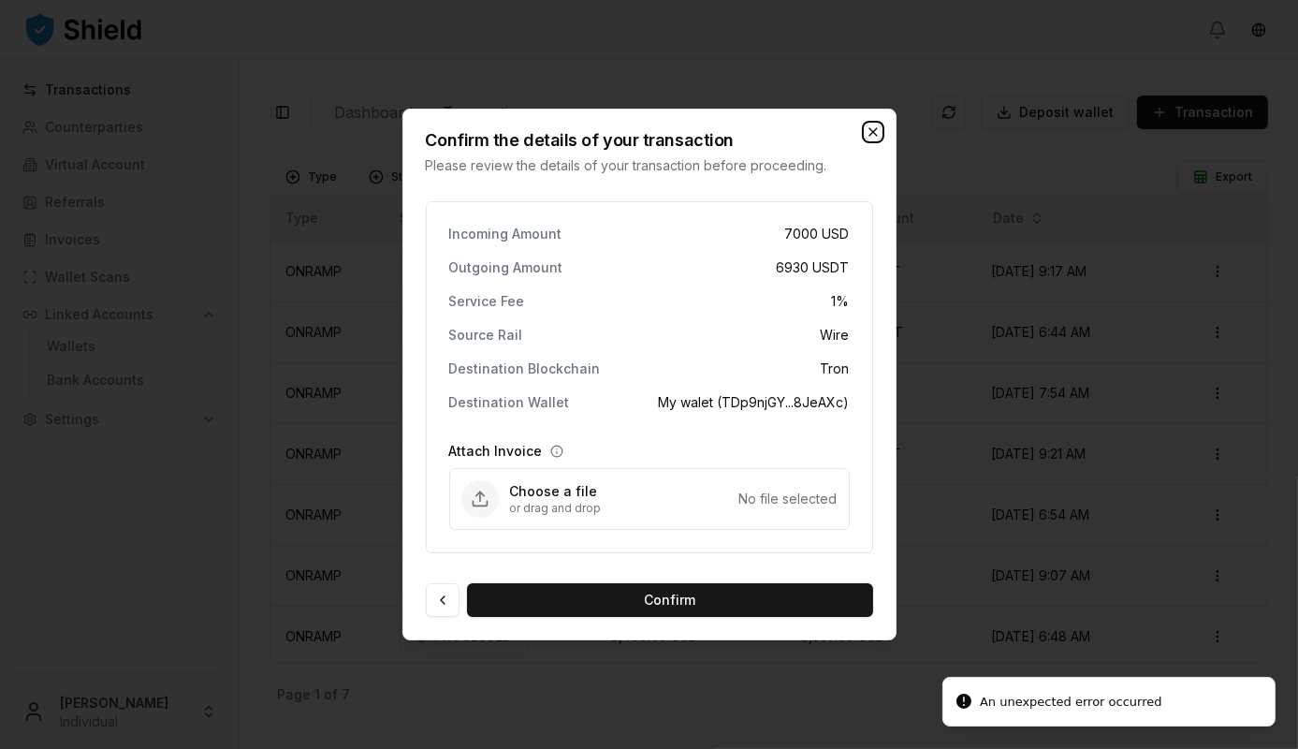
click at [872, 128] on icon "button" at bounding box center [873, 131] width 15 height 15
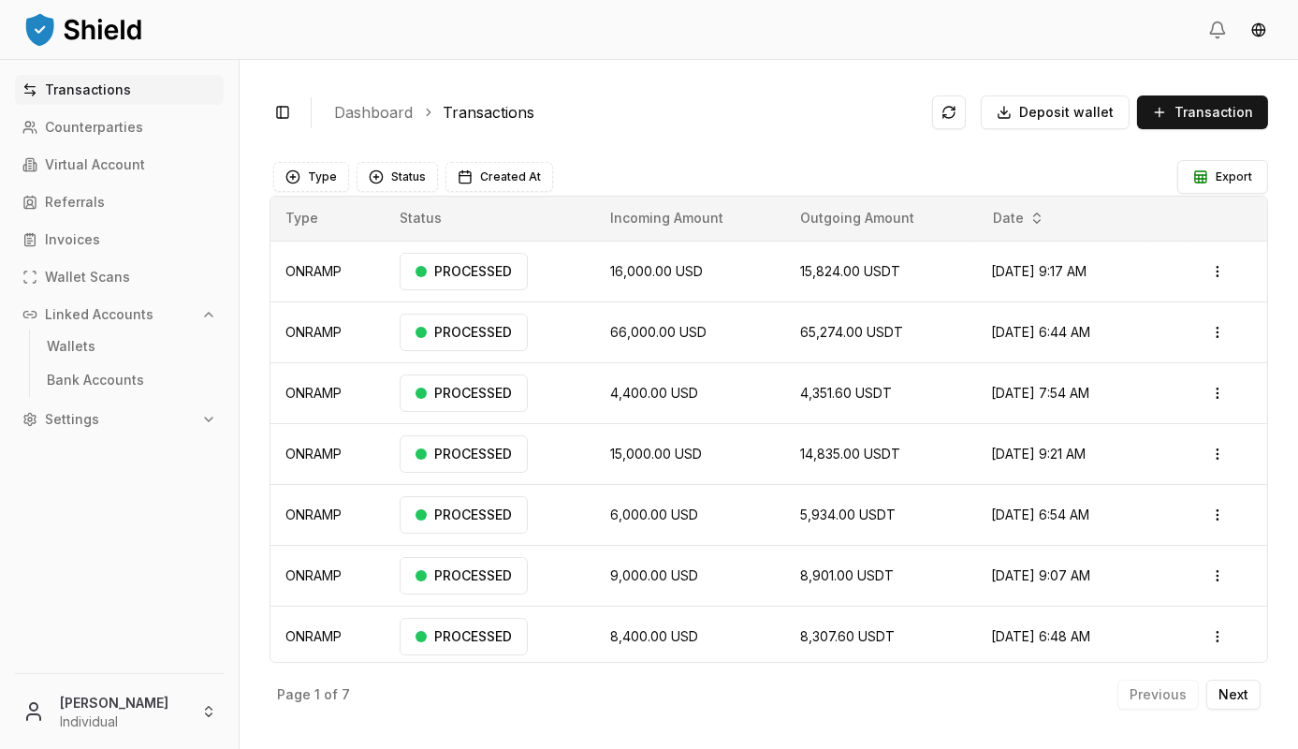
click at [134, 90] on link "Transactions" at bounding box center [119, 90] width 209 height 30
click at [134, 128] on p "Counterparties" at bounding box center [94, 127] width 98 height 13
click at [93, 124] on p "Counterparties" at bounding box center [94, 127] width 98 height 13
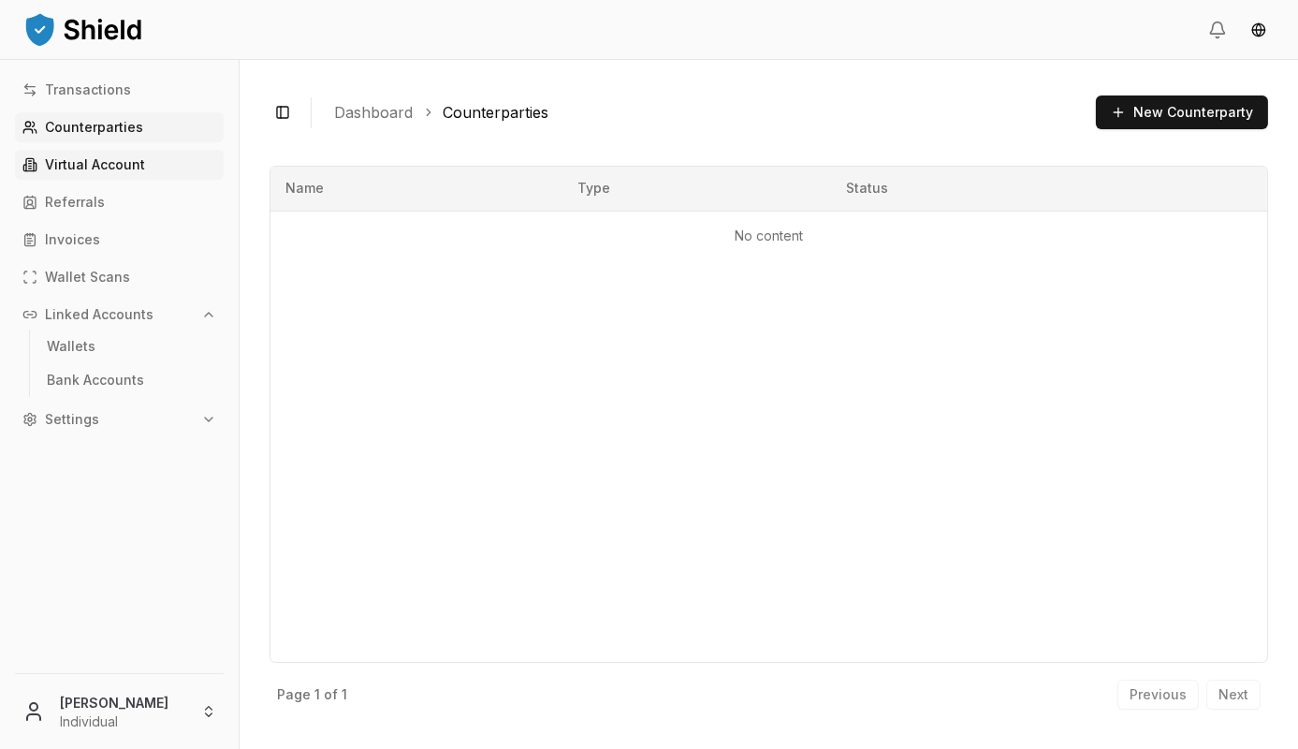
click at [93, 160] on p "Virtual Account" at bounding box center [95, 164] width 100 height 13
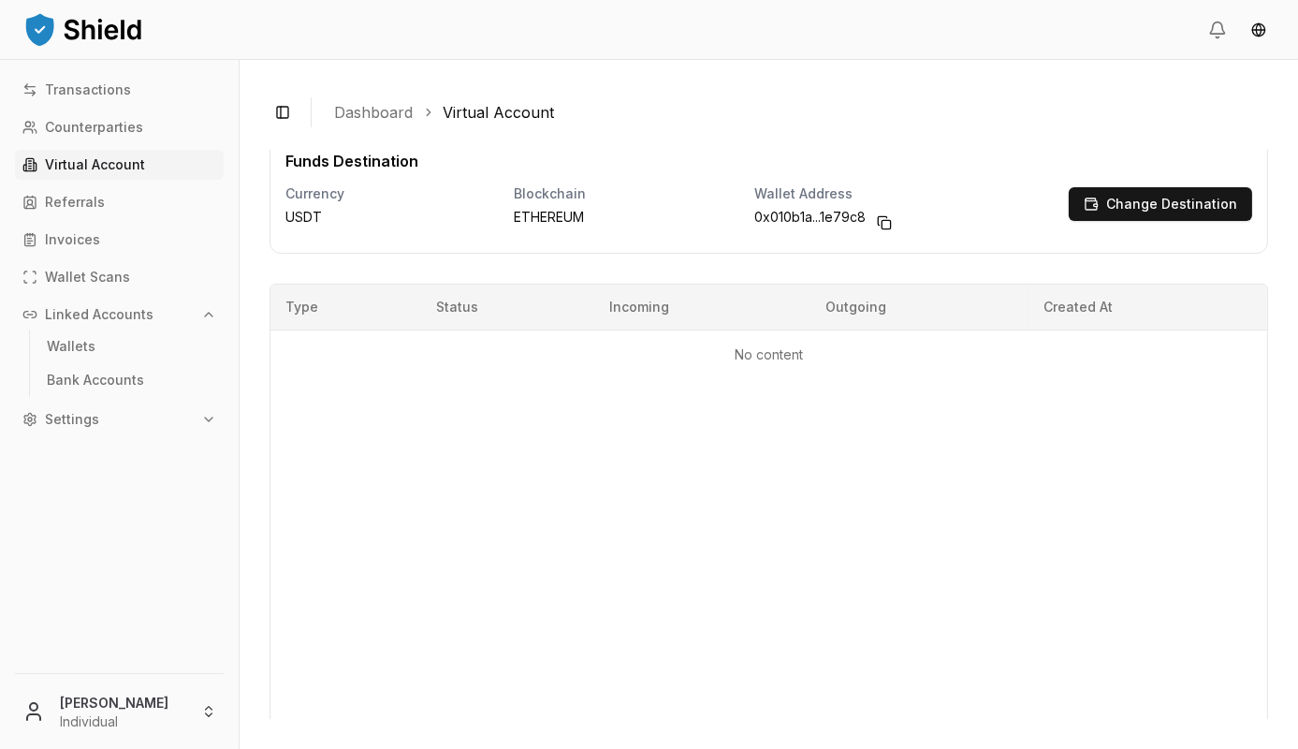
scroll to position [281, 0]
click at [1124, 207] on p "Change Destination" at bounding box center [1171, 203] width 131 height 13
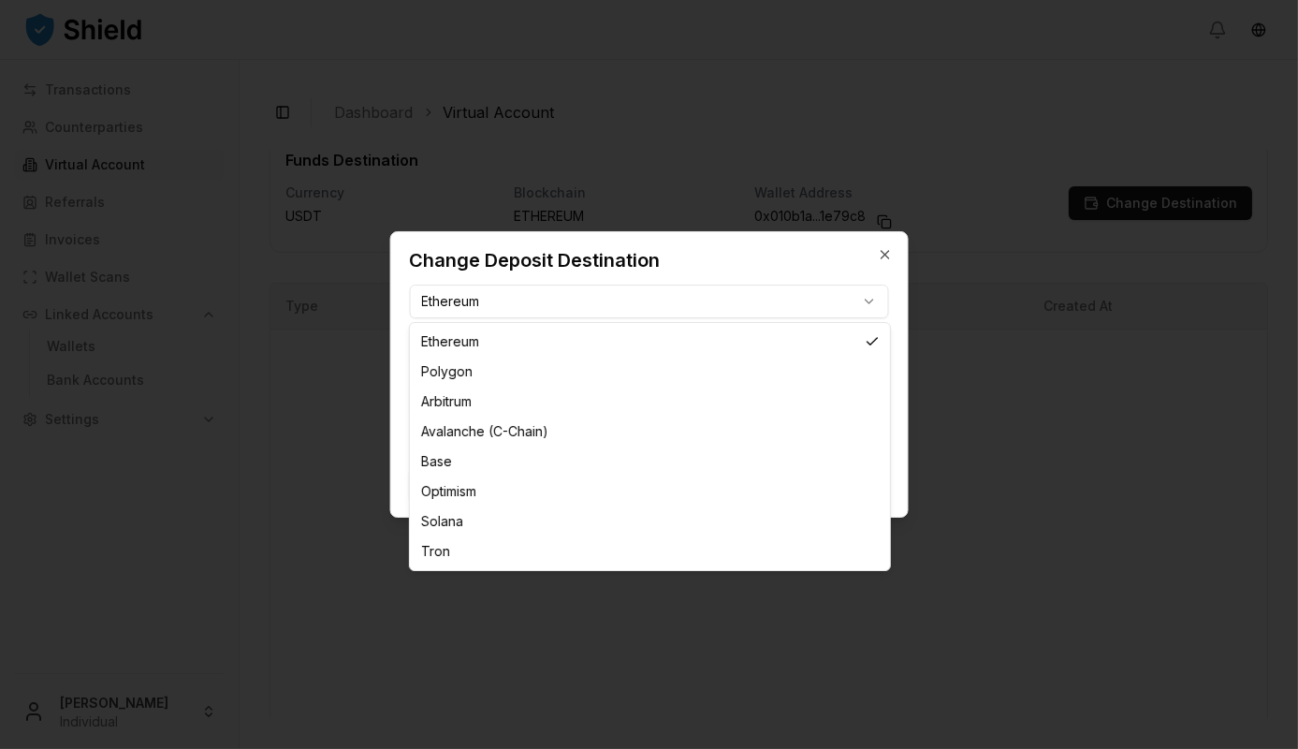
click at [520, 309] on body "Transactions Counterparties Virtual Account Referrals Invoices Wallet Scans Lin…" at bounding box center [649, 374] width 1298 height 749
select select "****"
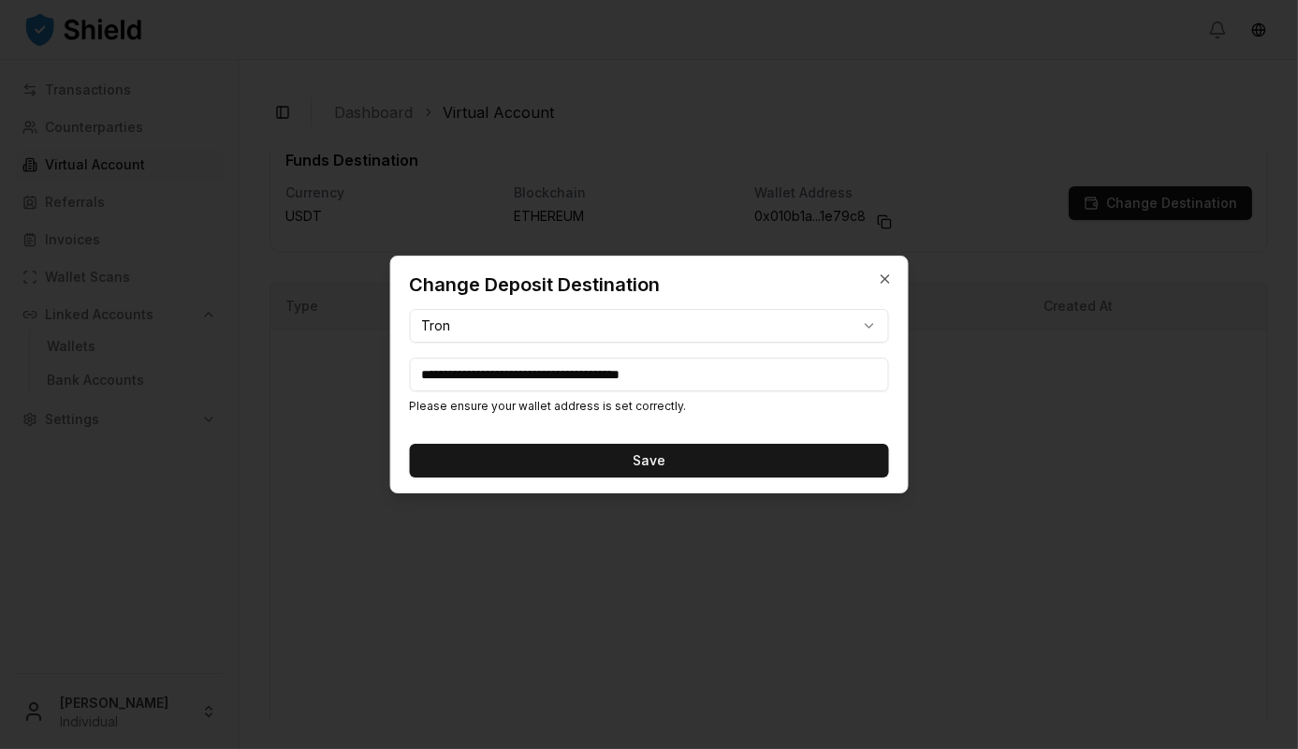
click at [459, 373] on input "**********" at bounding box center [649, 375] width 480 height 34
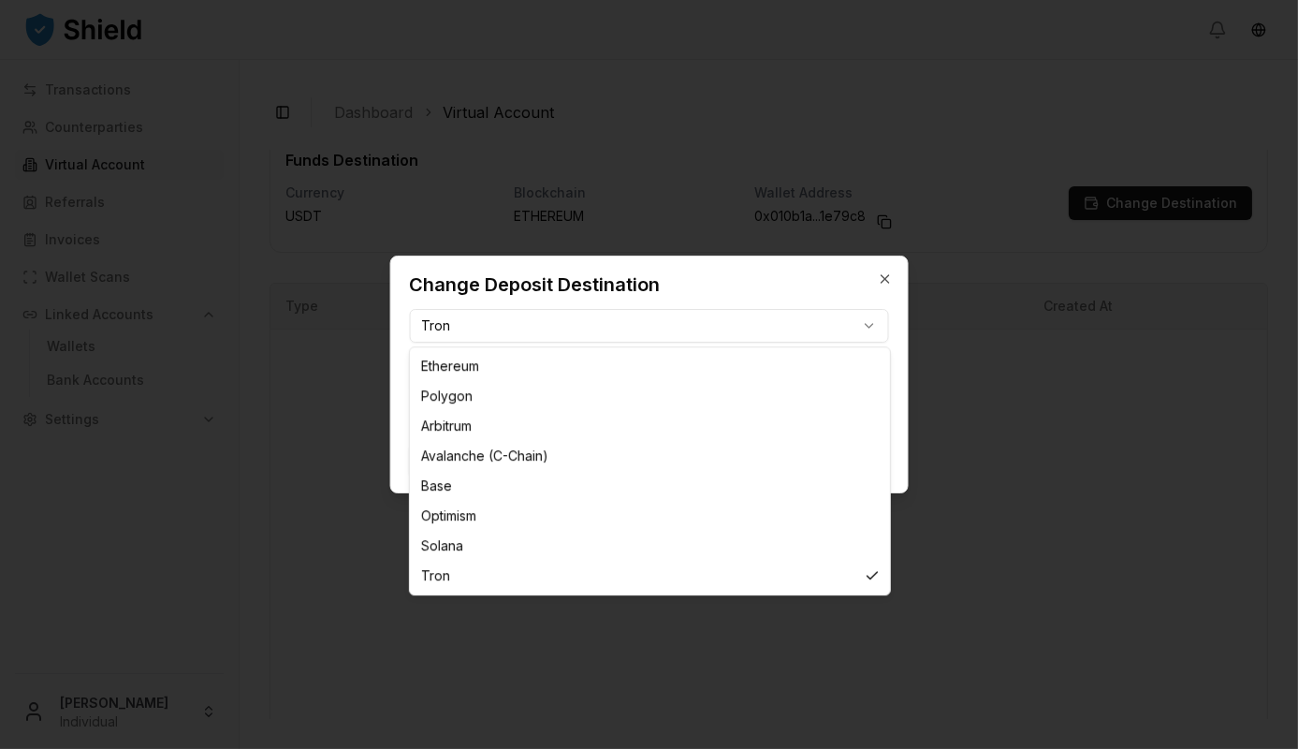
click at [514, 326] on body "Transactions Counterparties Virtual Account Referrals Invoices Wallet Scans Lin…" at bounding box center [649, 374] width 1298 height 749
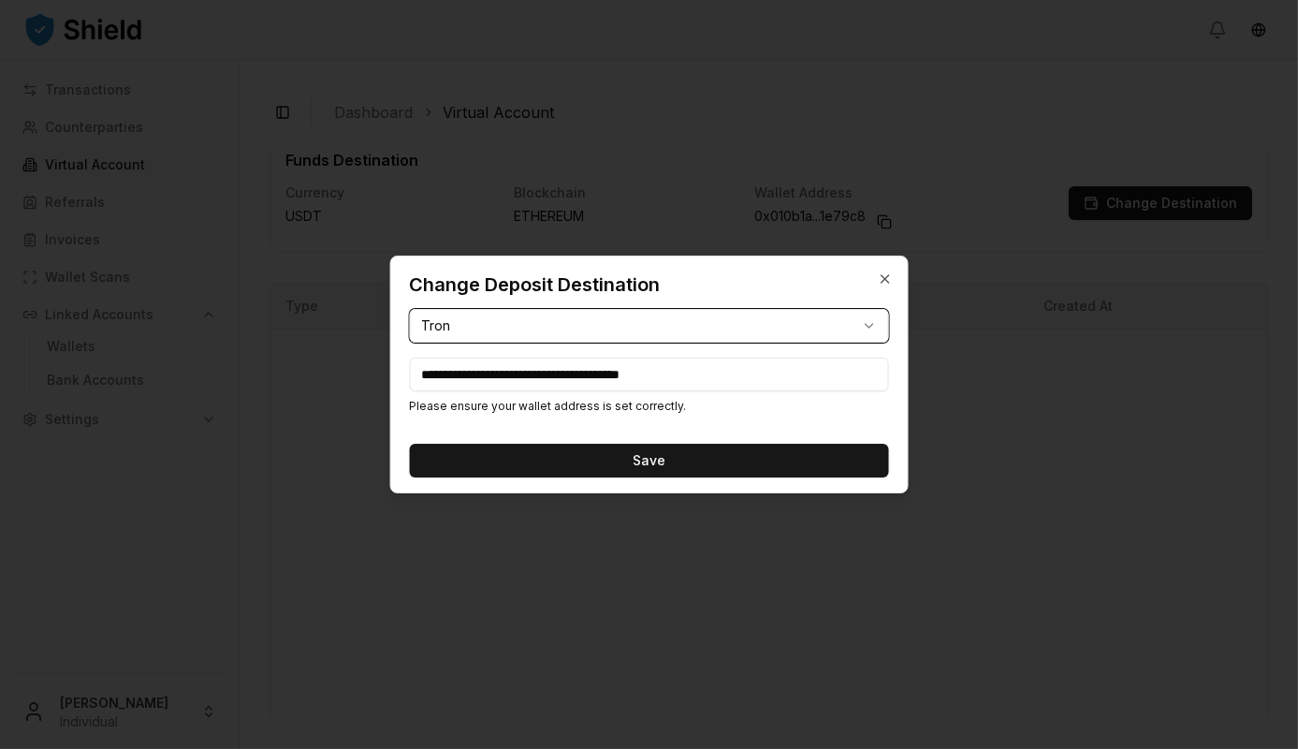
click at [884, 278] on body "Transactions Counterparties Virtual Account Referrals Invoices Wallet Scans Lin…" at bounding box center [649, 374] width 1298 height 749
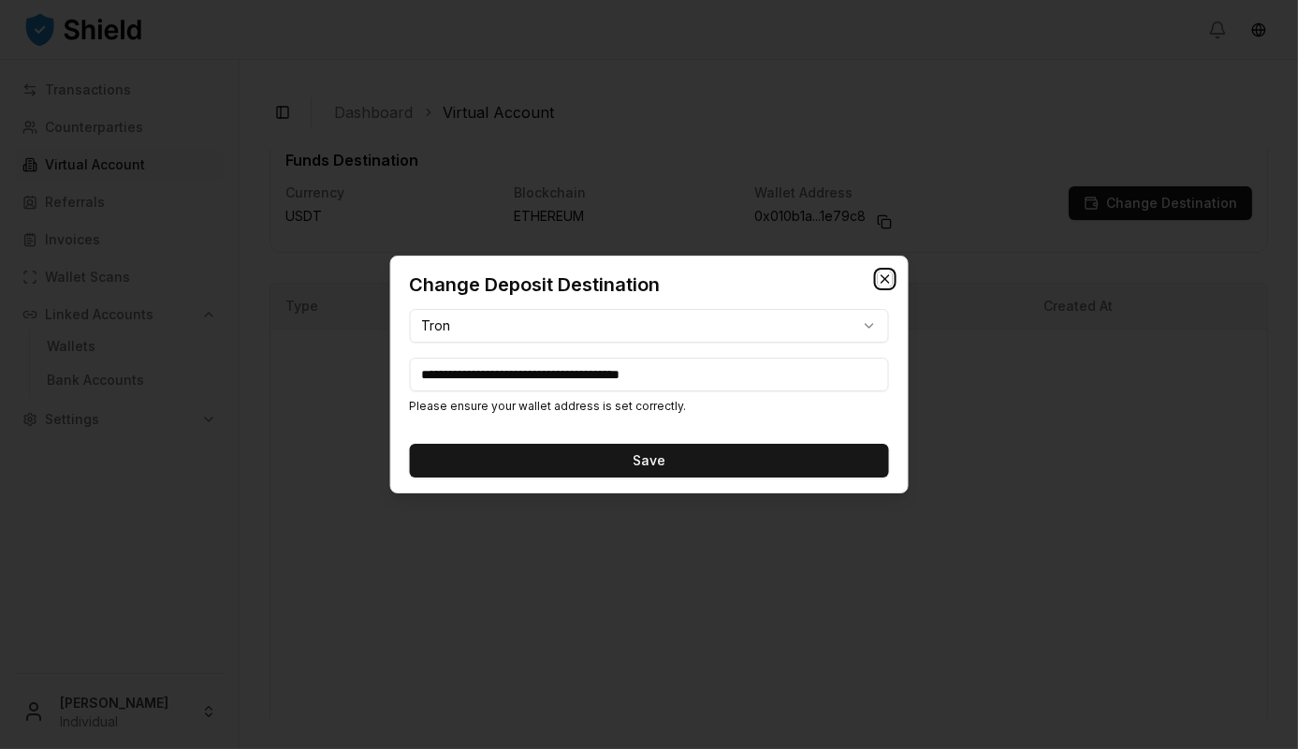
click at [892, 273] on icon "button" at bounding box center [885, 278] width 15 height 15
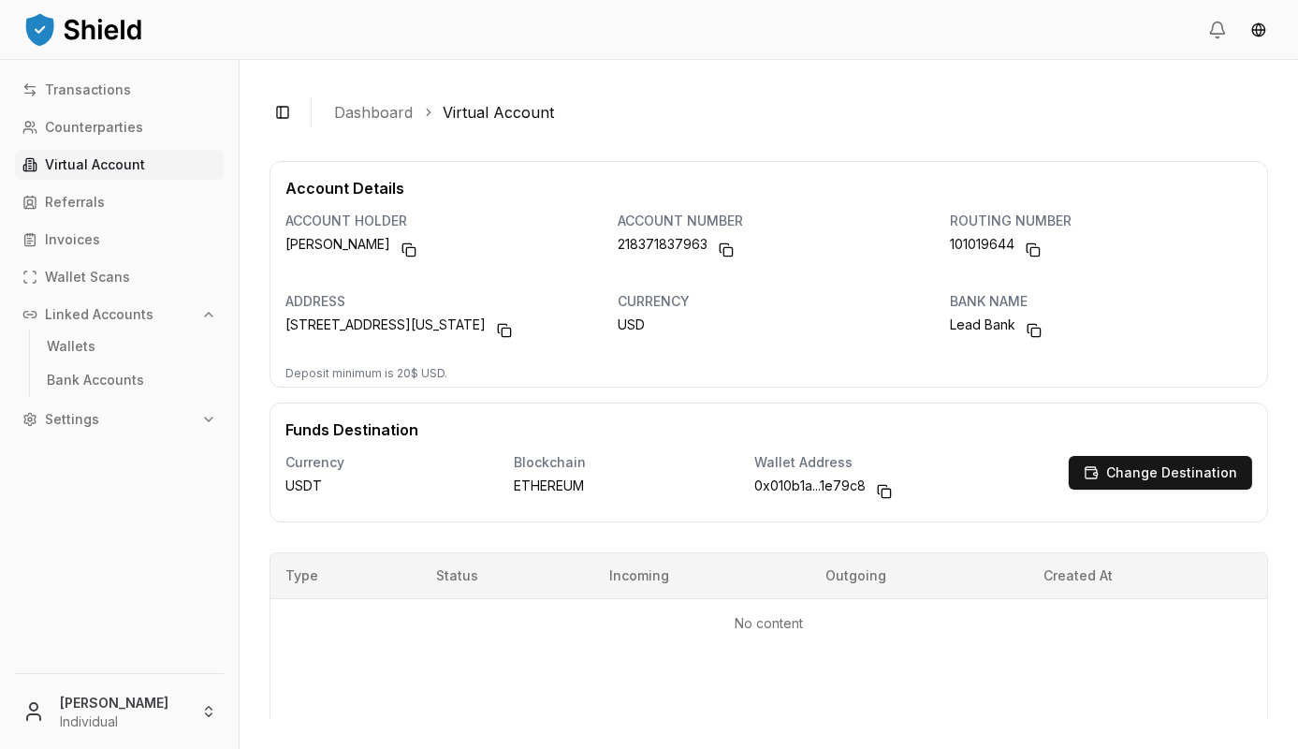
scroll to position [0, 0]
